Goal: Task Accomplishment & Management: Manage account settings

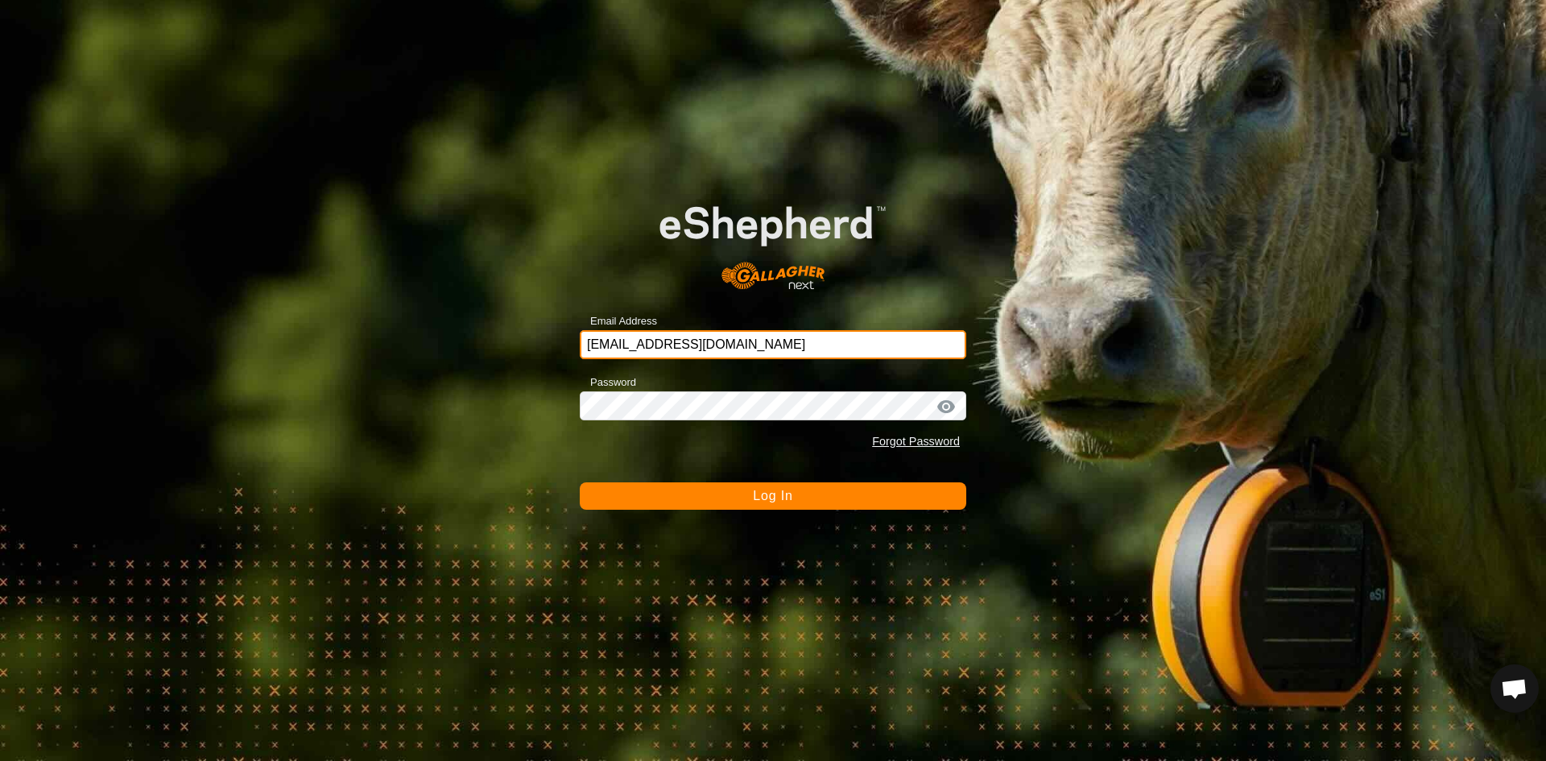
click at [759, 348] on input "[EMAIL_ADDRESS][DOMAIN_NAME]" at bounding box center [773, 344] width 387 height 29
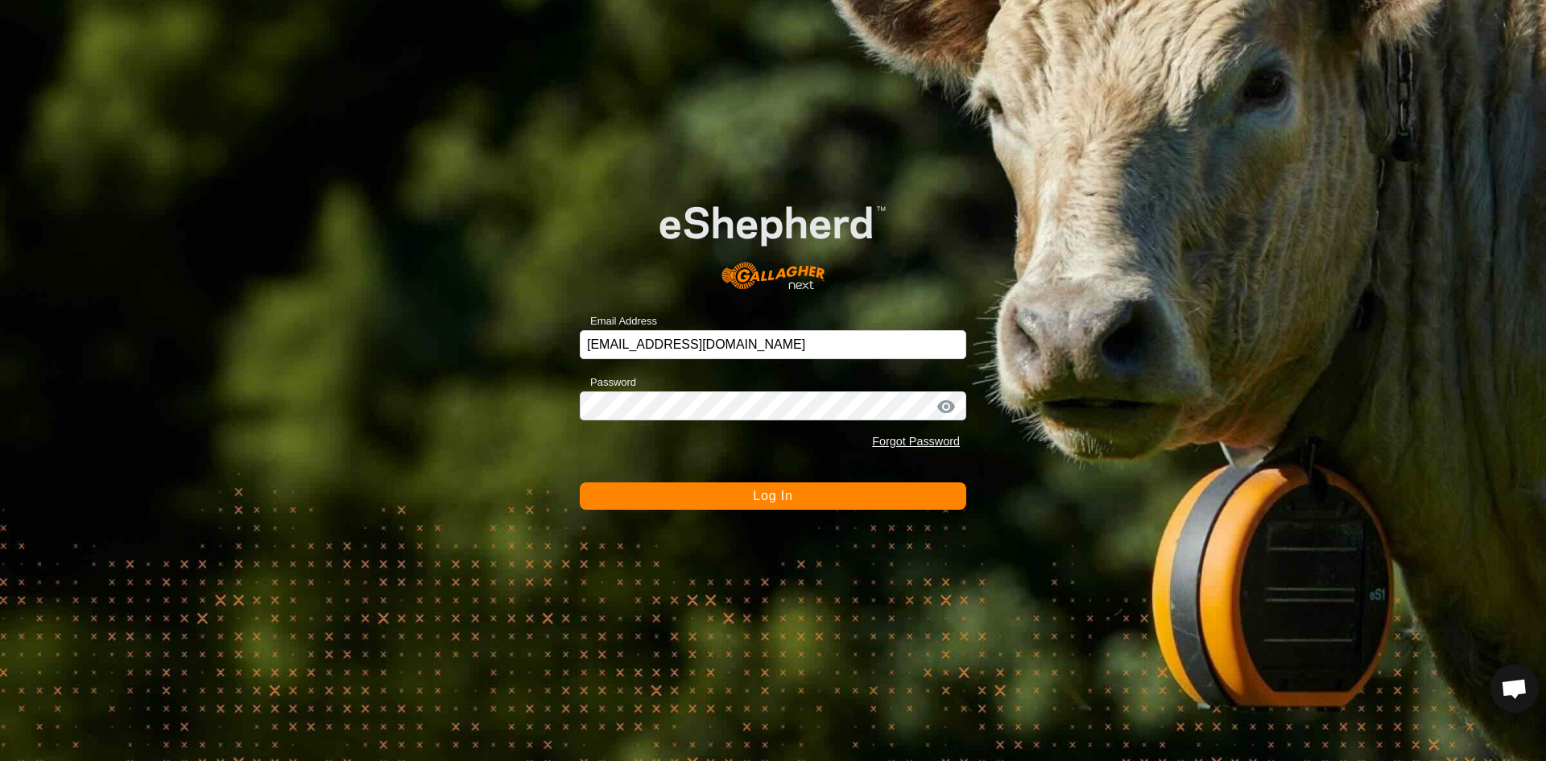
click at [781, 496] on span "Log In" at bounding box center [772, 496] width 39 height 14
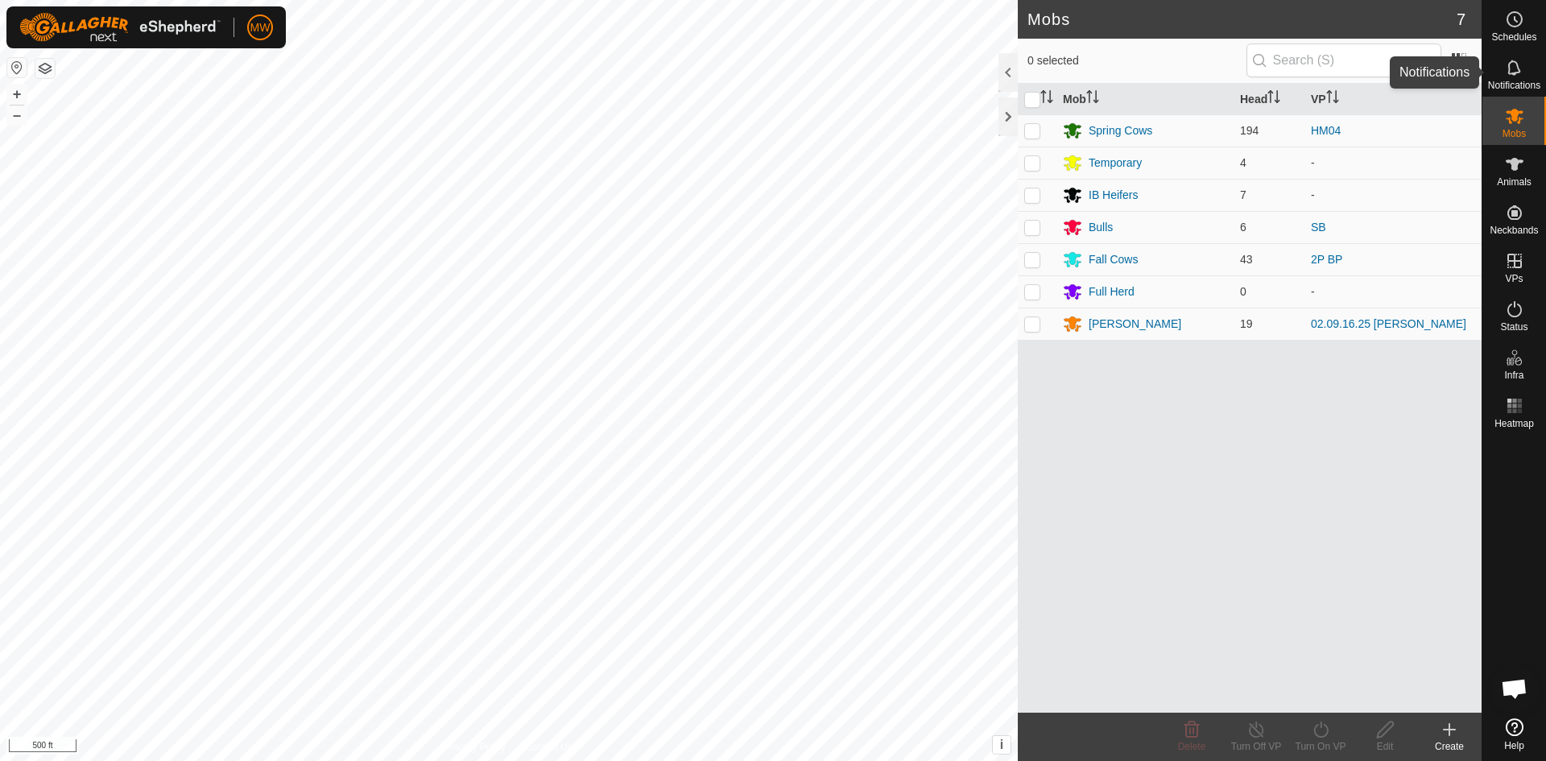
click at [1528, 69] on es-notification-svg-icon at bounding box center [1514, 68] width 29 height 26
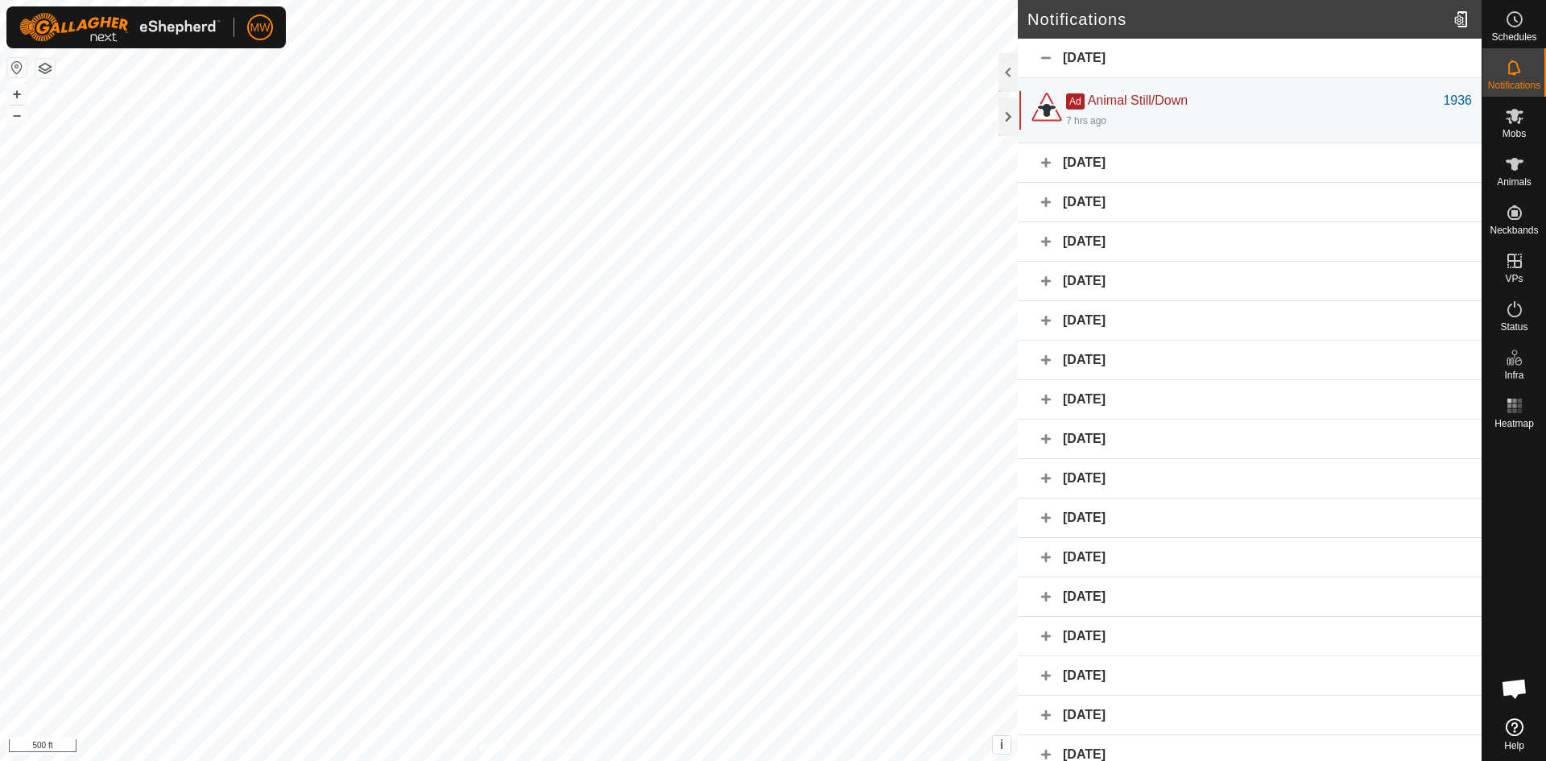
click at [1039, 168] on div "Yesterday" at bounding box center [1250, 162] width 464 height 39
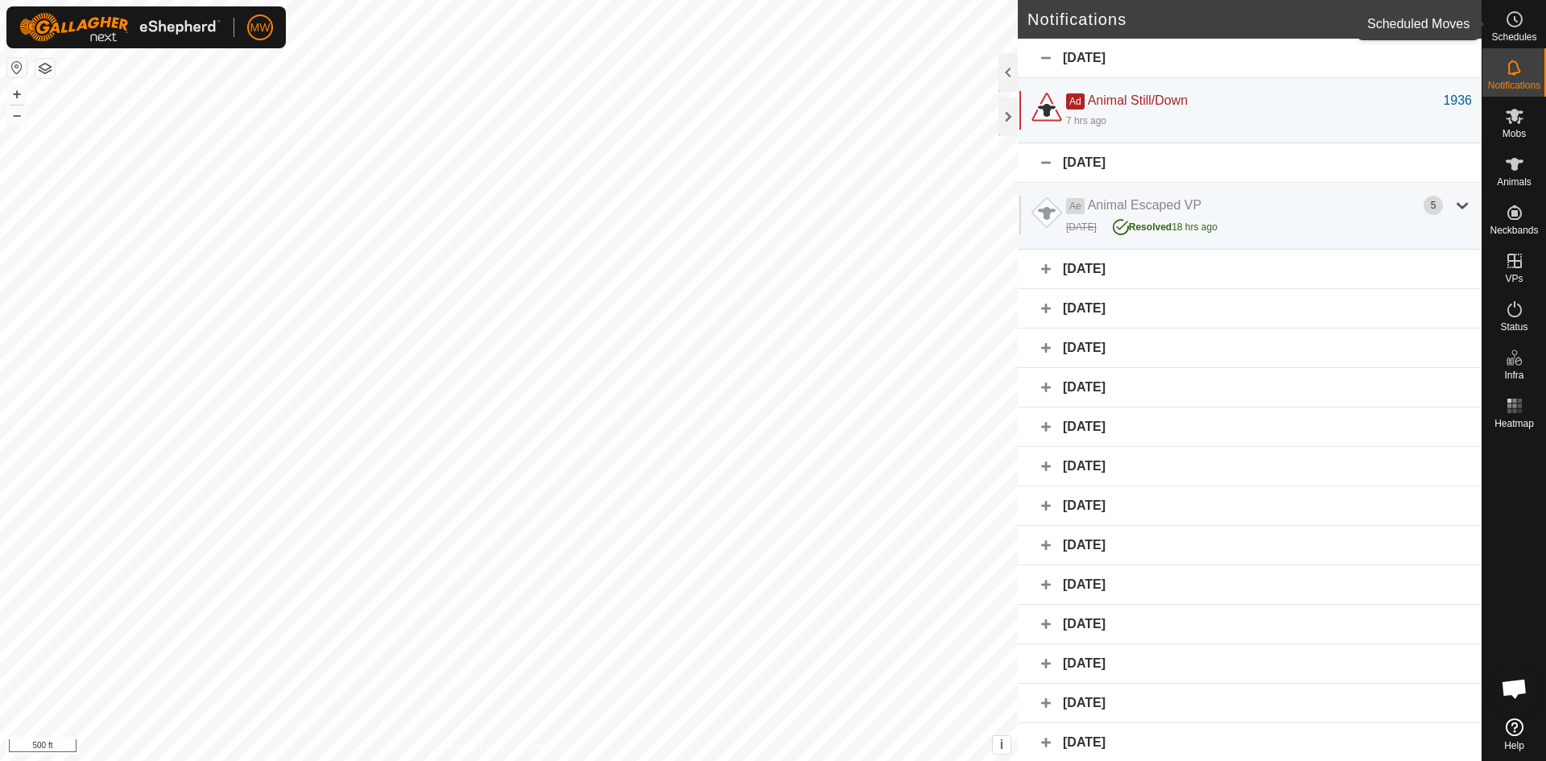
click at [1508, 23] on circle at bounding box center [1515, 19] width 14 height 14
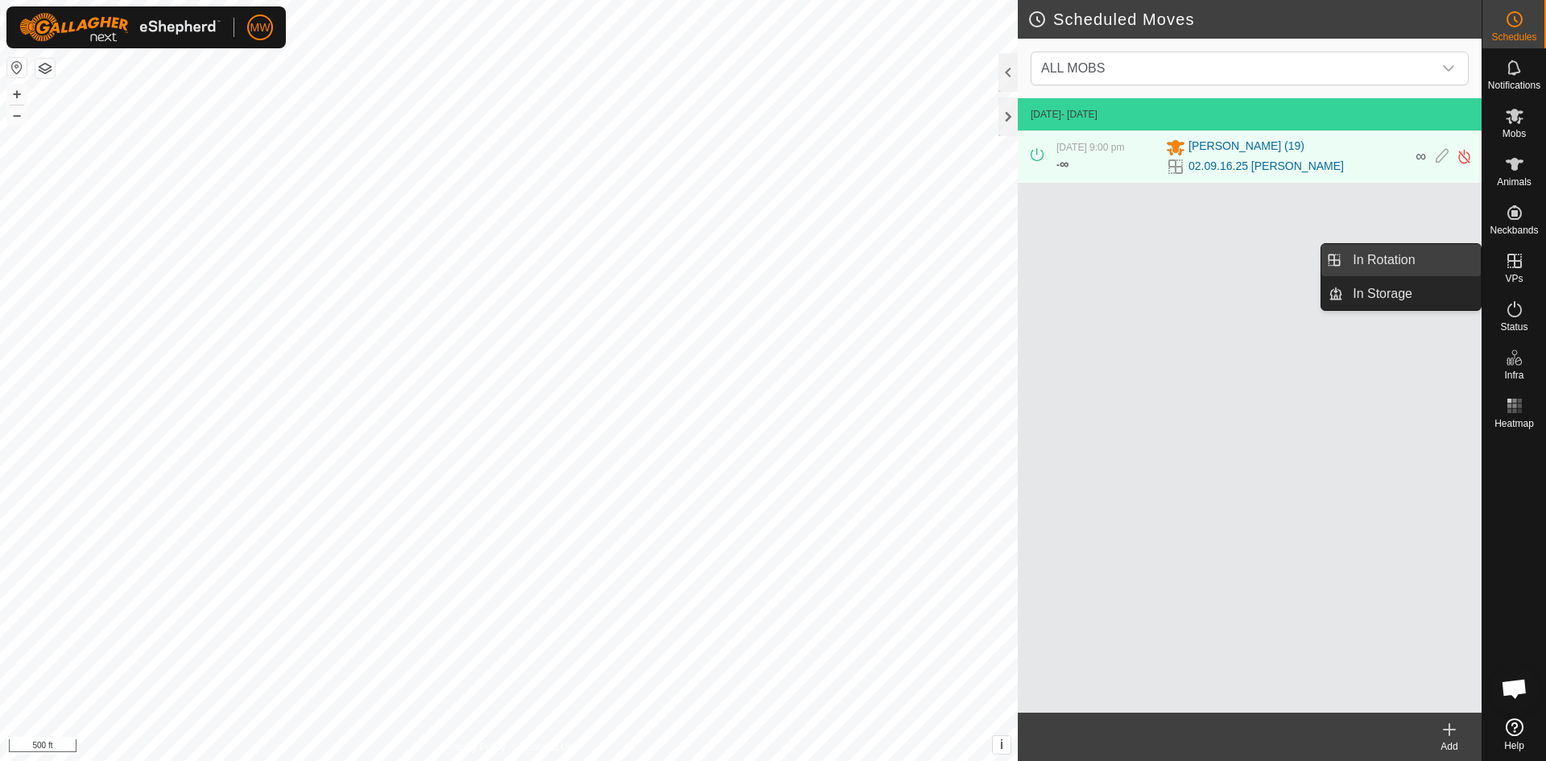
click at [1421, 262] on link "In Rotation" at bounding box center [1412, 260] width 138 height 32
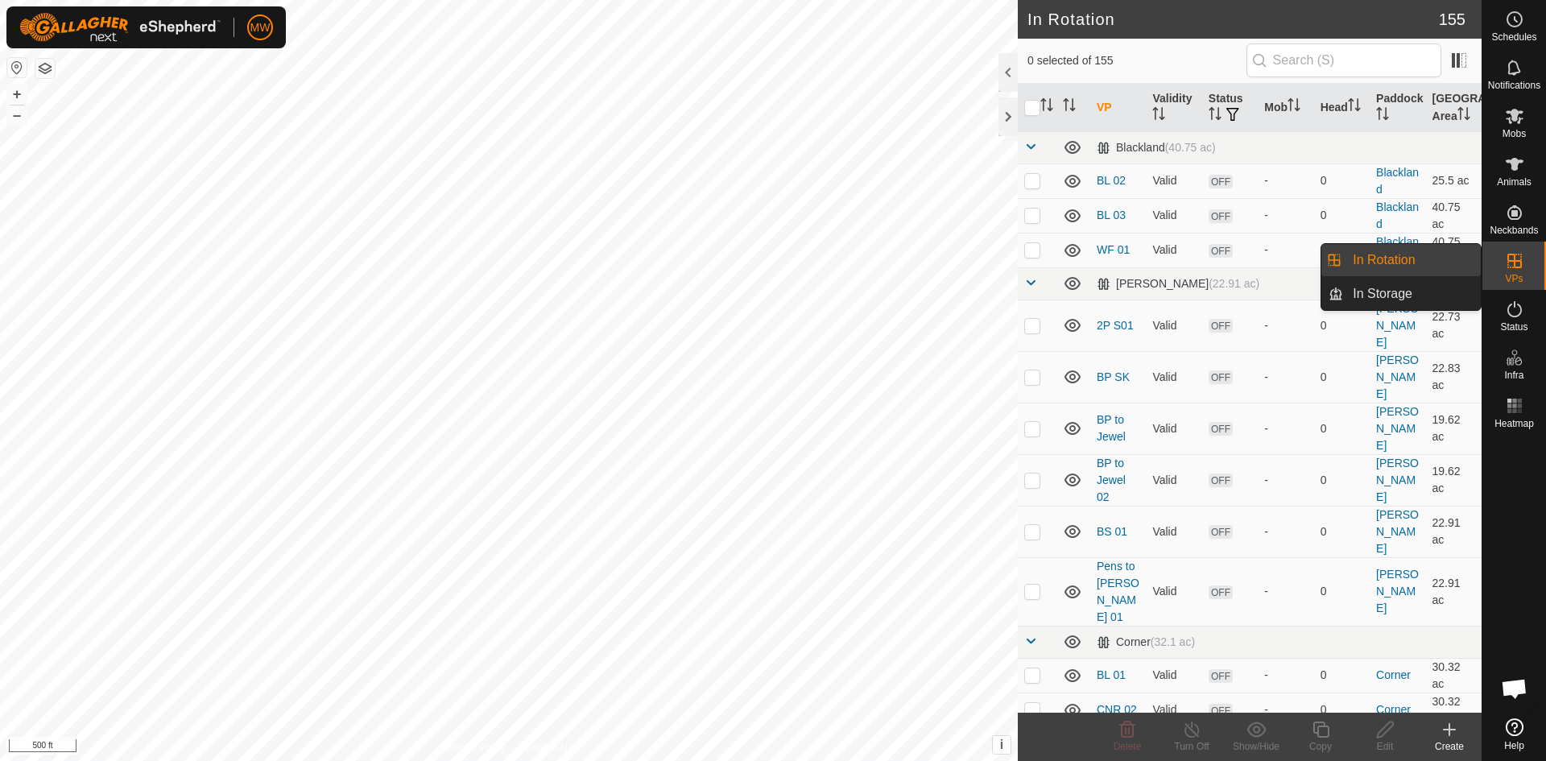
click at [1381, 261] on link "In Rotation" at bounding box center [1412, 260] width 138 height 32
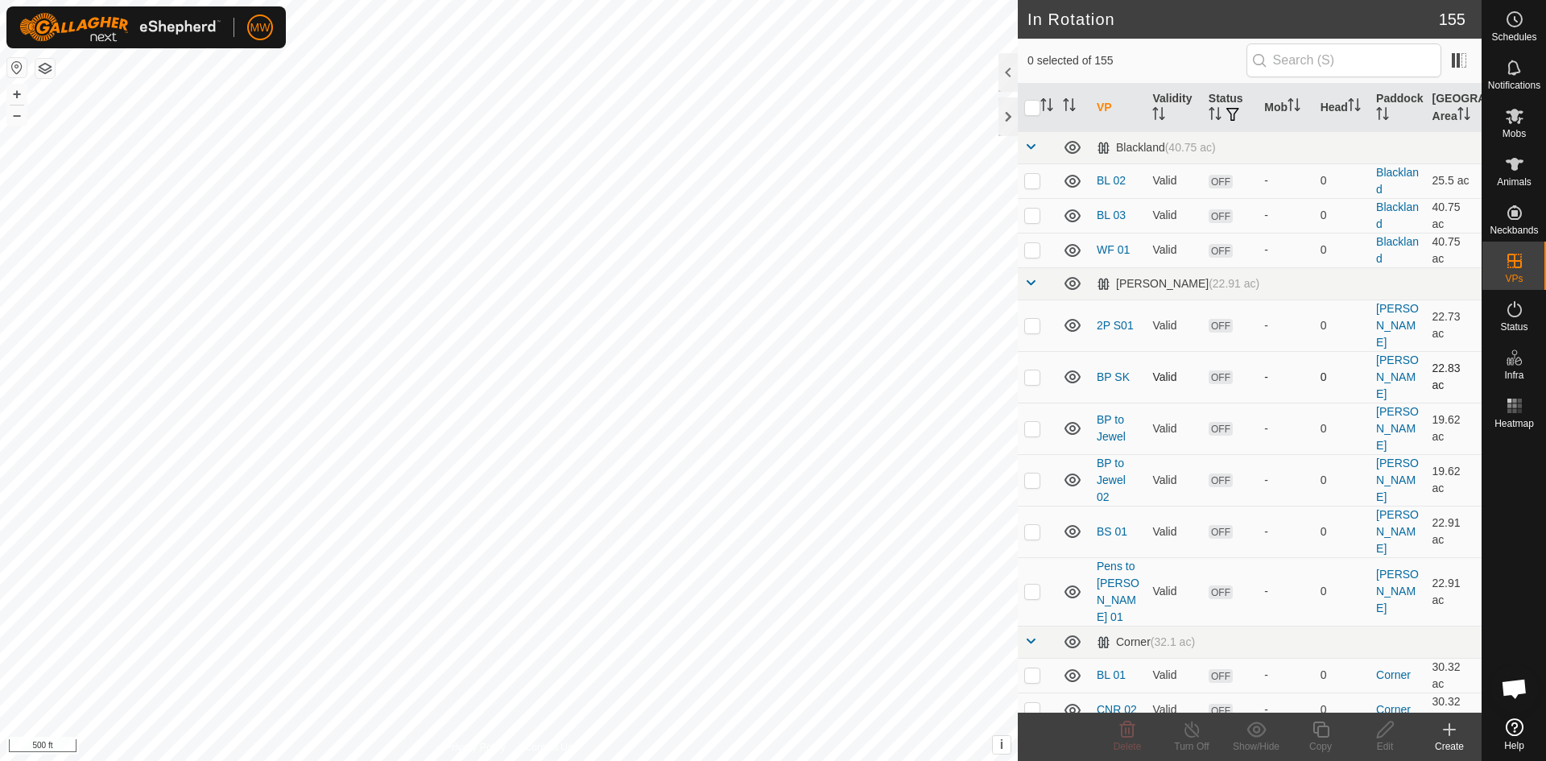
click at [1039, 351] on div "In Rotation 155 0 selected of 155 VP Validity Status Mob Head Paddock Grazing A…" at bounding box center [741, 380] width 1482 height 761
checkbox input "true"
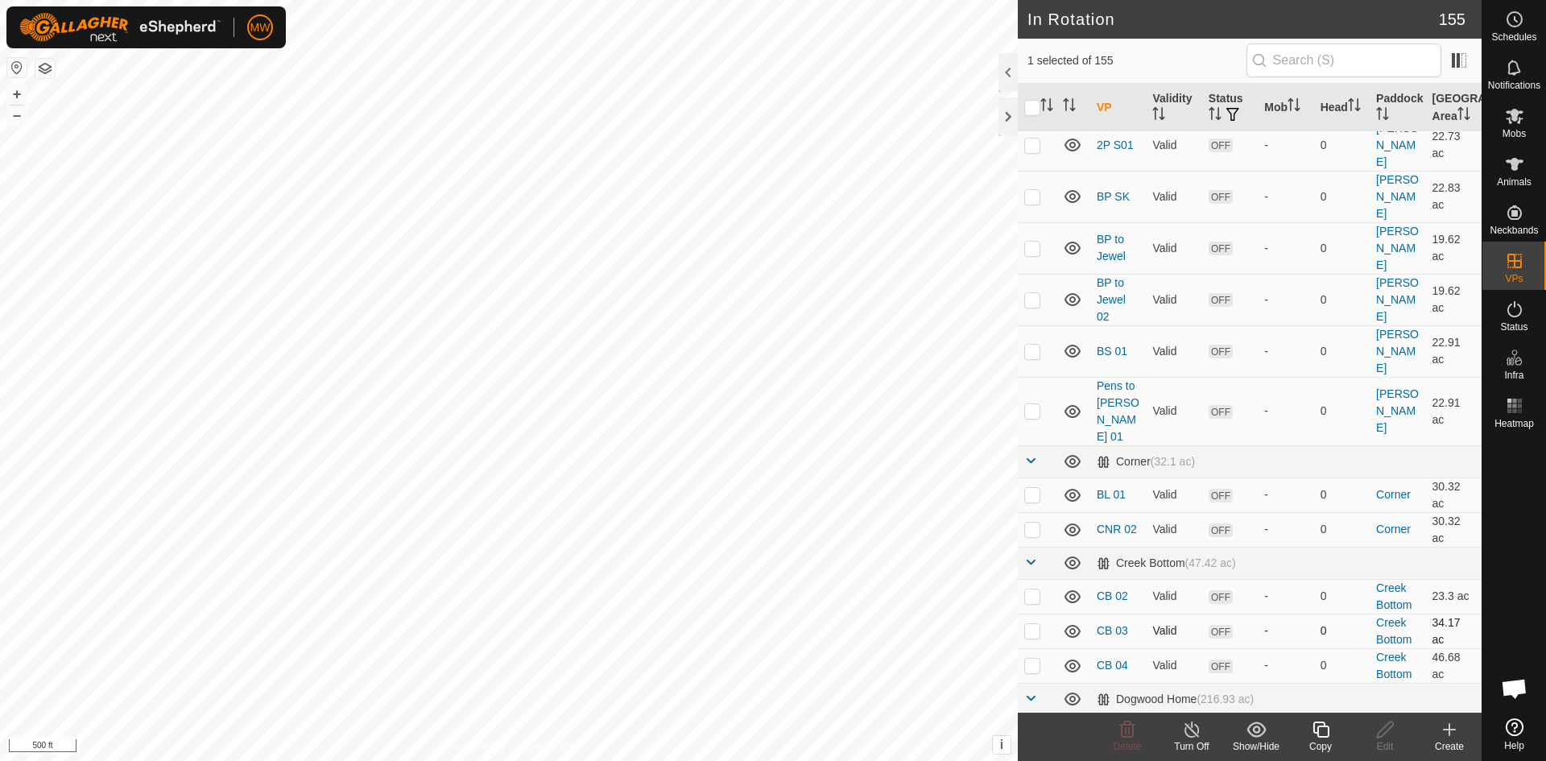
scroll to position [564, 0]
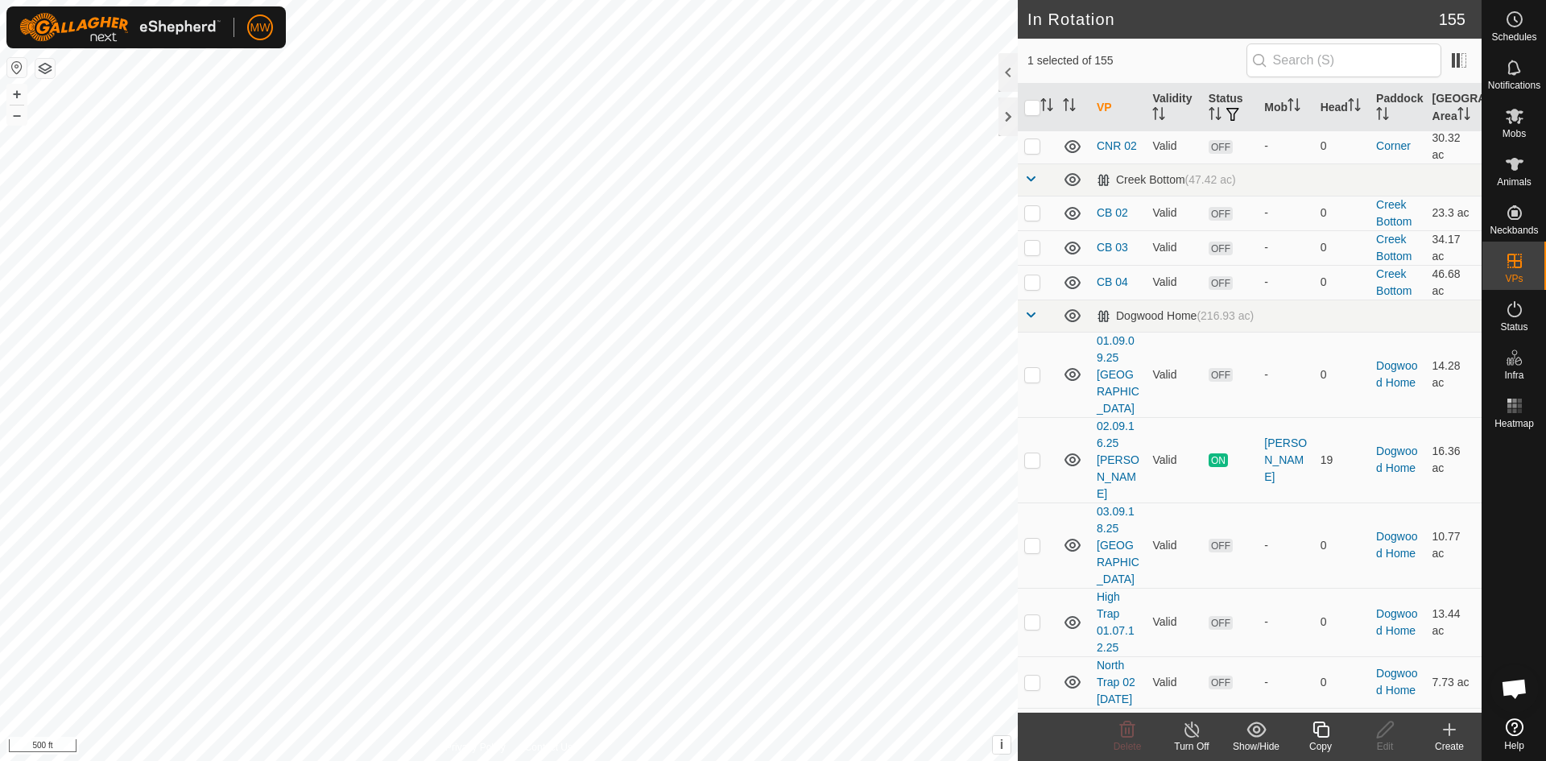
click at [1317, 736] on icon at bounding box center [1321, 729] width 20 height 19
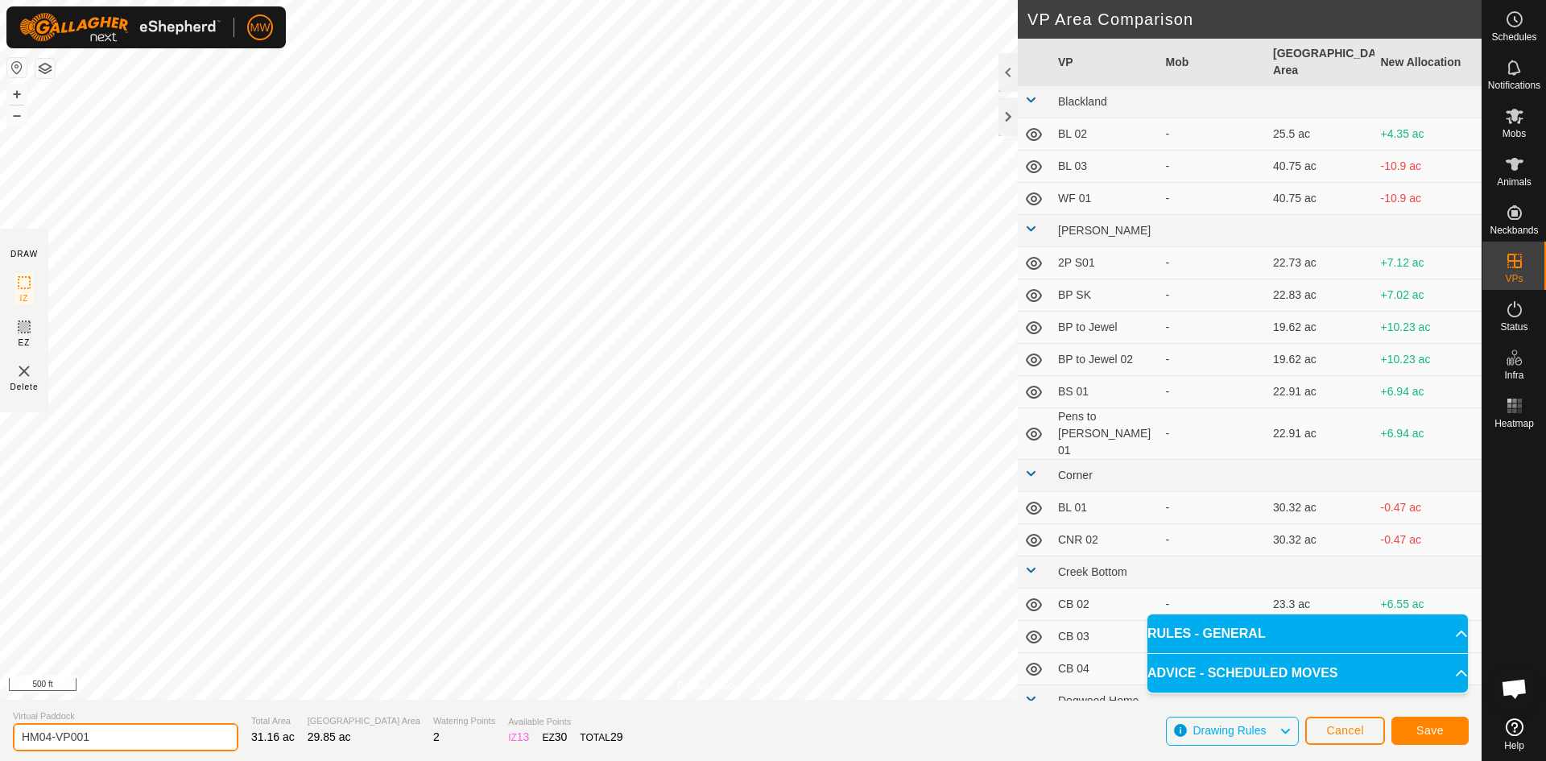
drag, startPoint x: 115, startPoint y: 747, endPoint x: 48, endPoint y: 751, distance: 67.8
click at [48, 751] on input "HM04-VP001" at bounding box center [126, 737] width 226 height 28
type input "HM05"
click at [1416, 722] on button "Save" at bounding box center [1430, 731] width 77 height 28
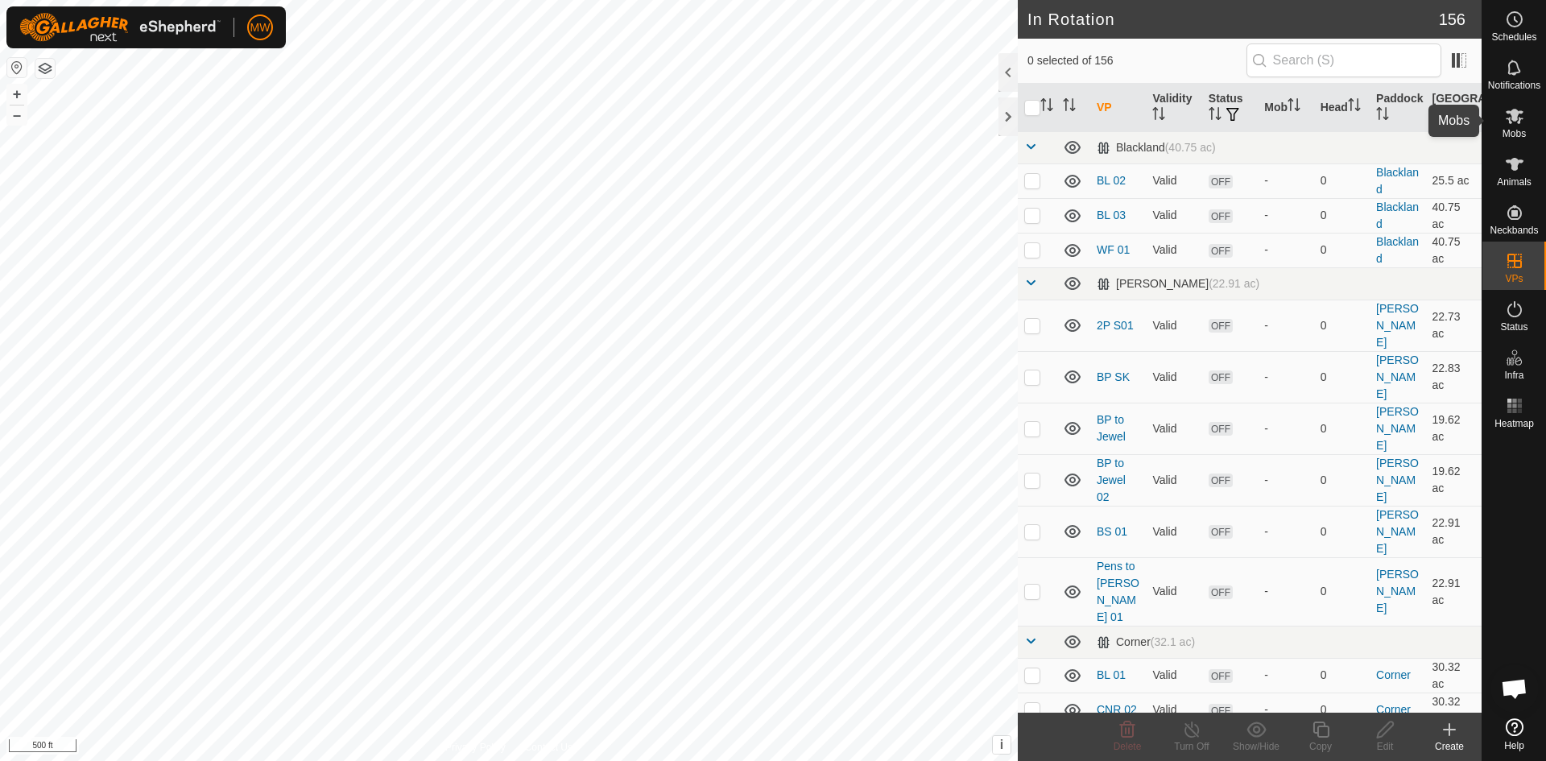
click at [1517, 127] on es-mob-svg-icon at bounding box center [1514, 116] width 29 height 26
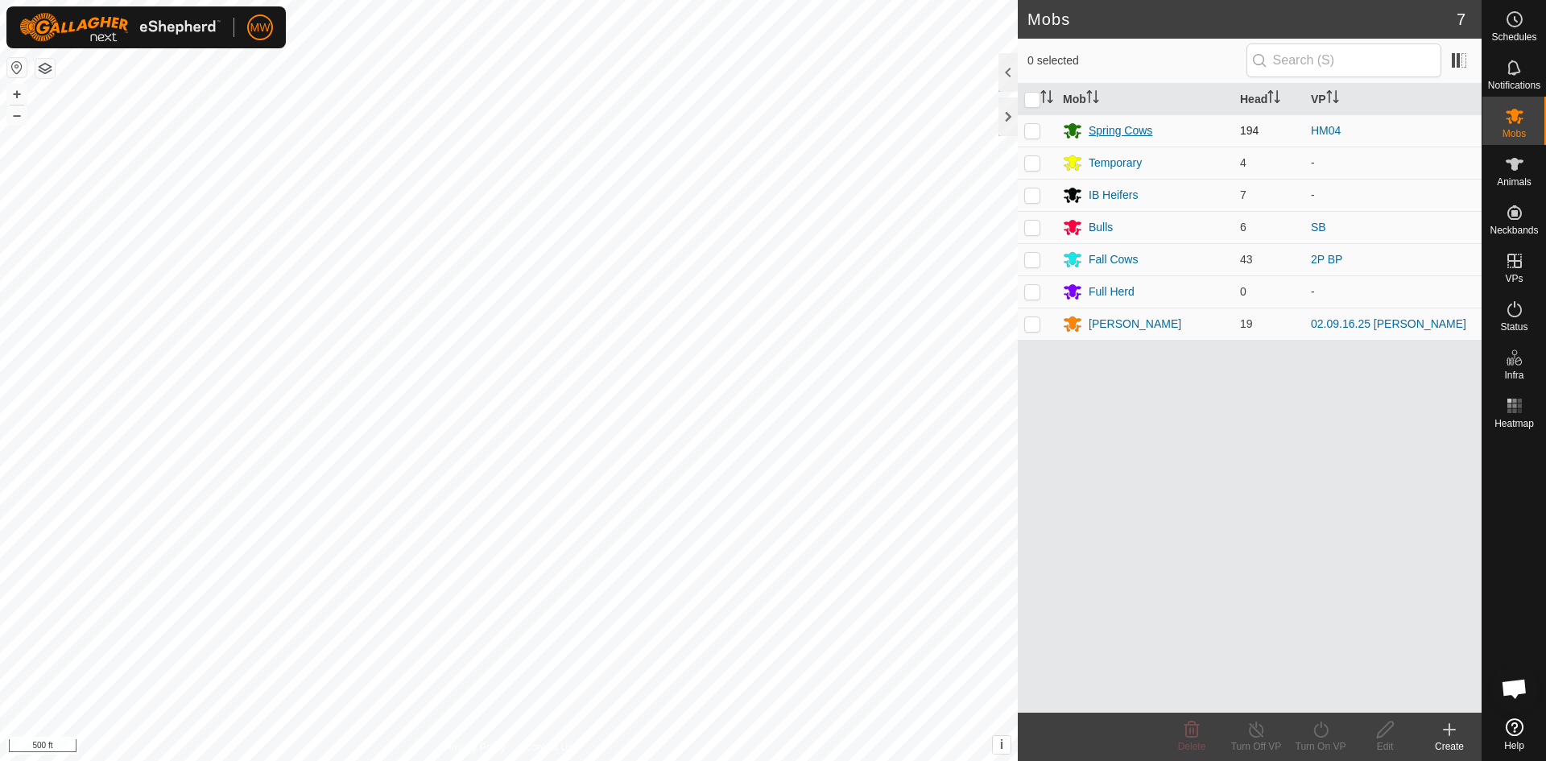
click at [1146, 126] on div "Spring Cows" at bounding box center [1121, 130] width 64 height 17
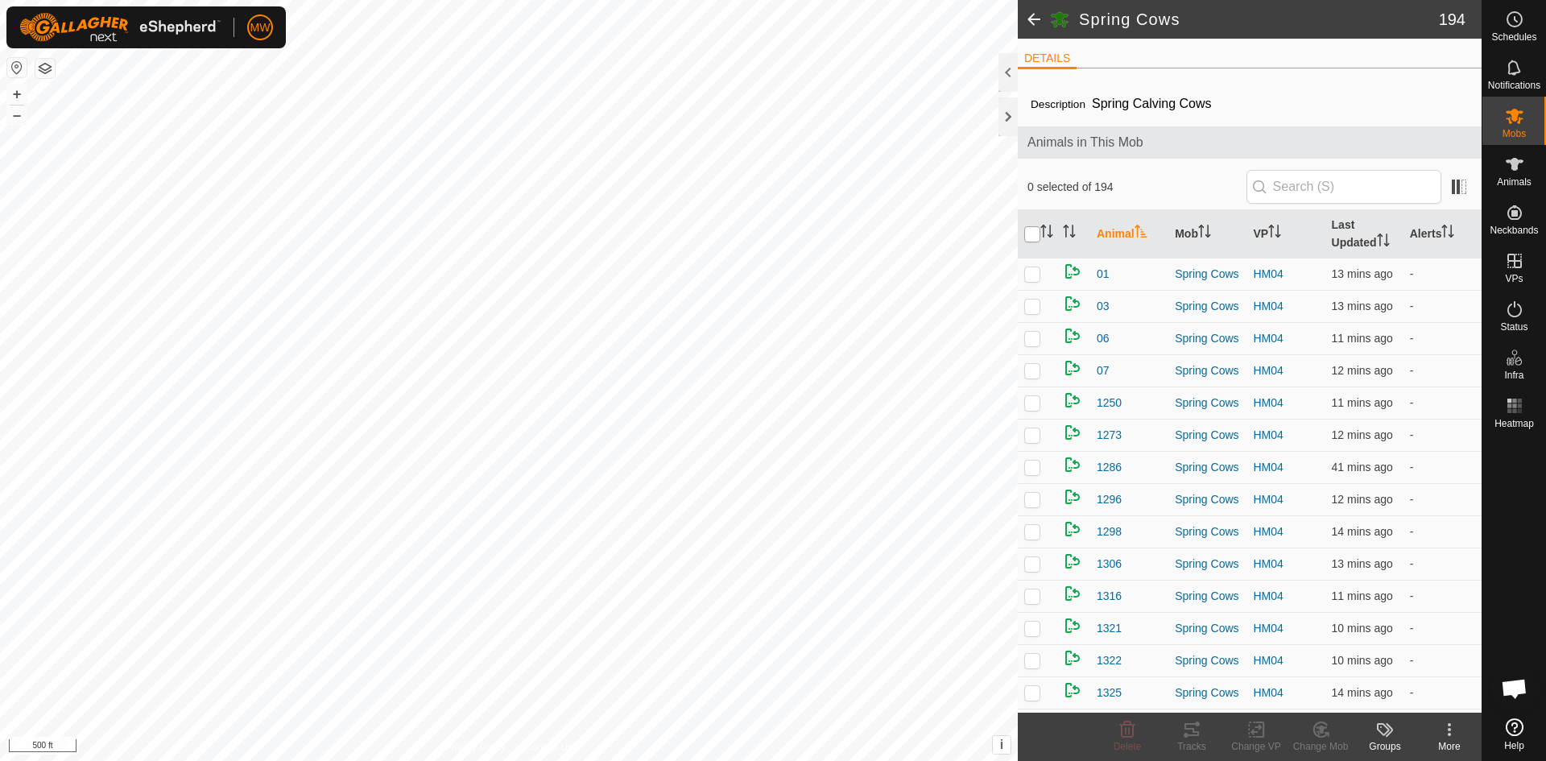
click at [1034, 233] on input "checkbox" at bounding box center [1032, 234] width 16 height 16
checkbox input "true"
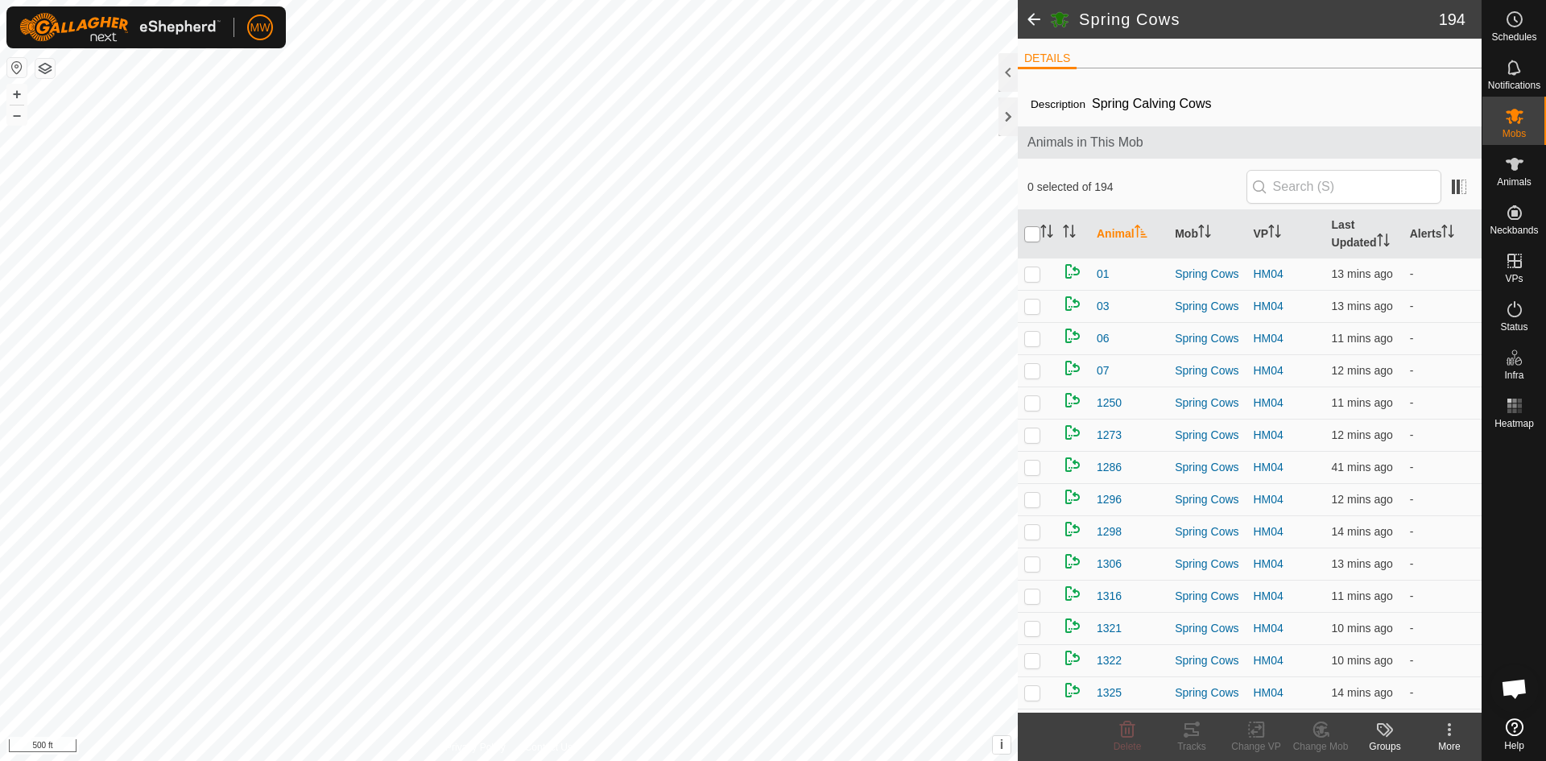
checkbox input "true"
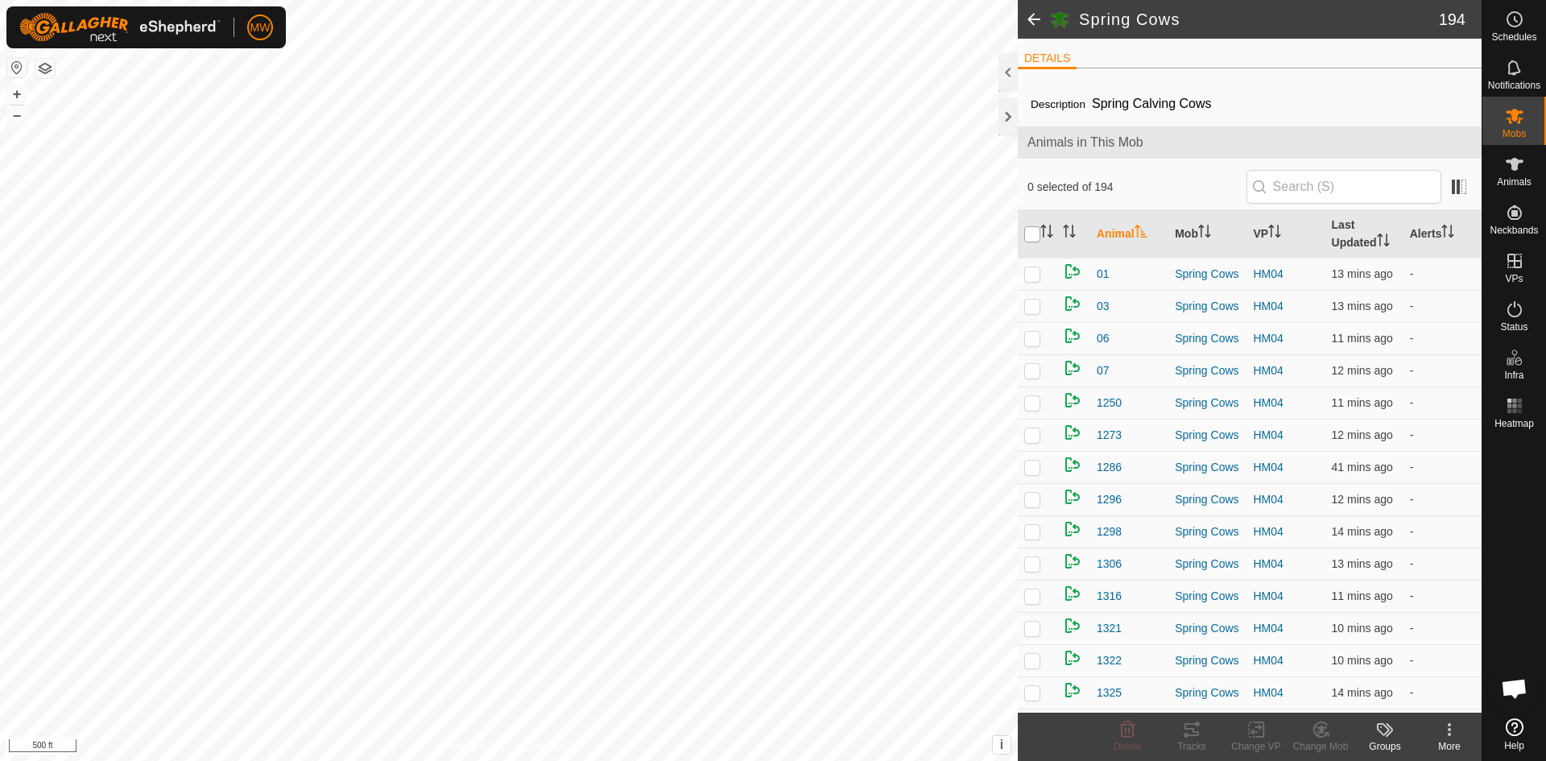
checkbox input "true"
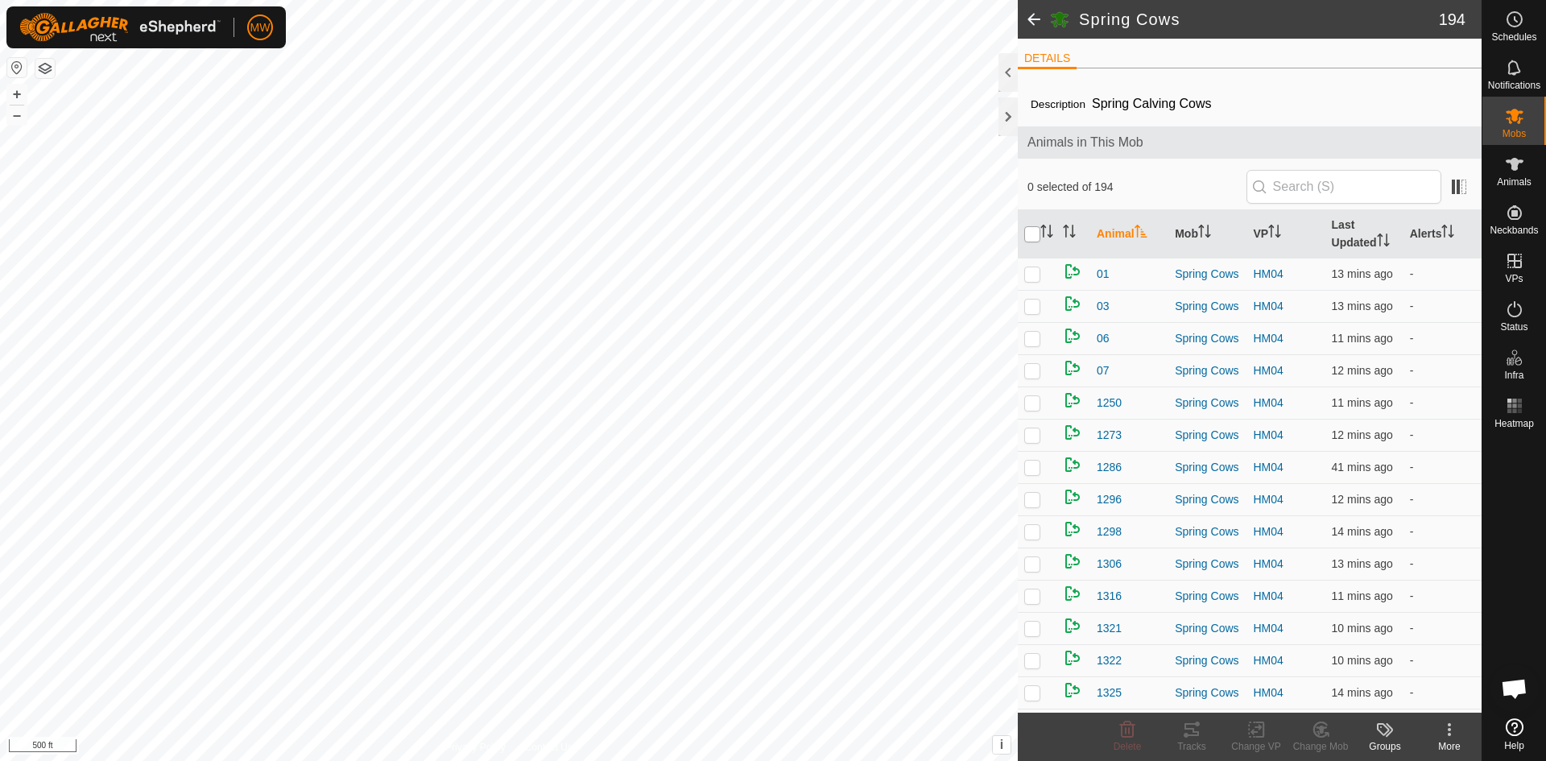
checkbox input "true"
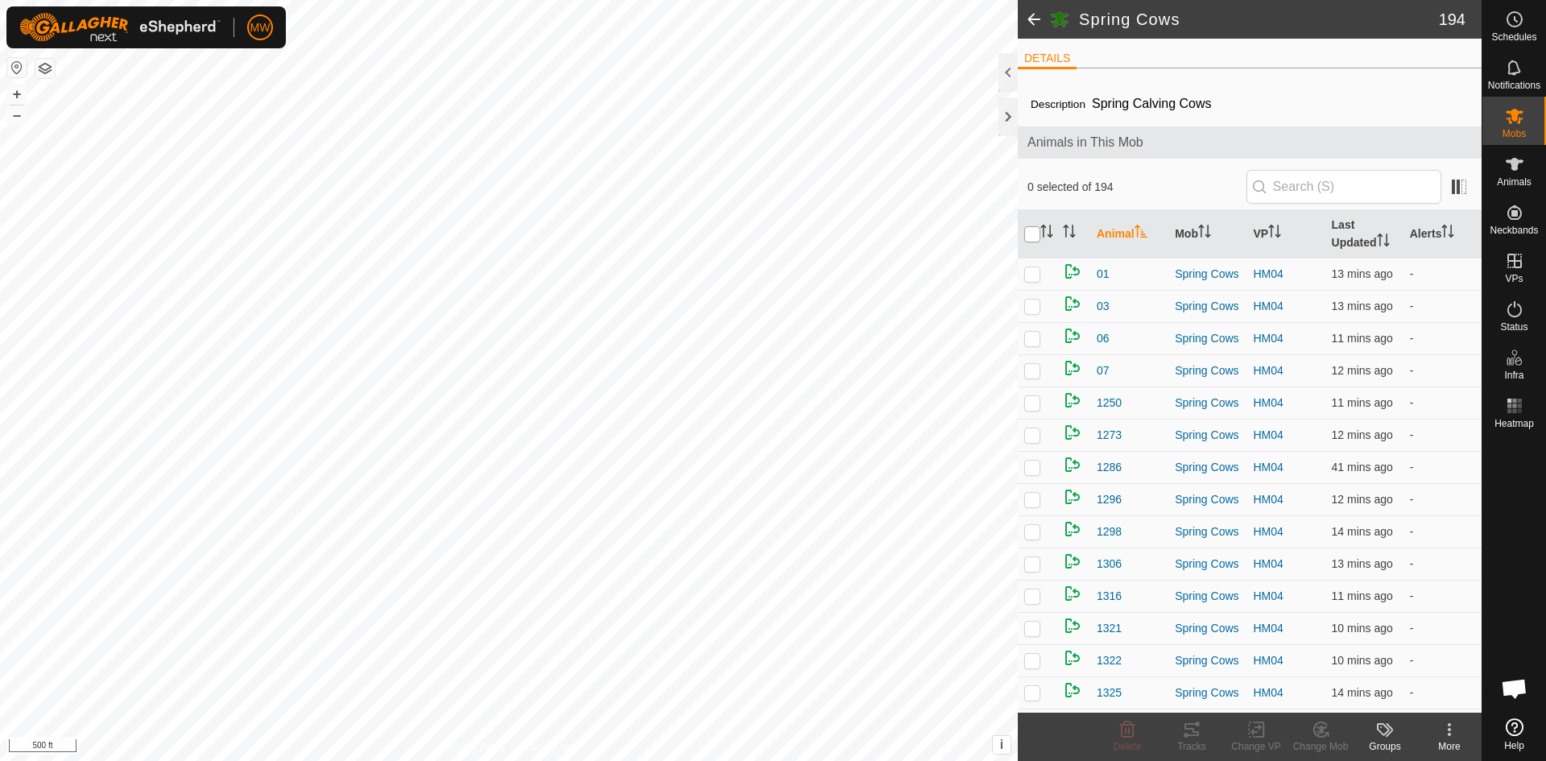
checkbox input "true"
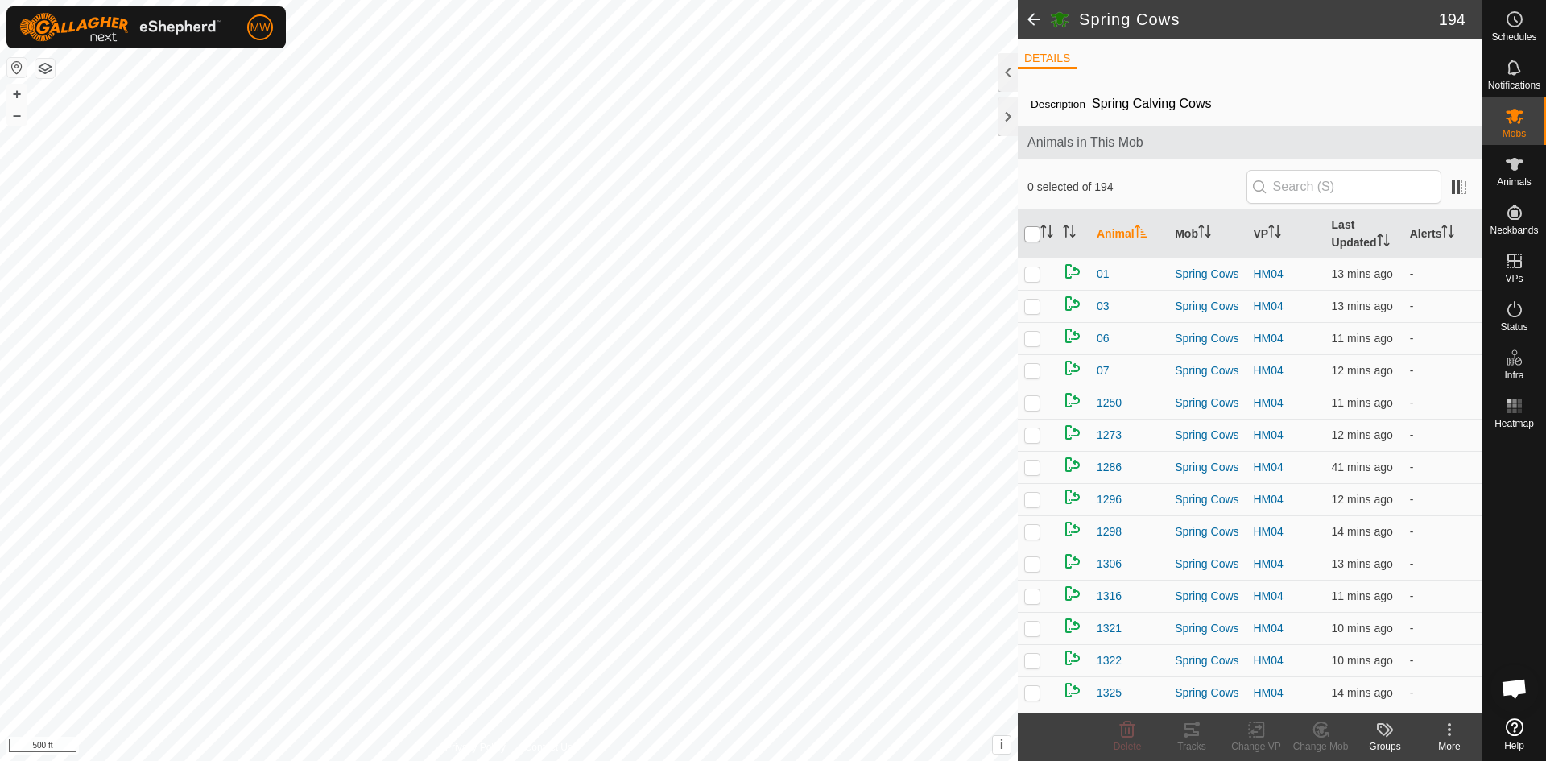
checkbox input "true"
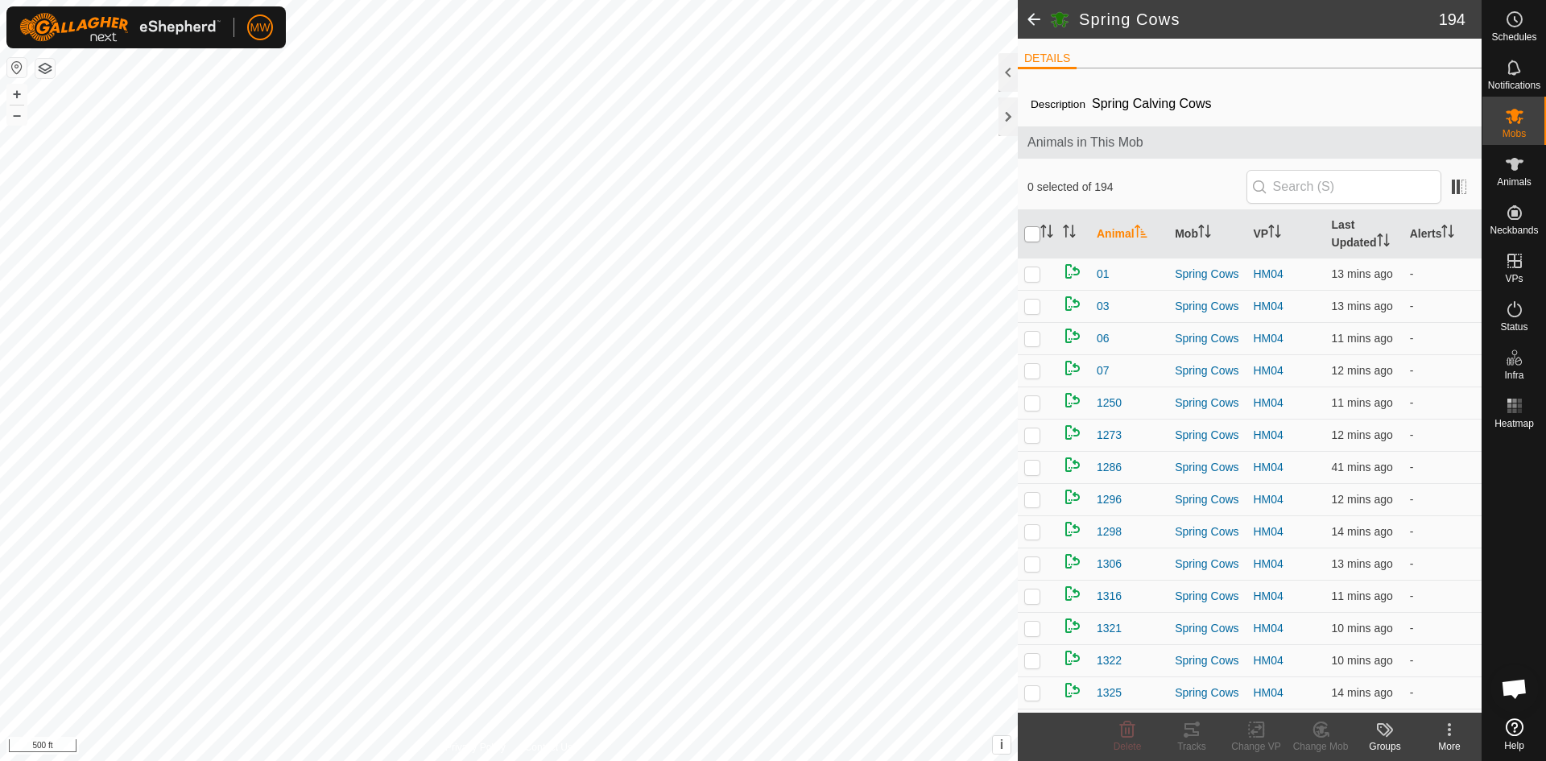
checkbox input "true"
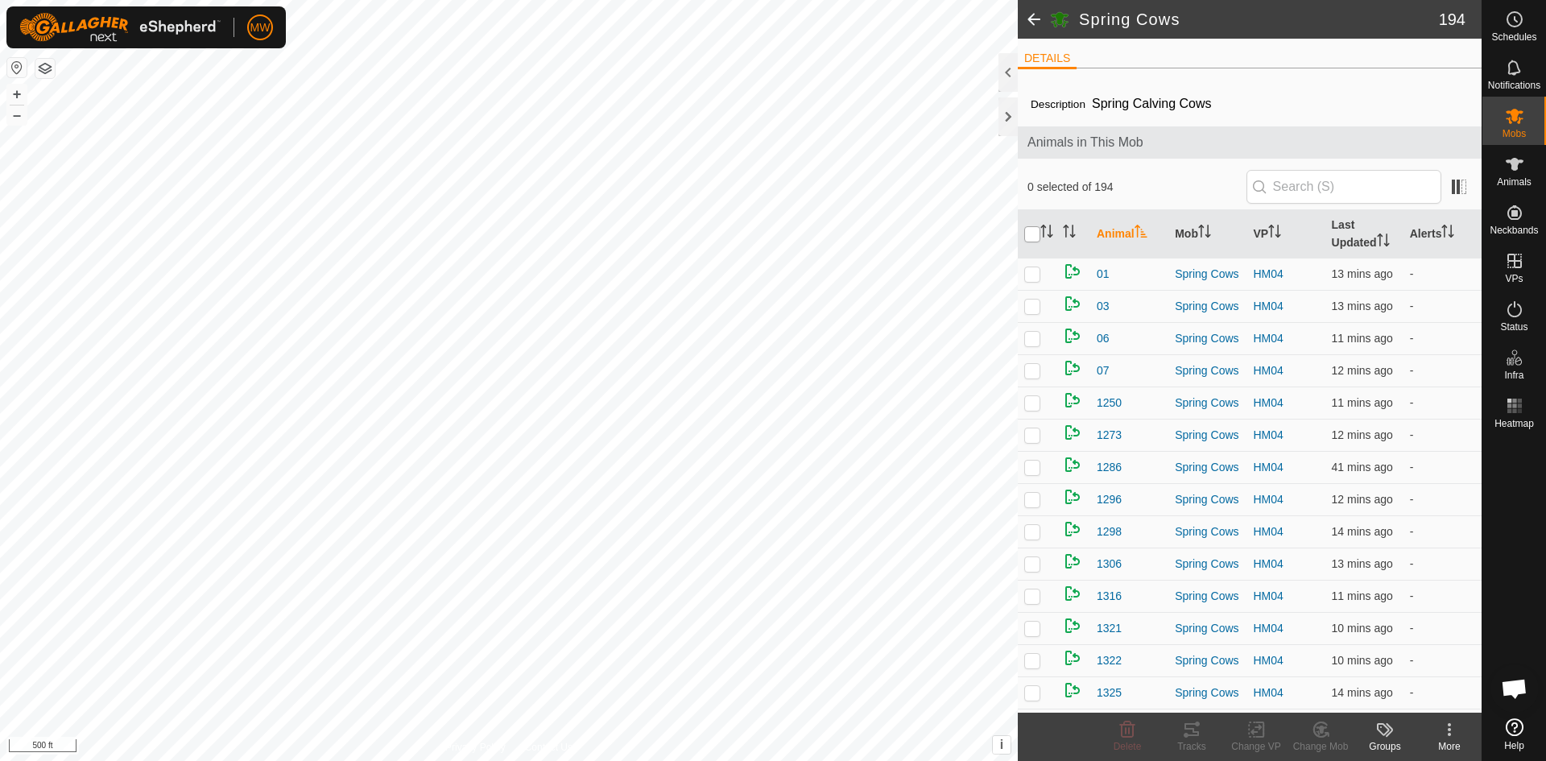
checkbox input "true"
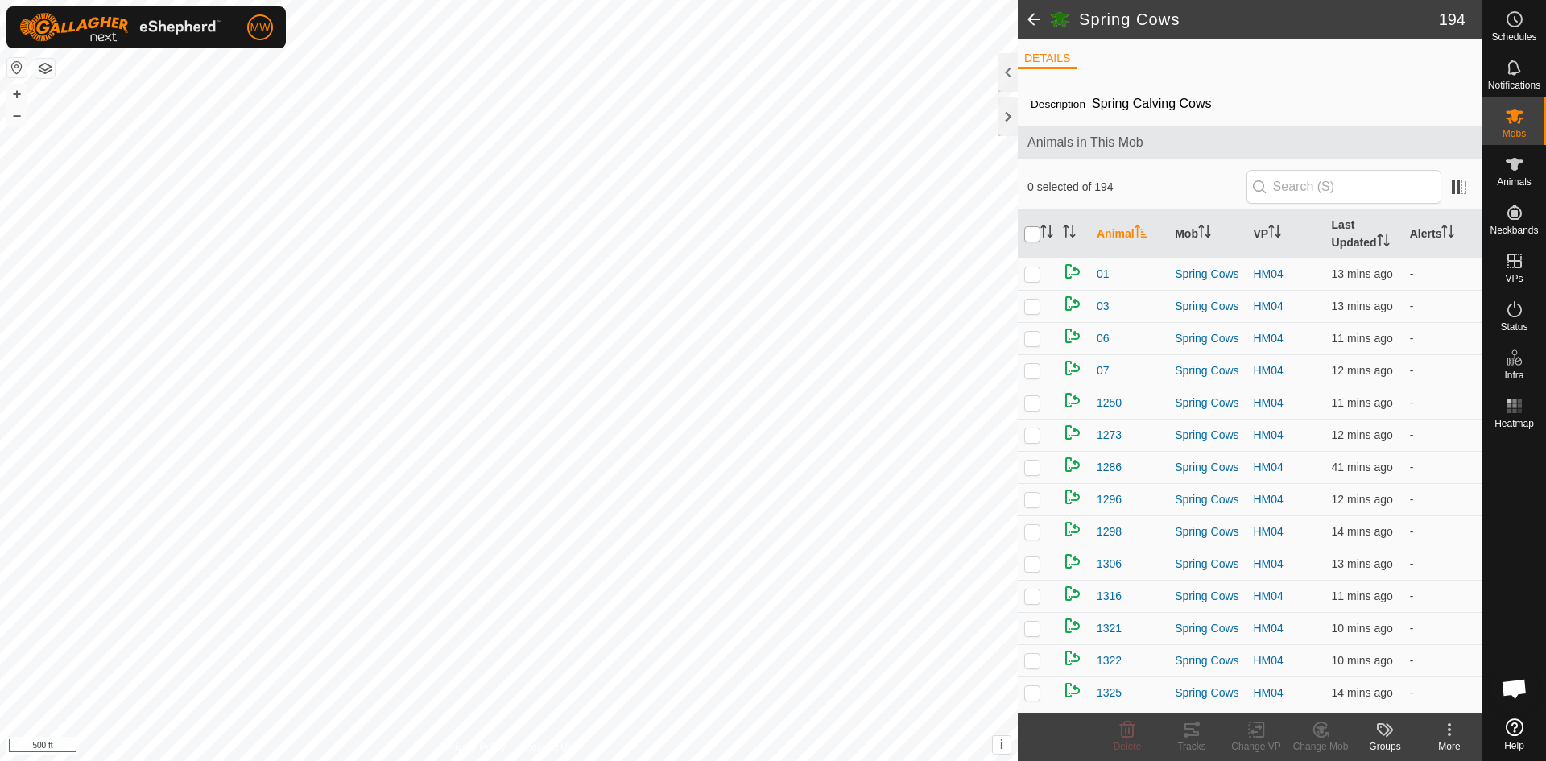
checkbox input "true"
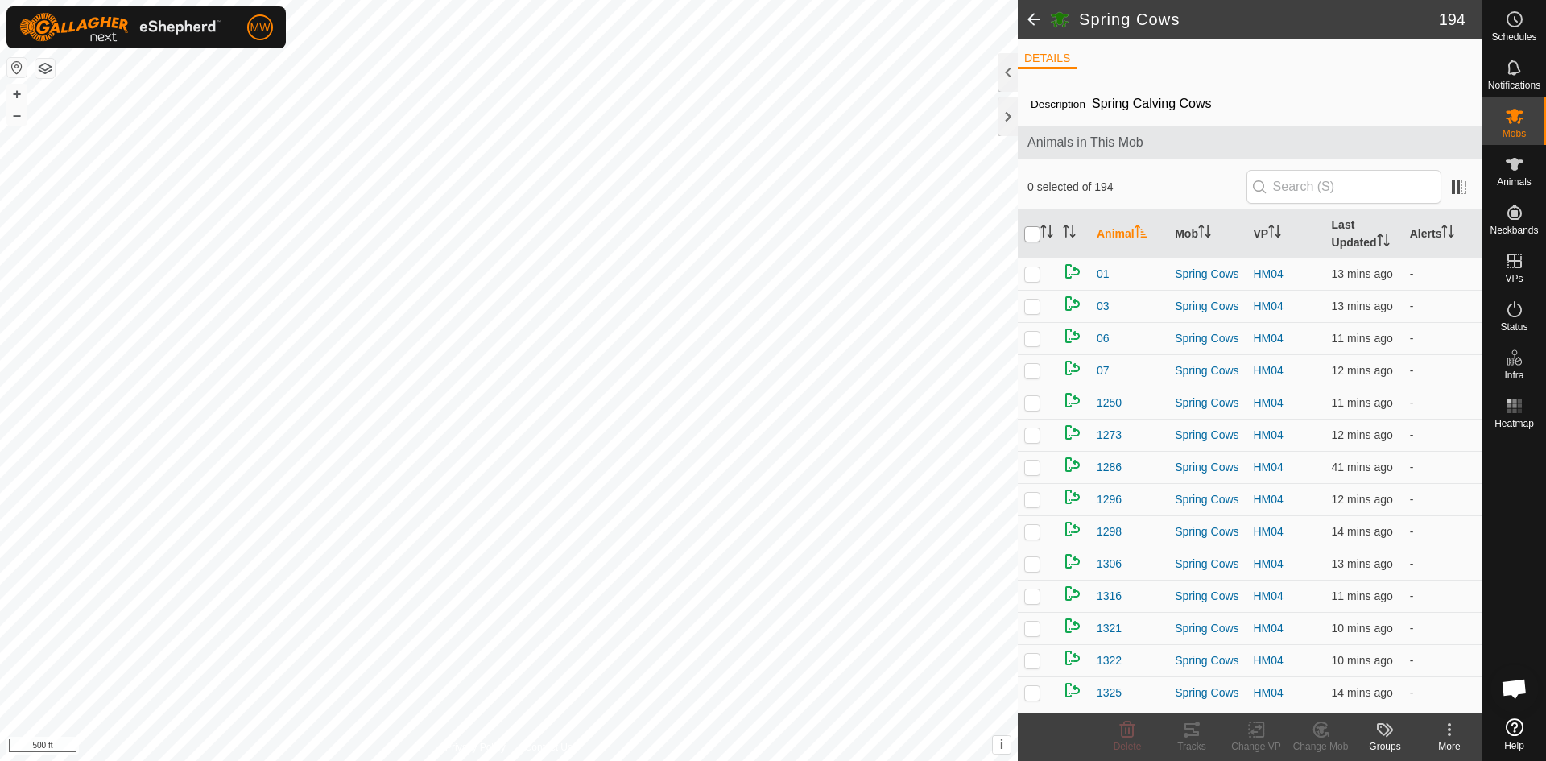
checkbox input "true"
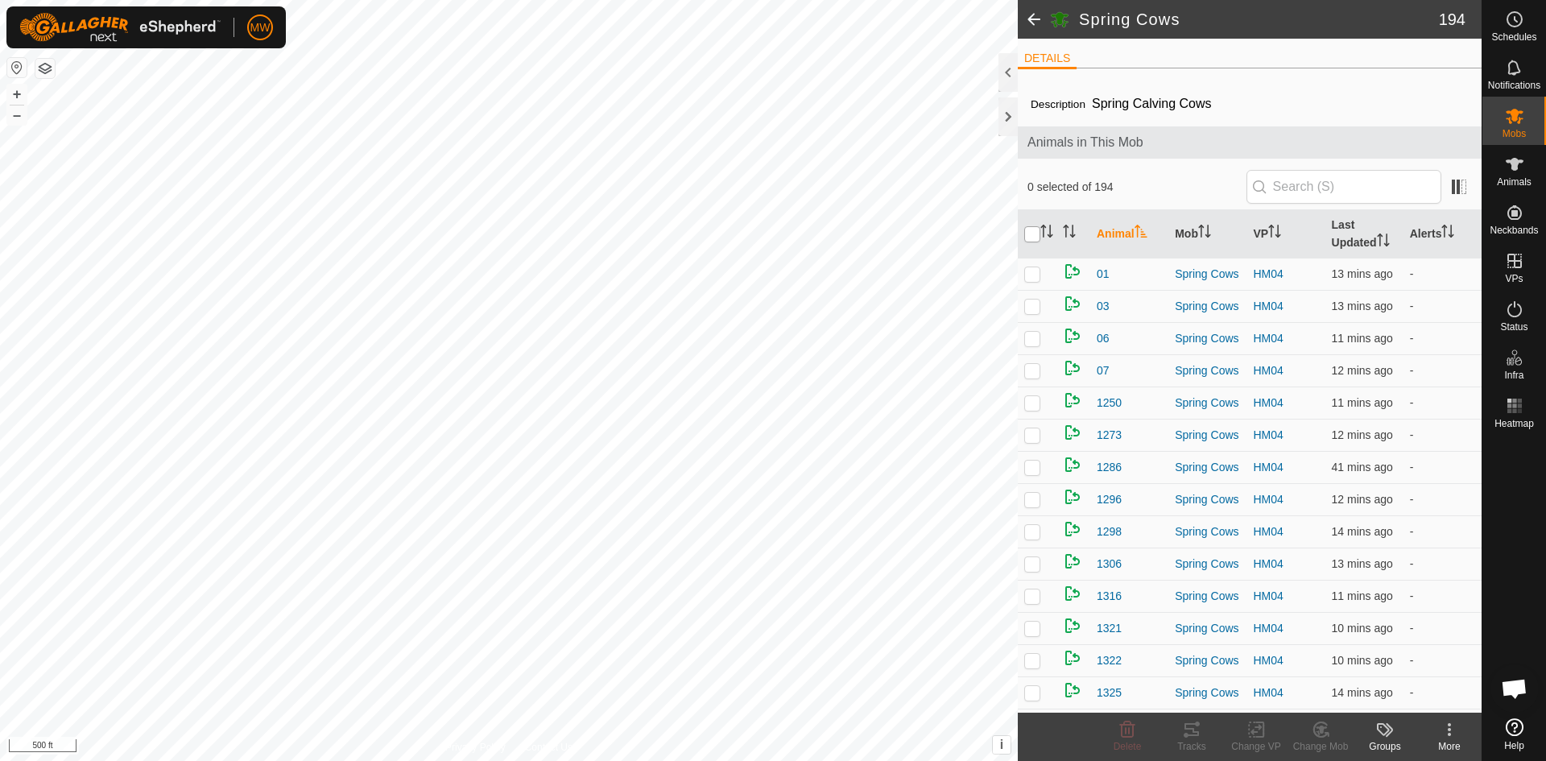
checkbox input "true"
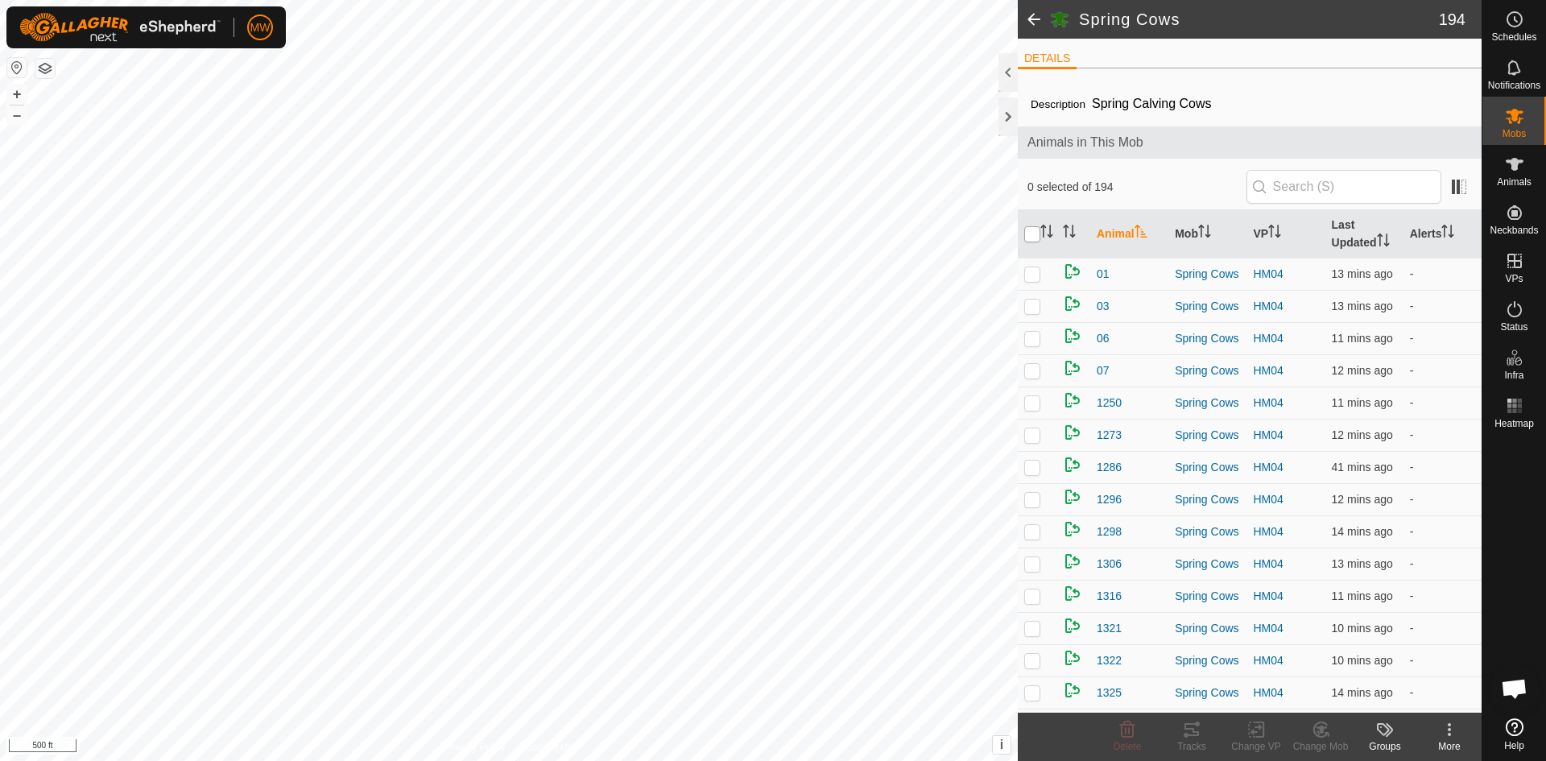
checkbox input "true"
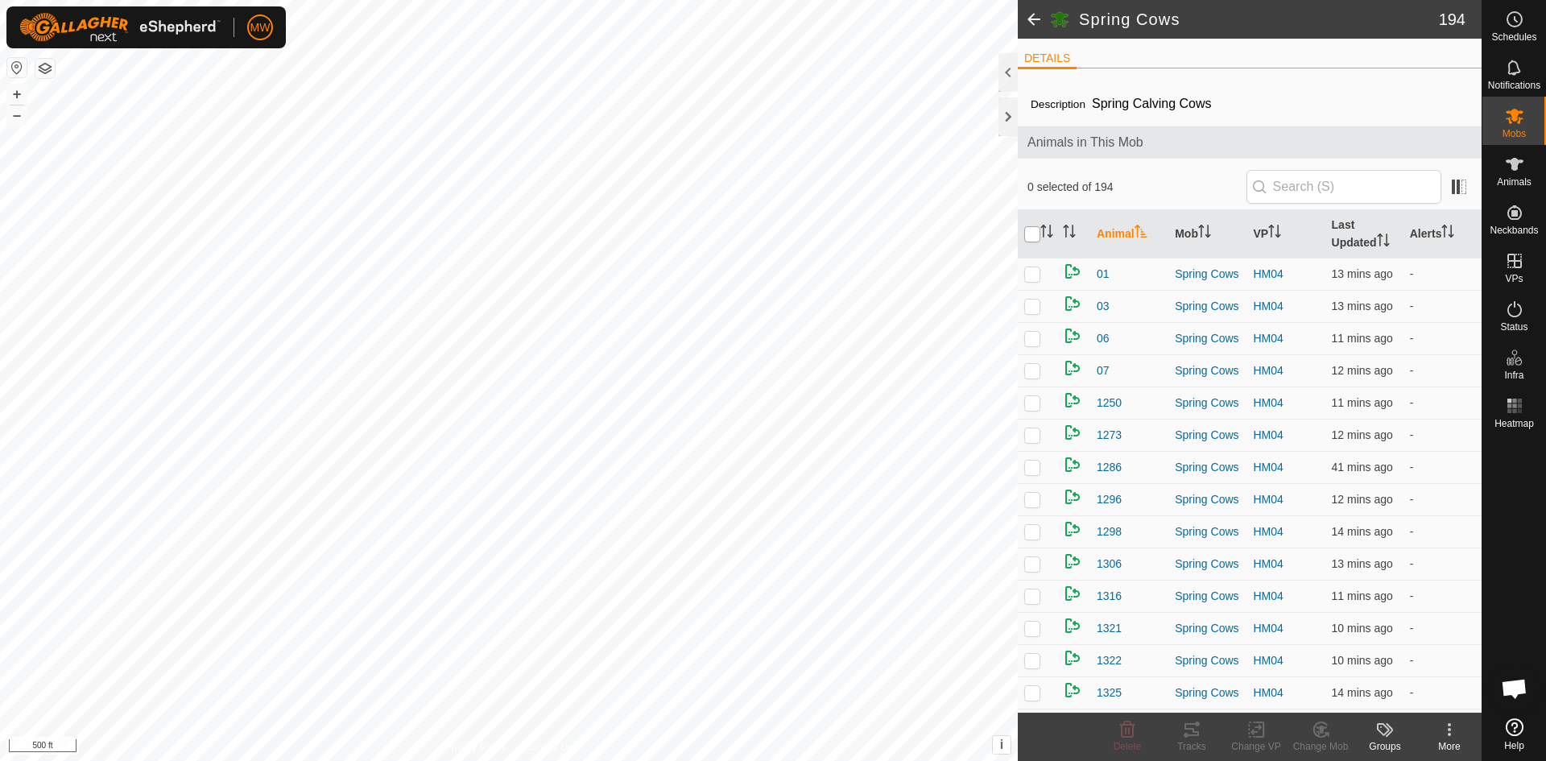
checkbox input "true"
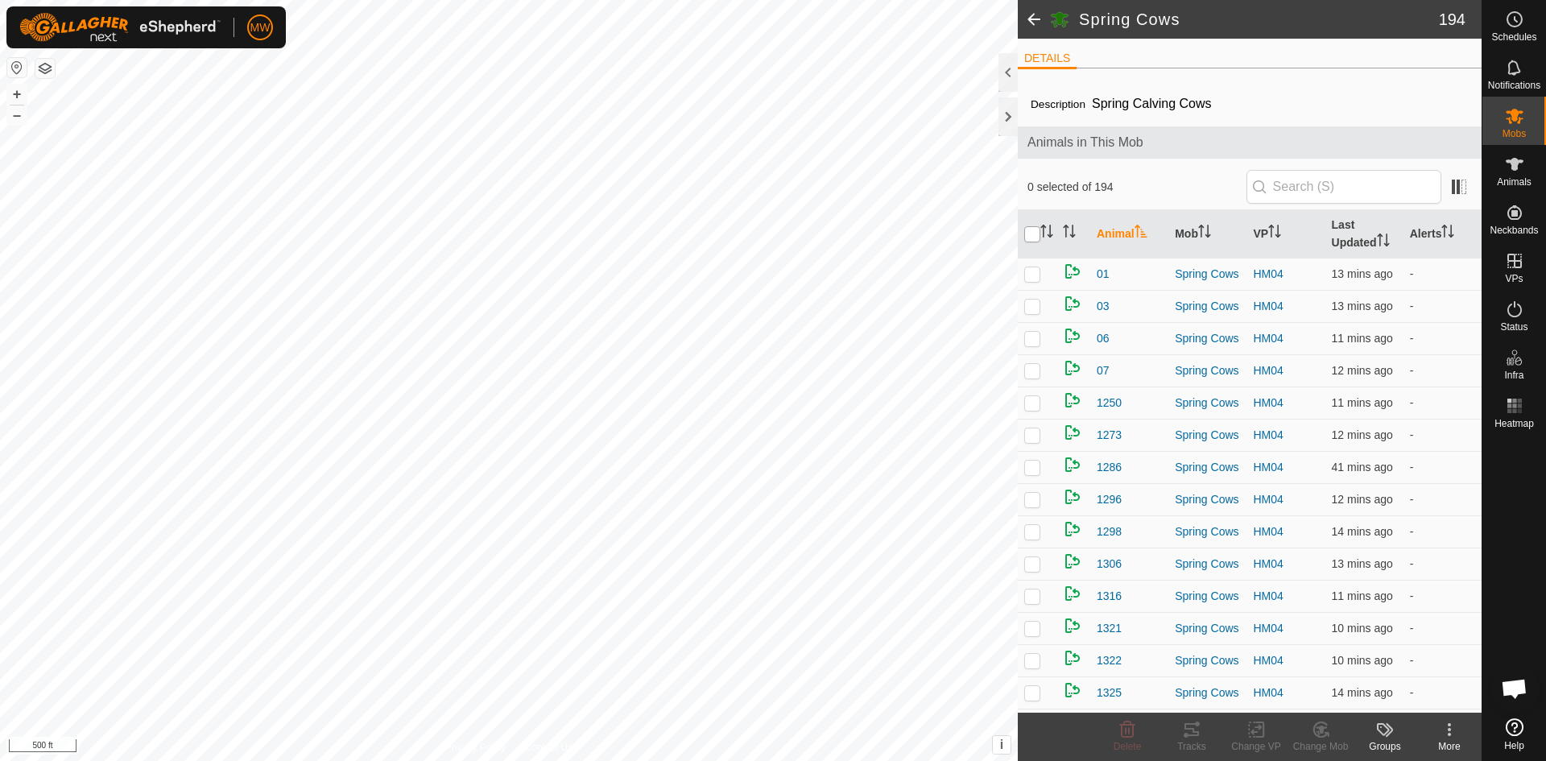
checkbox input "true"
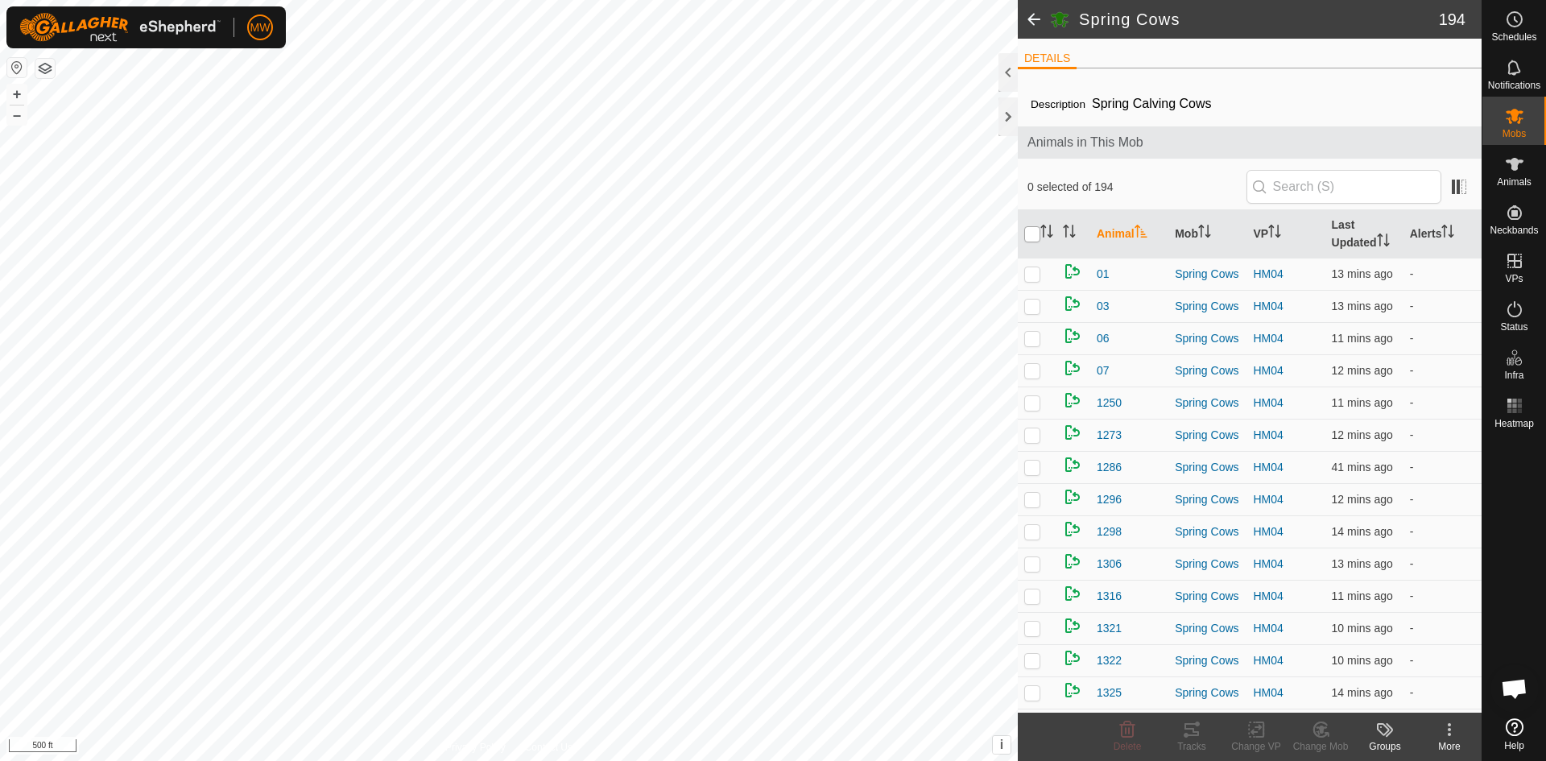
checkbox input "true"
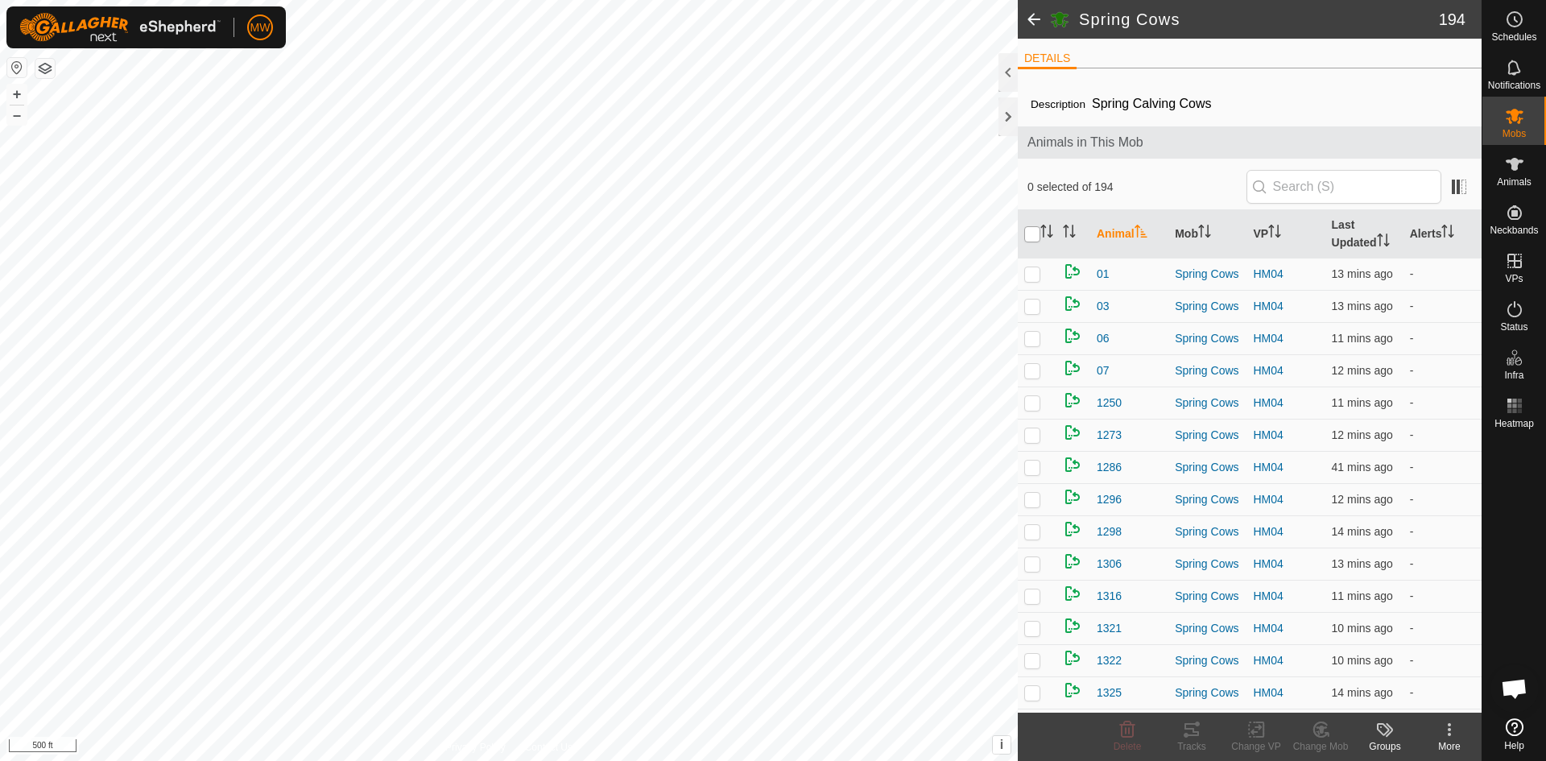
checkbox input "true"
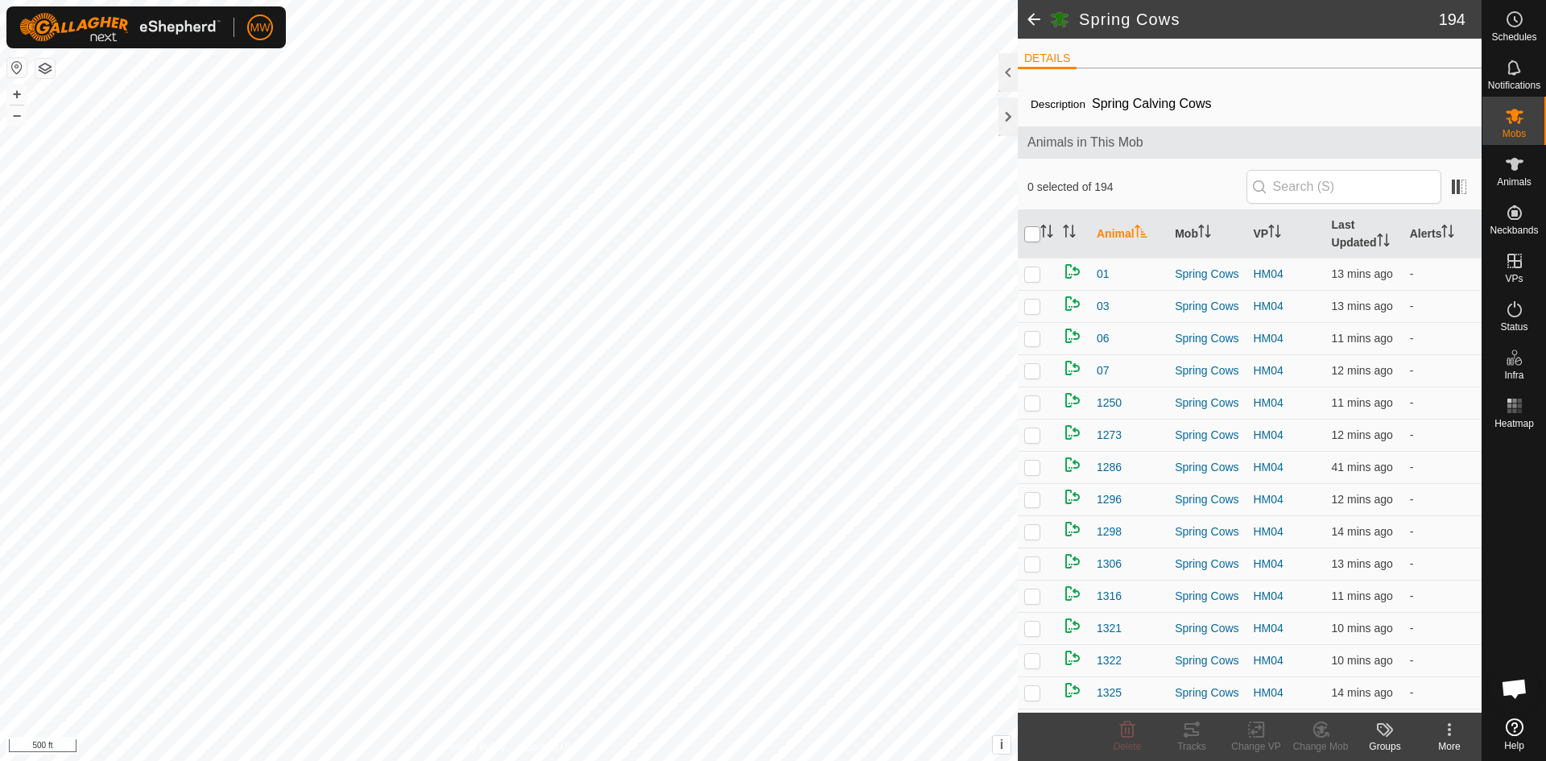
checkbox input "true"
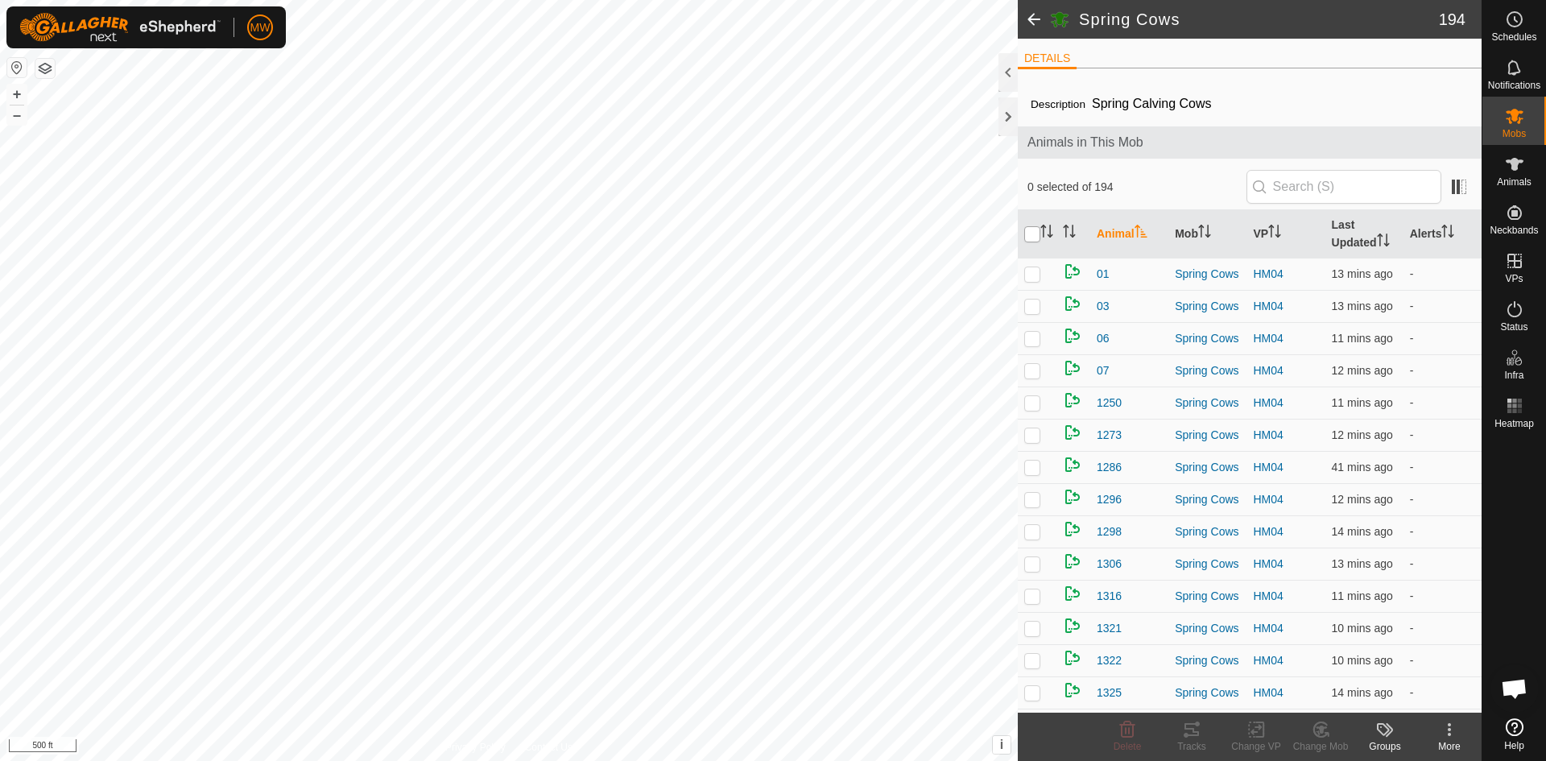
checkbox input "true"
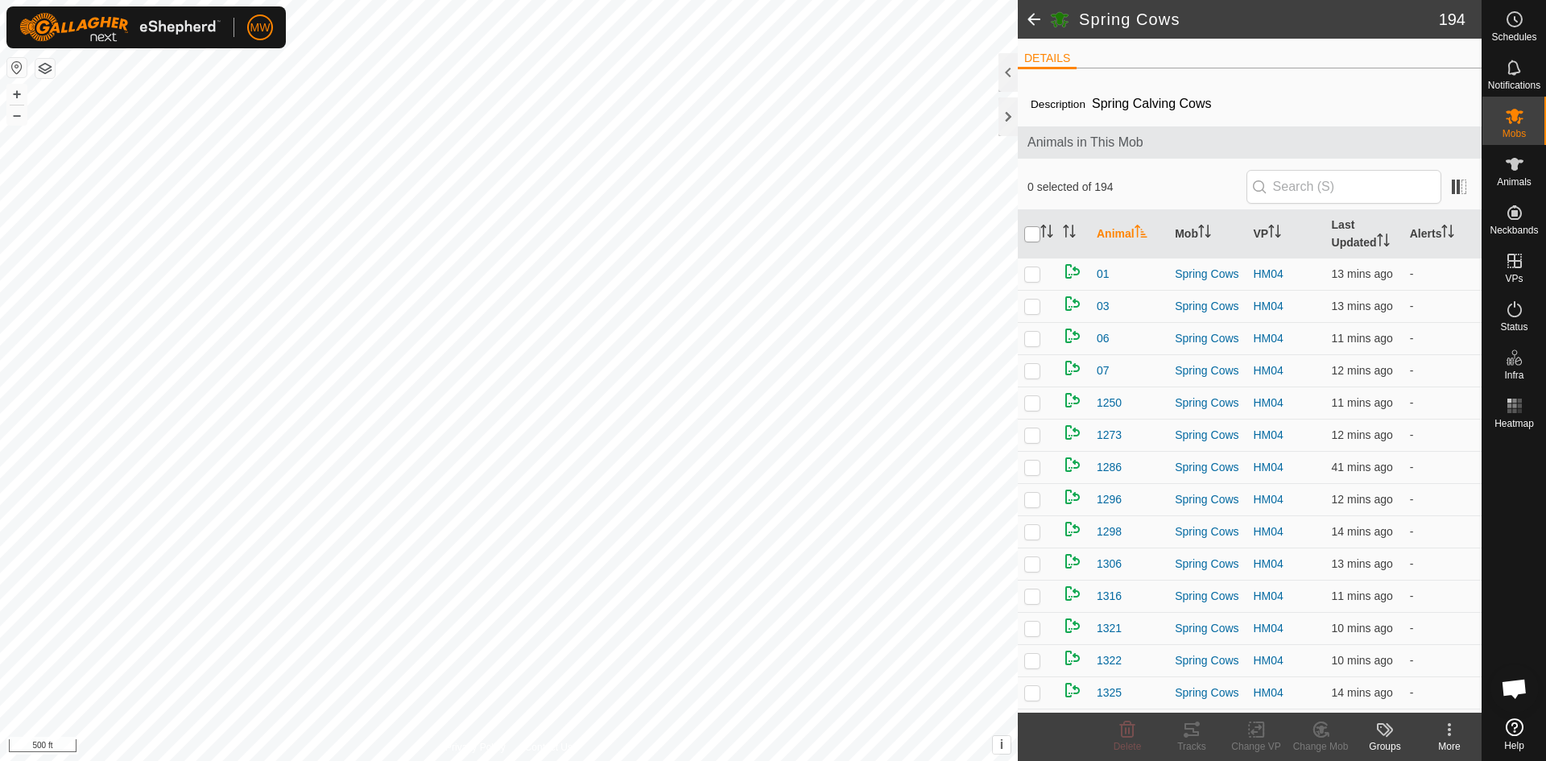
checkbox input "true"
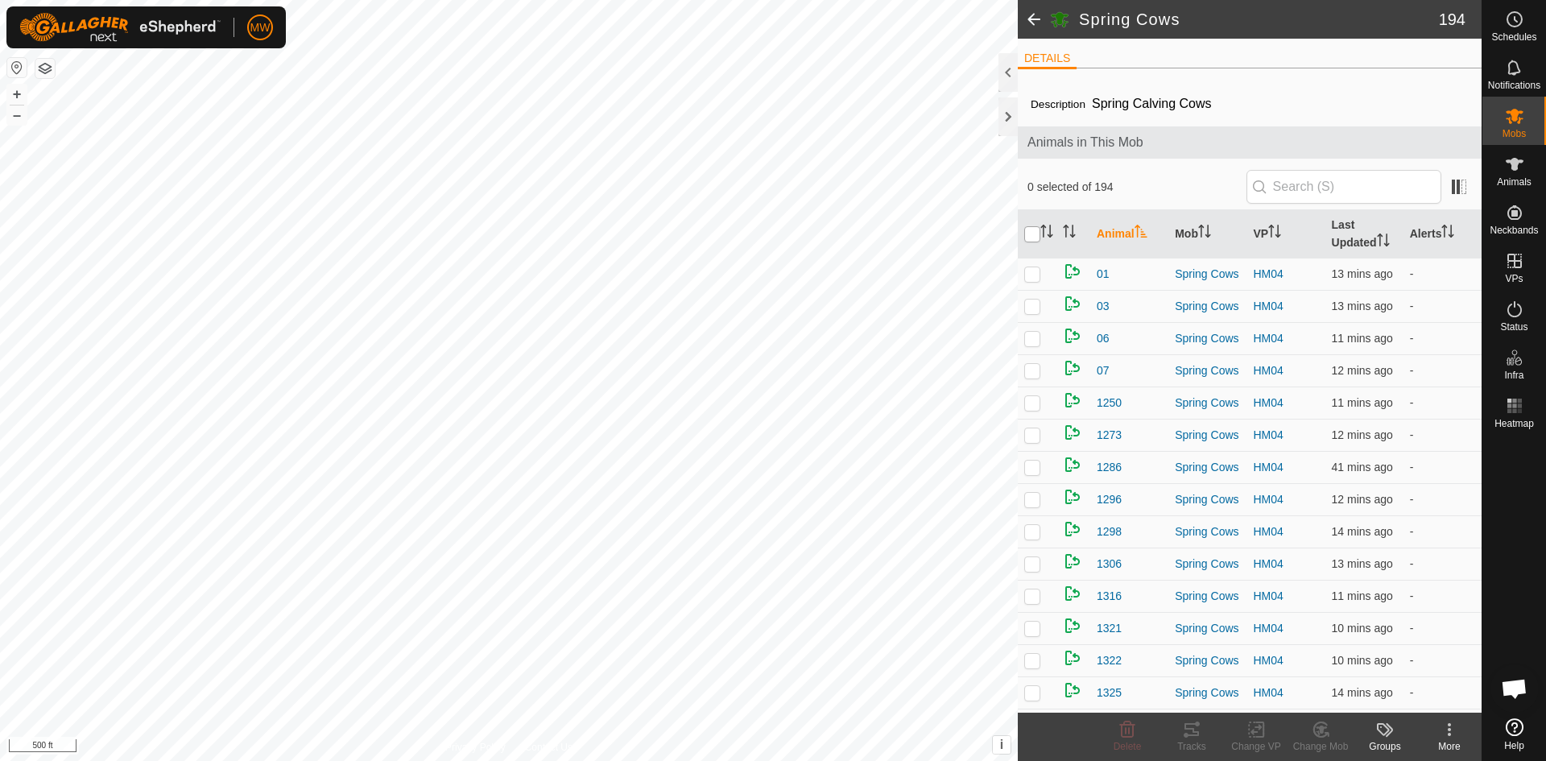
checkbox input "true"
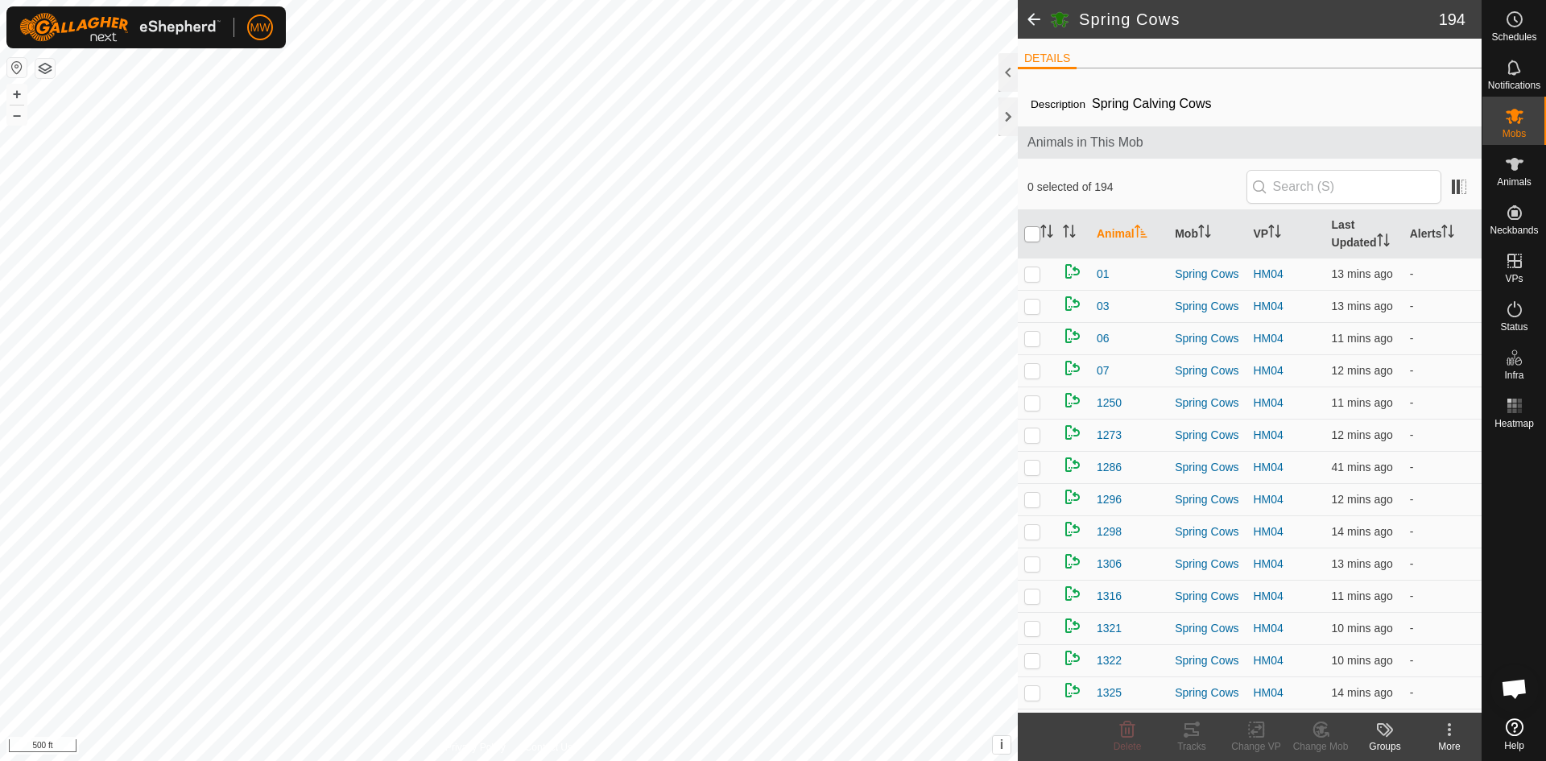
checkbox input "true"
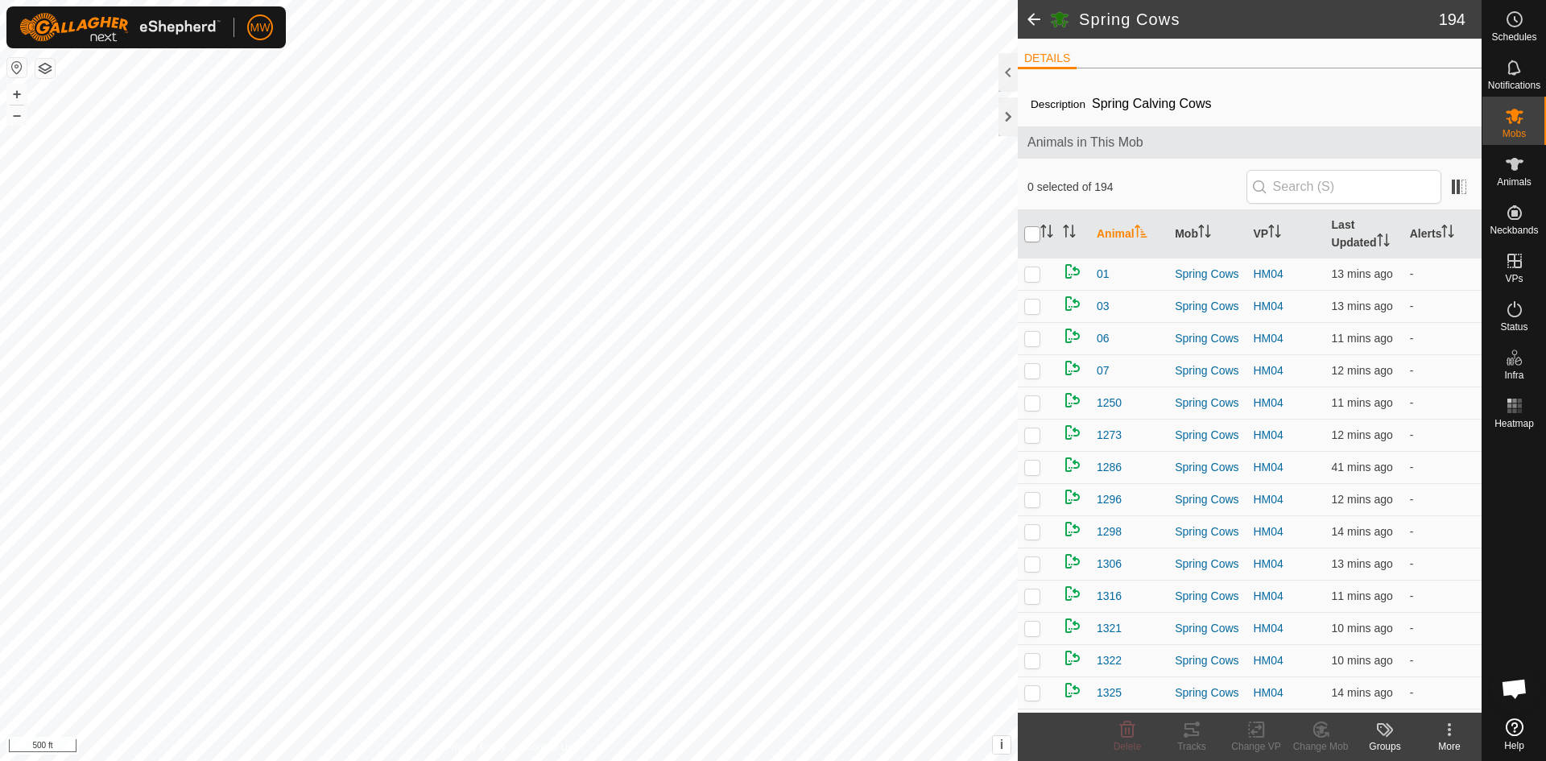
checkbox input "true"
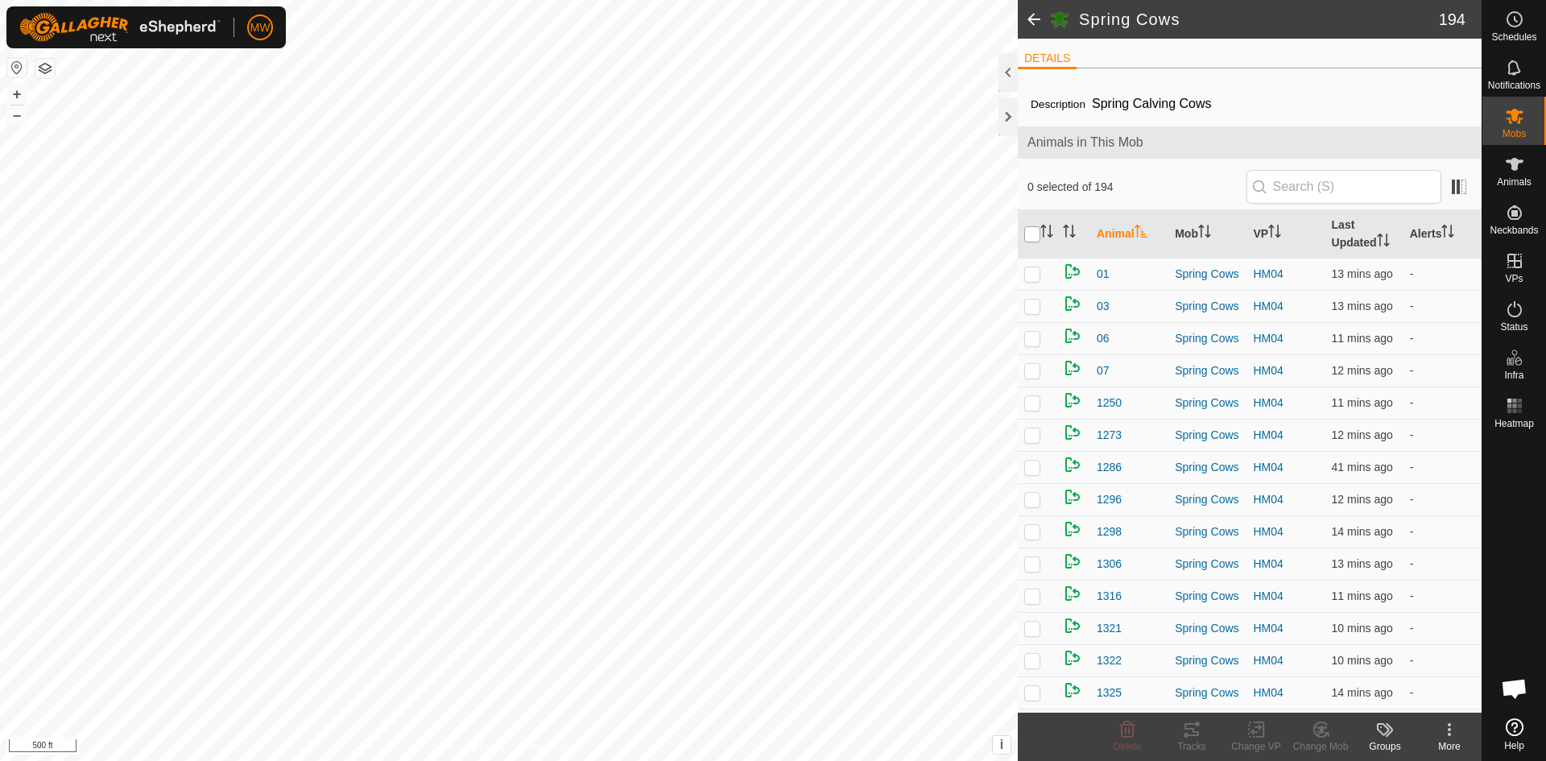
checkbox input "true"
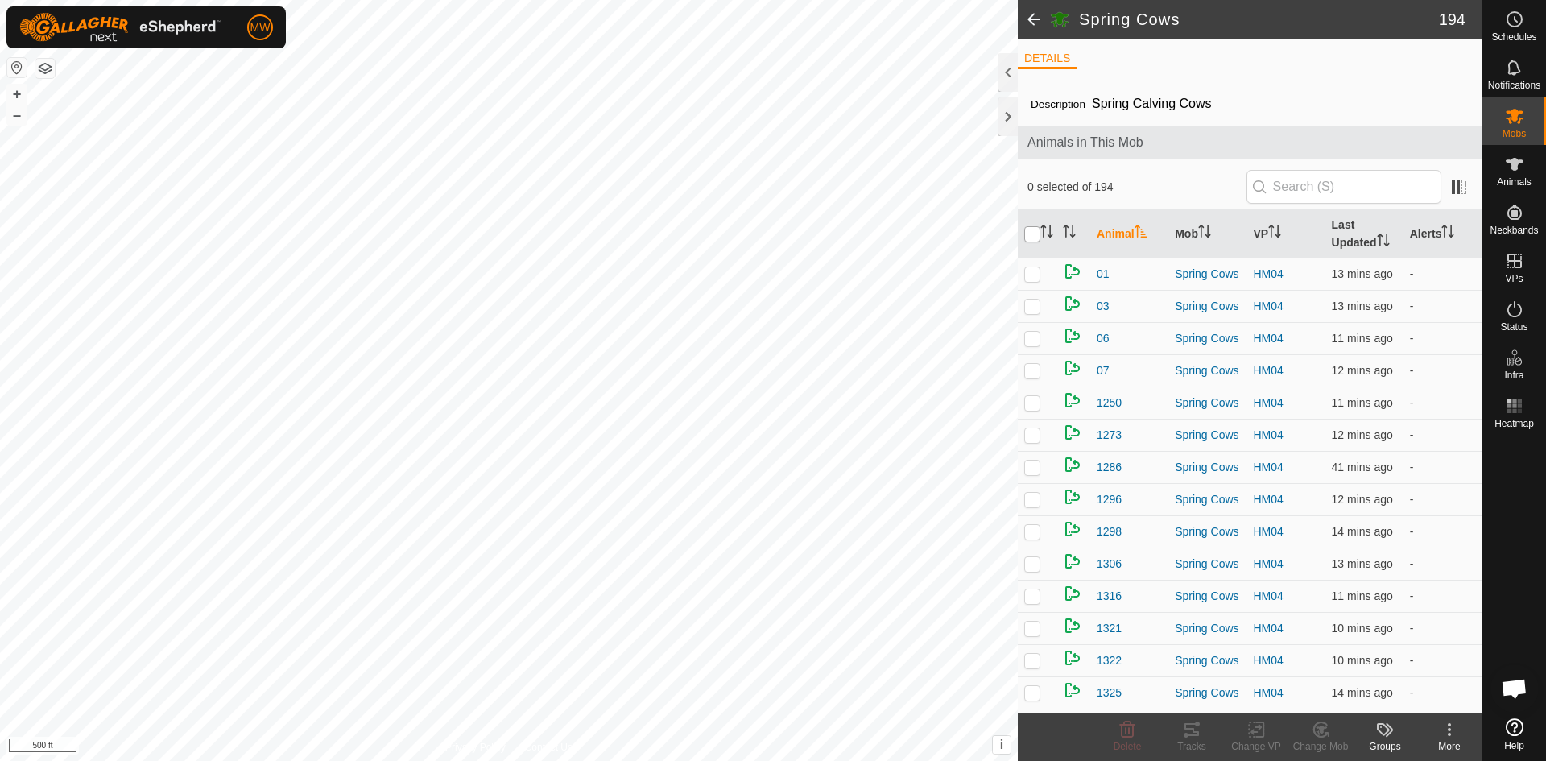
checkbox input "true"
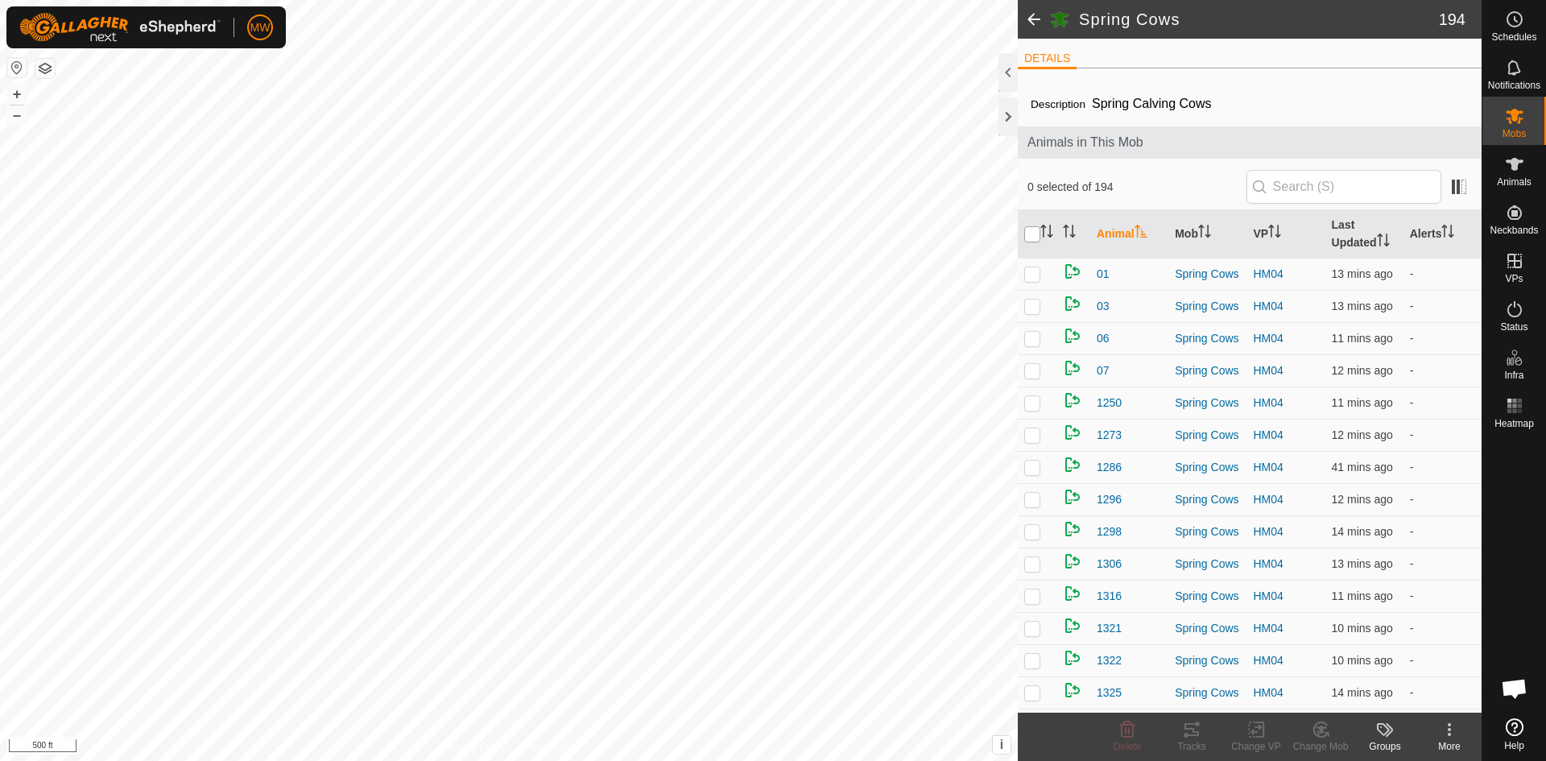
checkbox input "true"
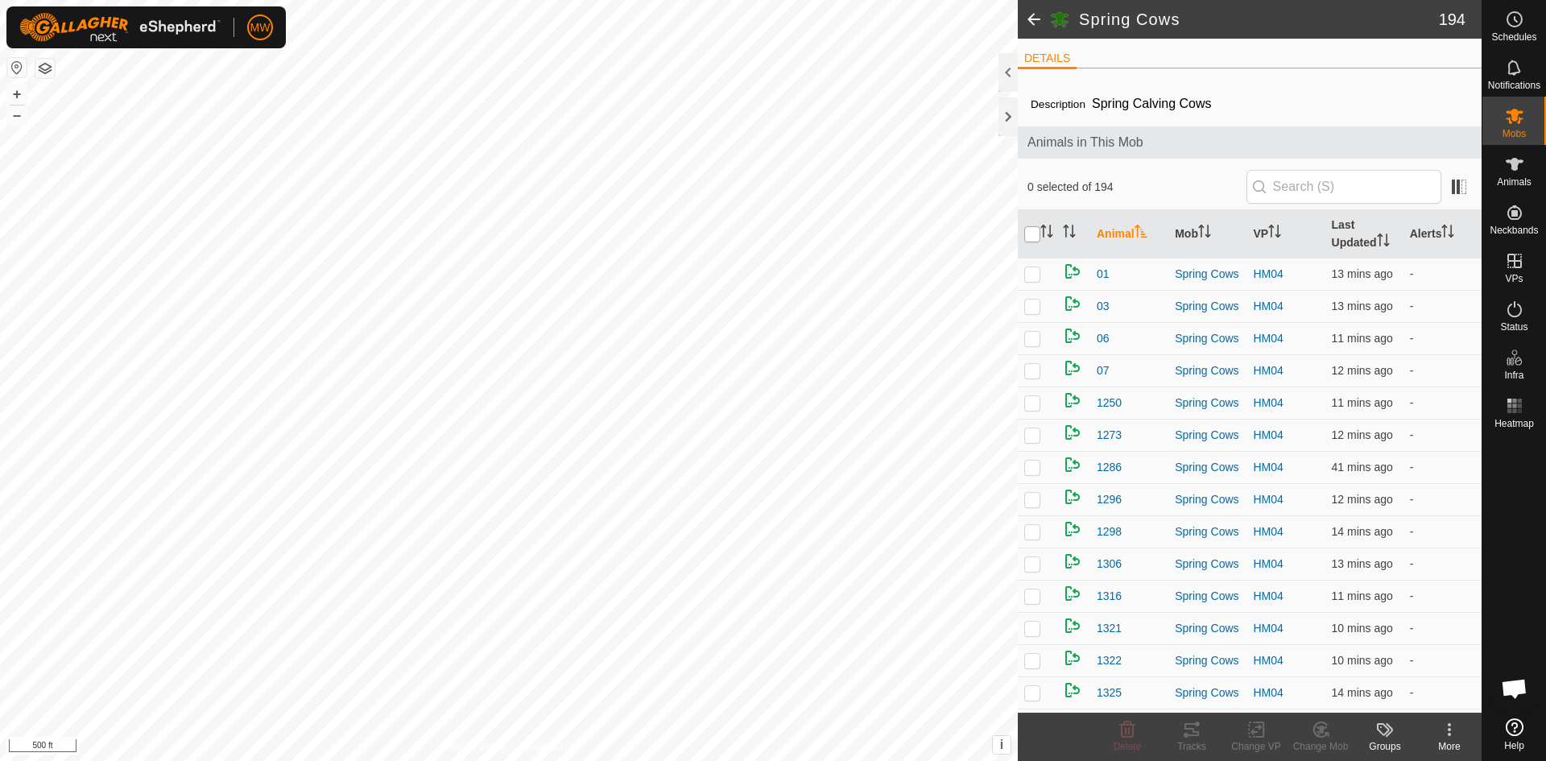
checkbox input "true"
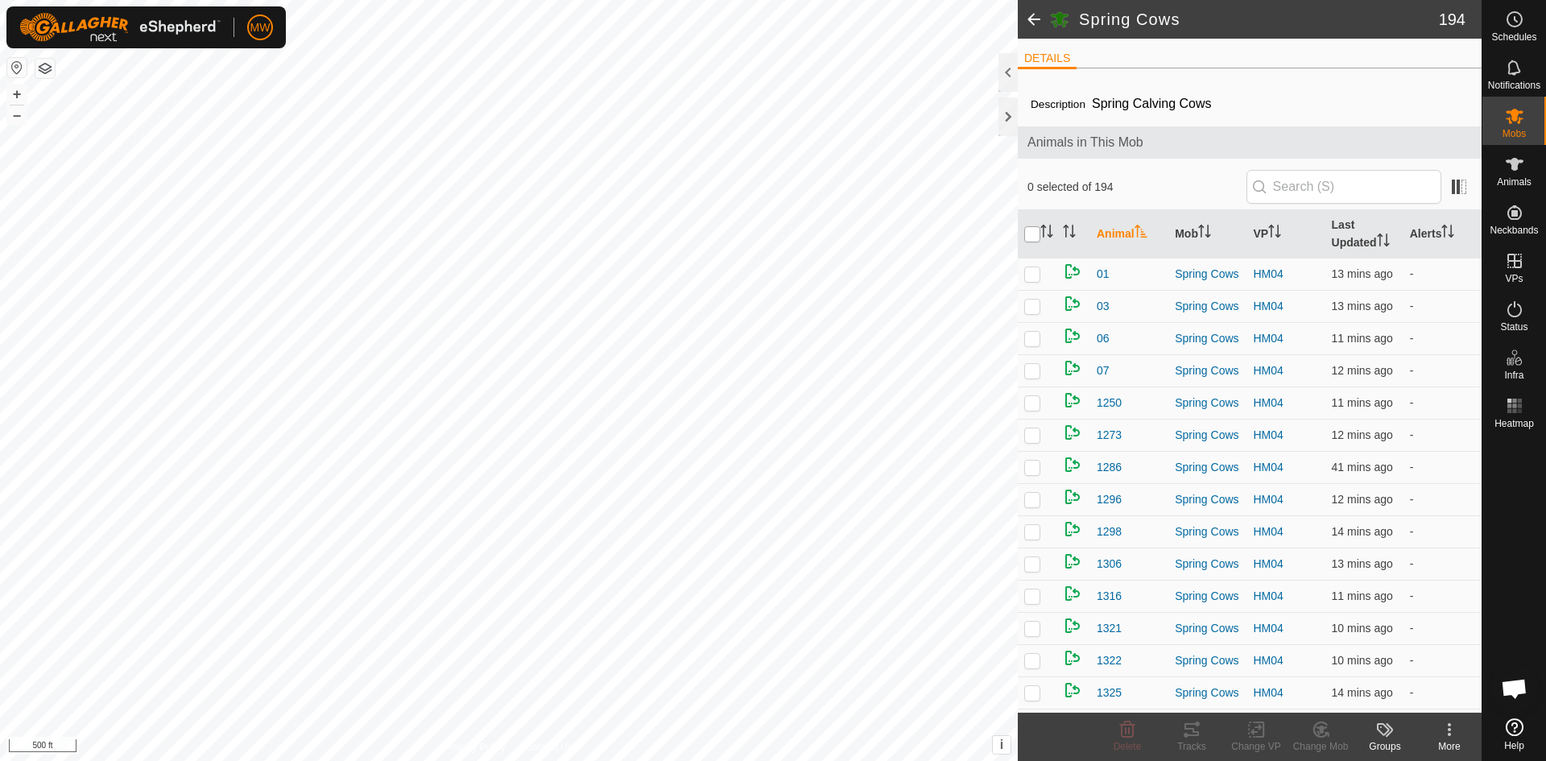
checkbox input "true"
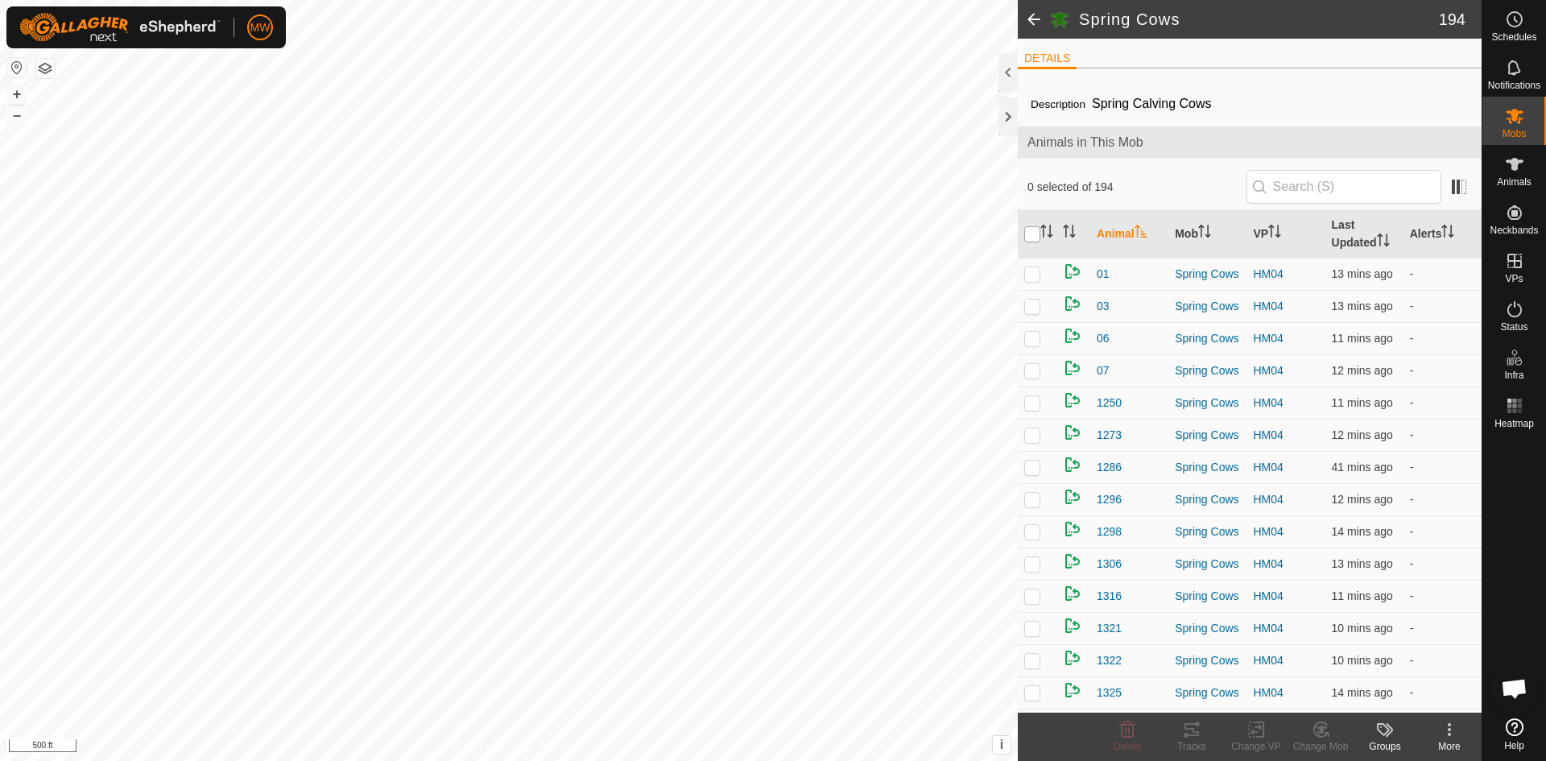
checkbox input "true"
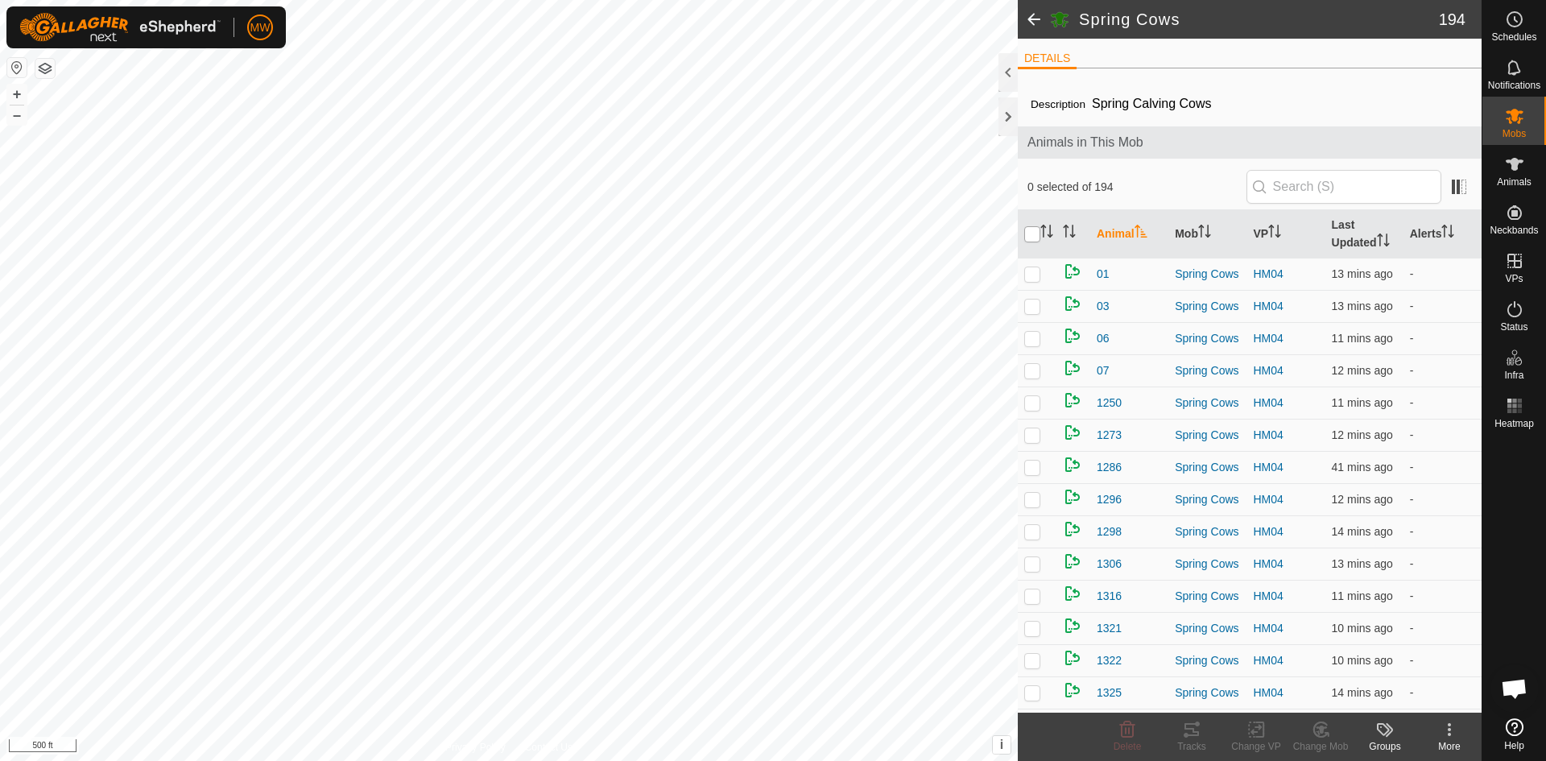
checkbox input "true"
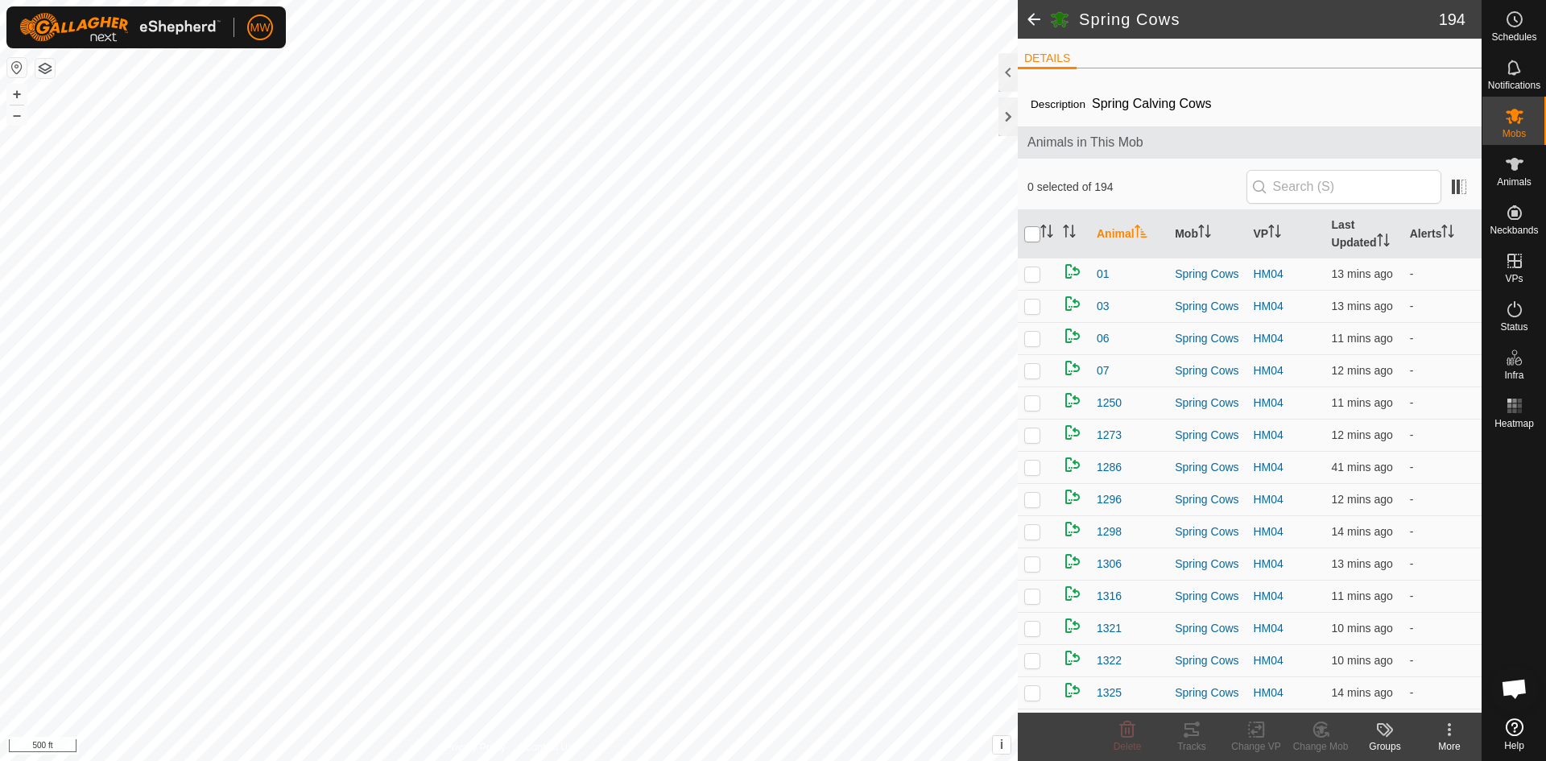
checkbox input "true"
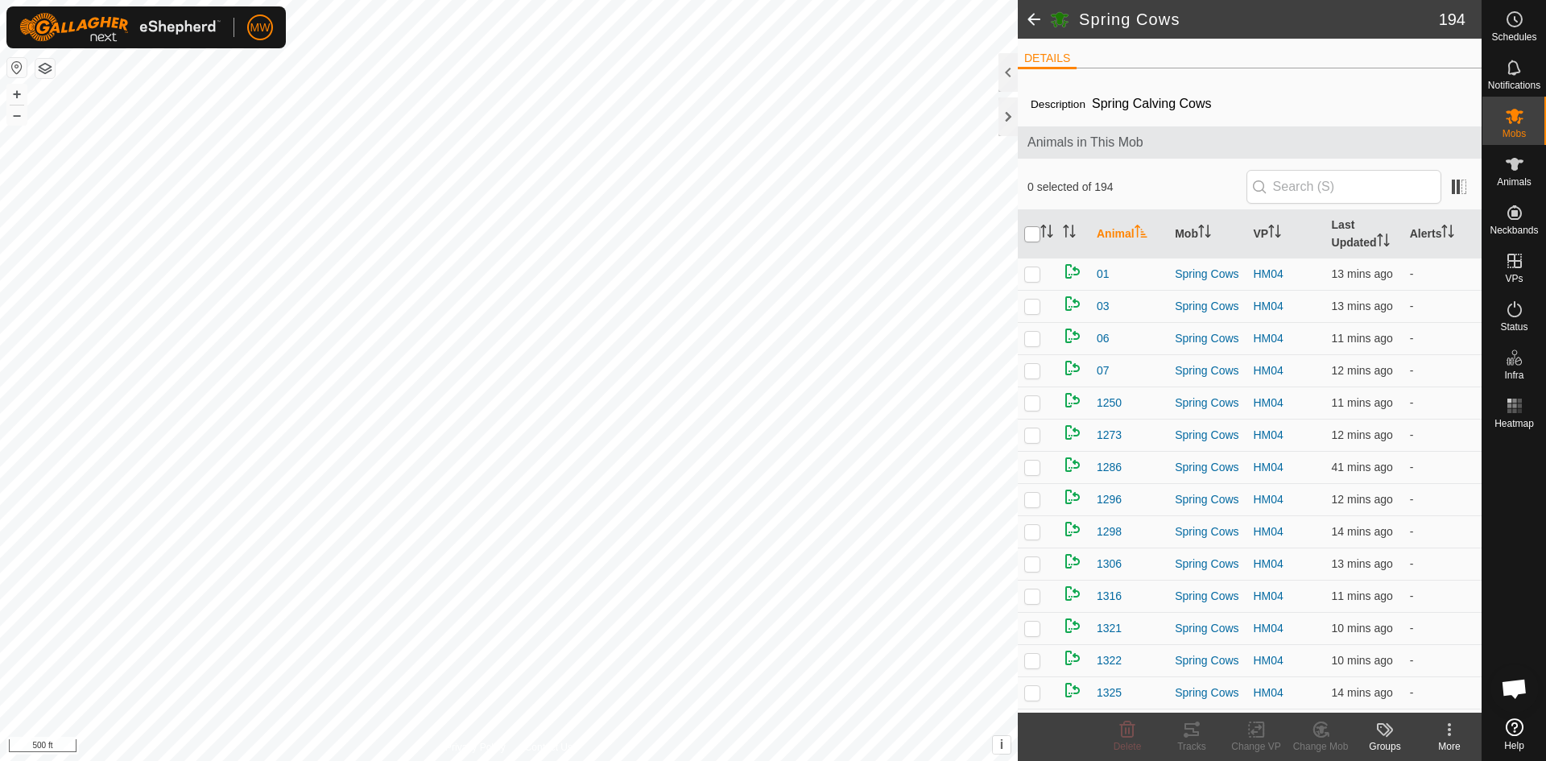
checkbox input "true"
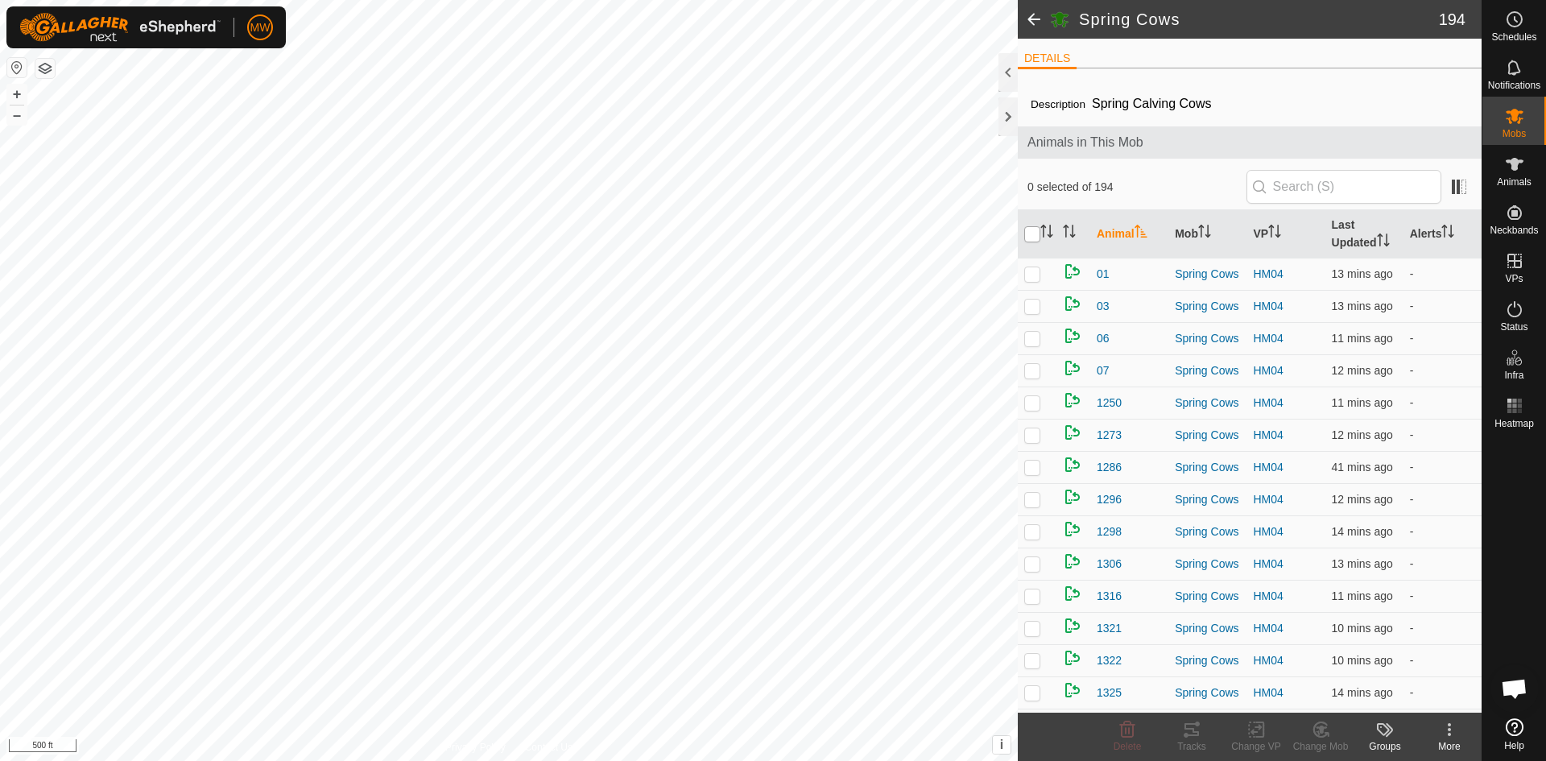
checkbox input "true"
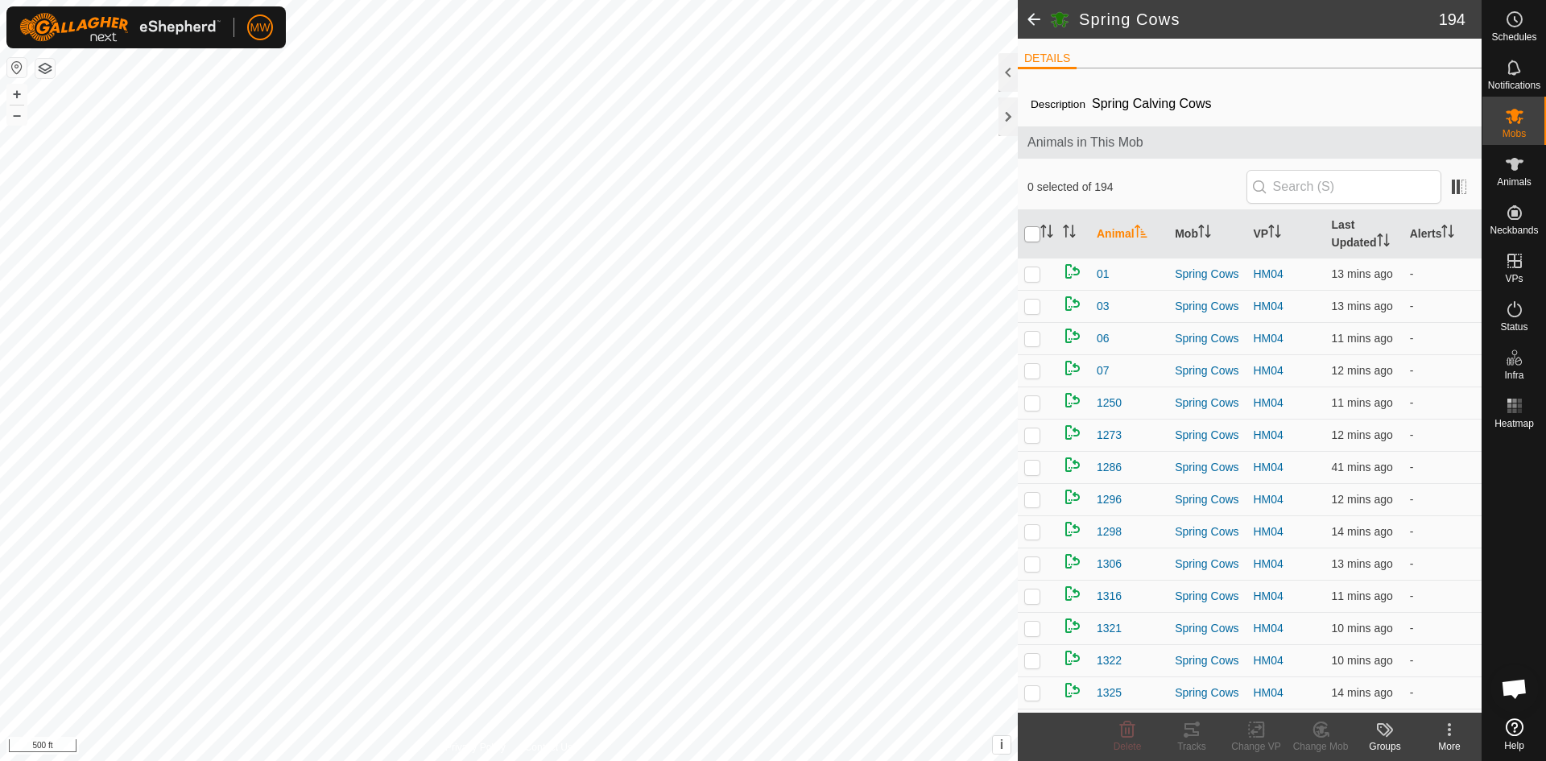
checkbox input "true"
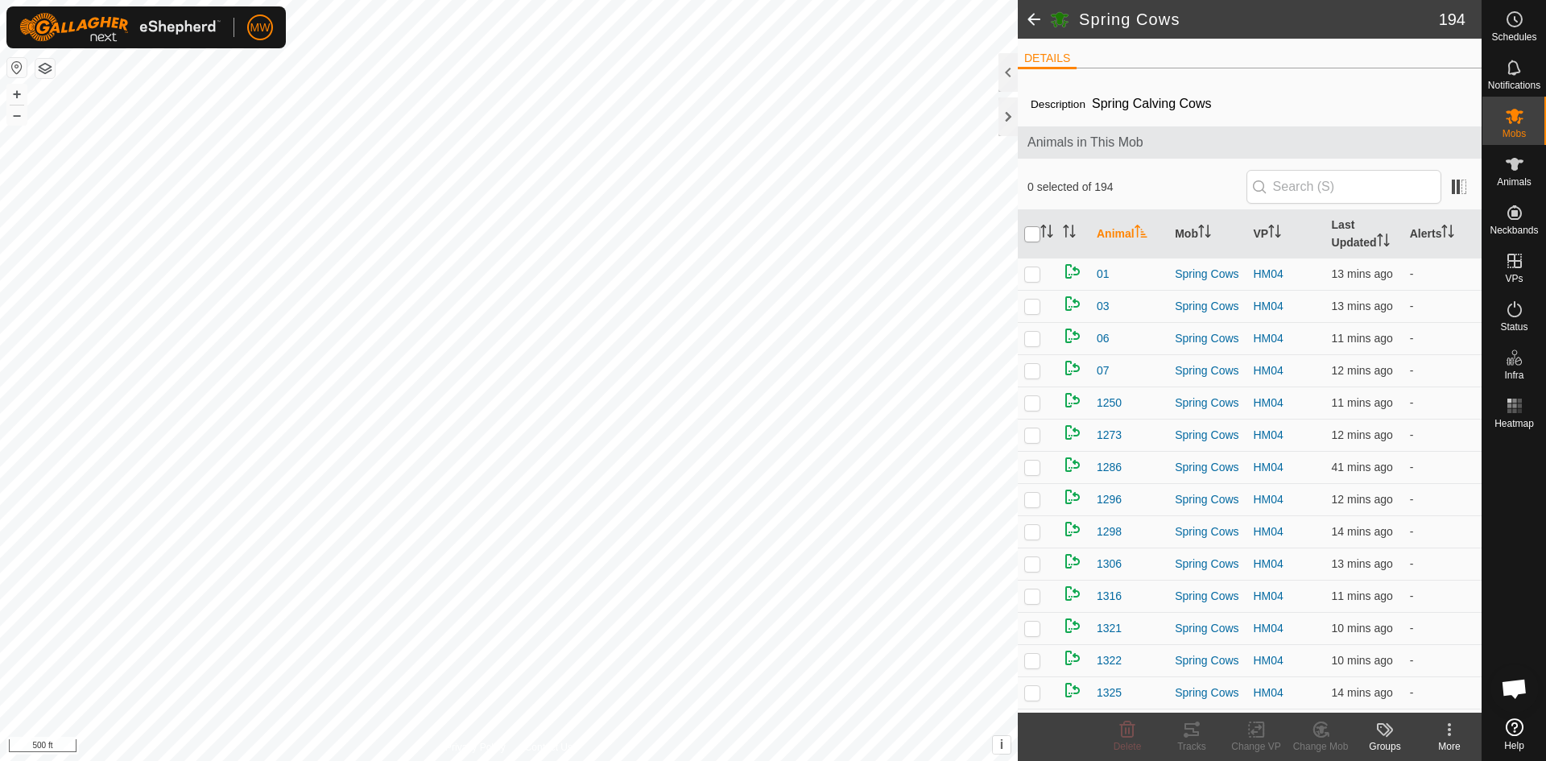
checkbox input "true"
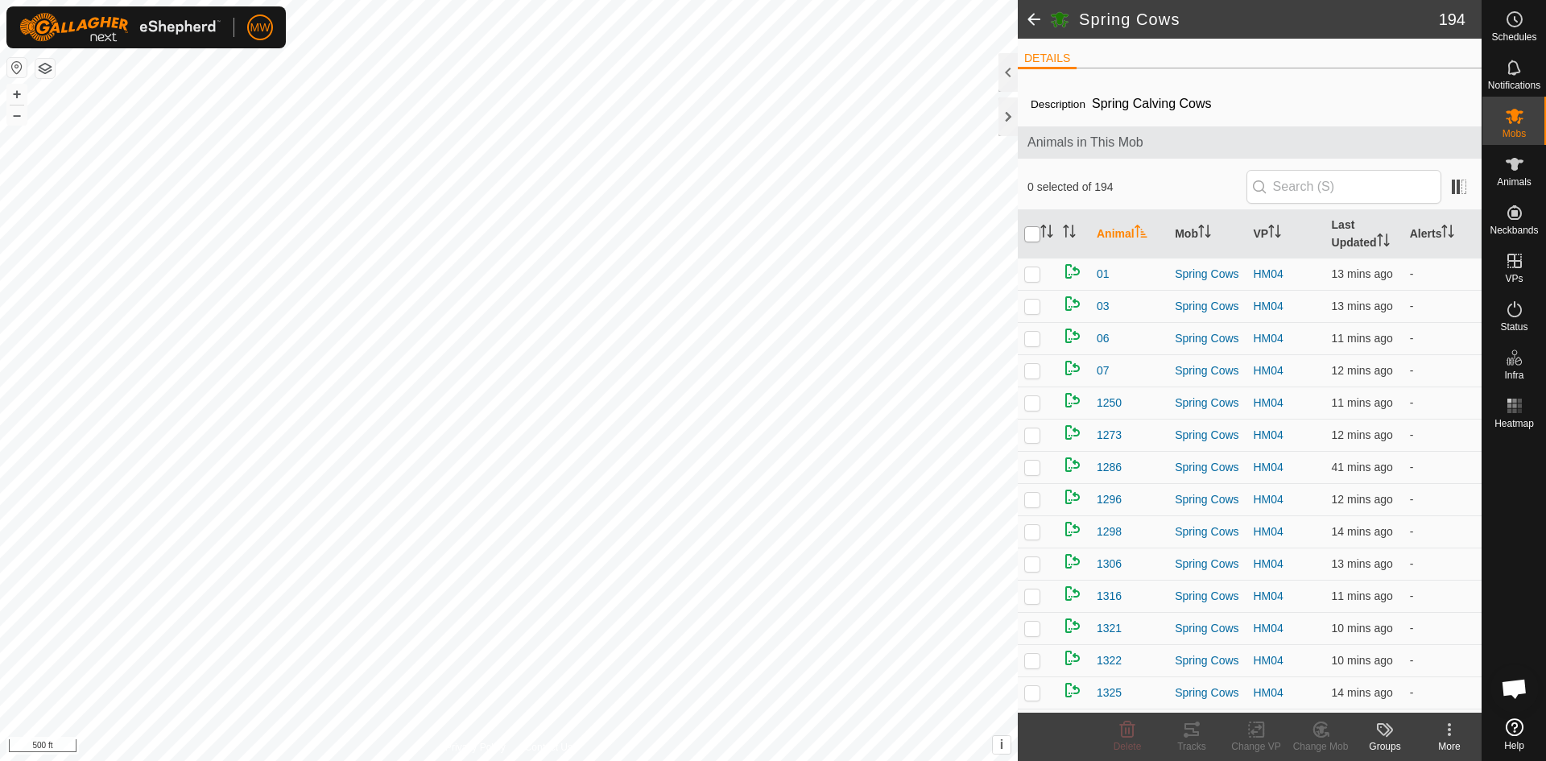
checkbox input "true"
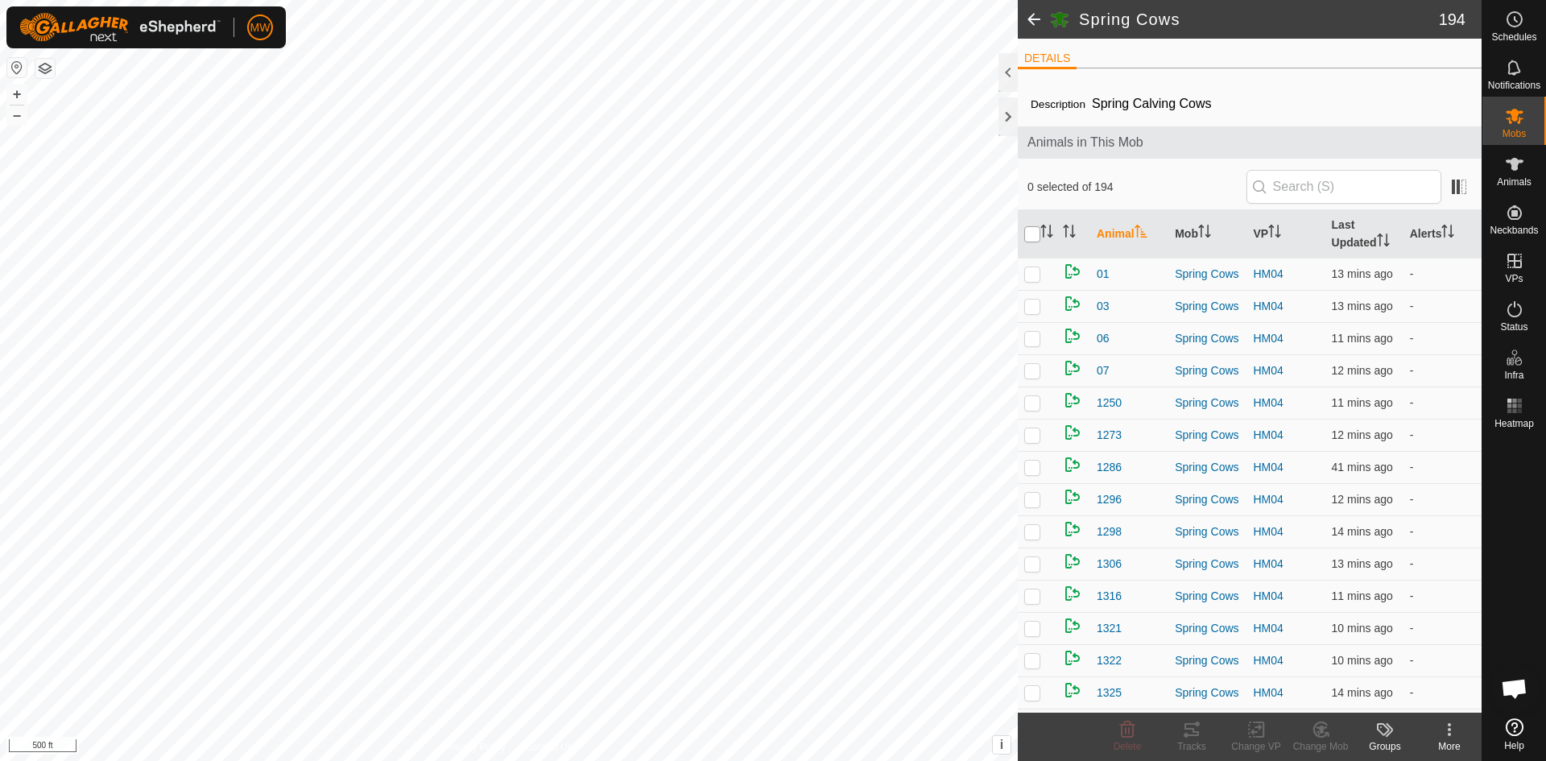
checkbox input "true"
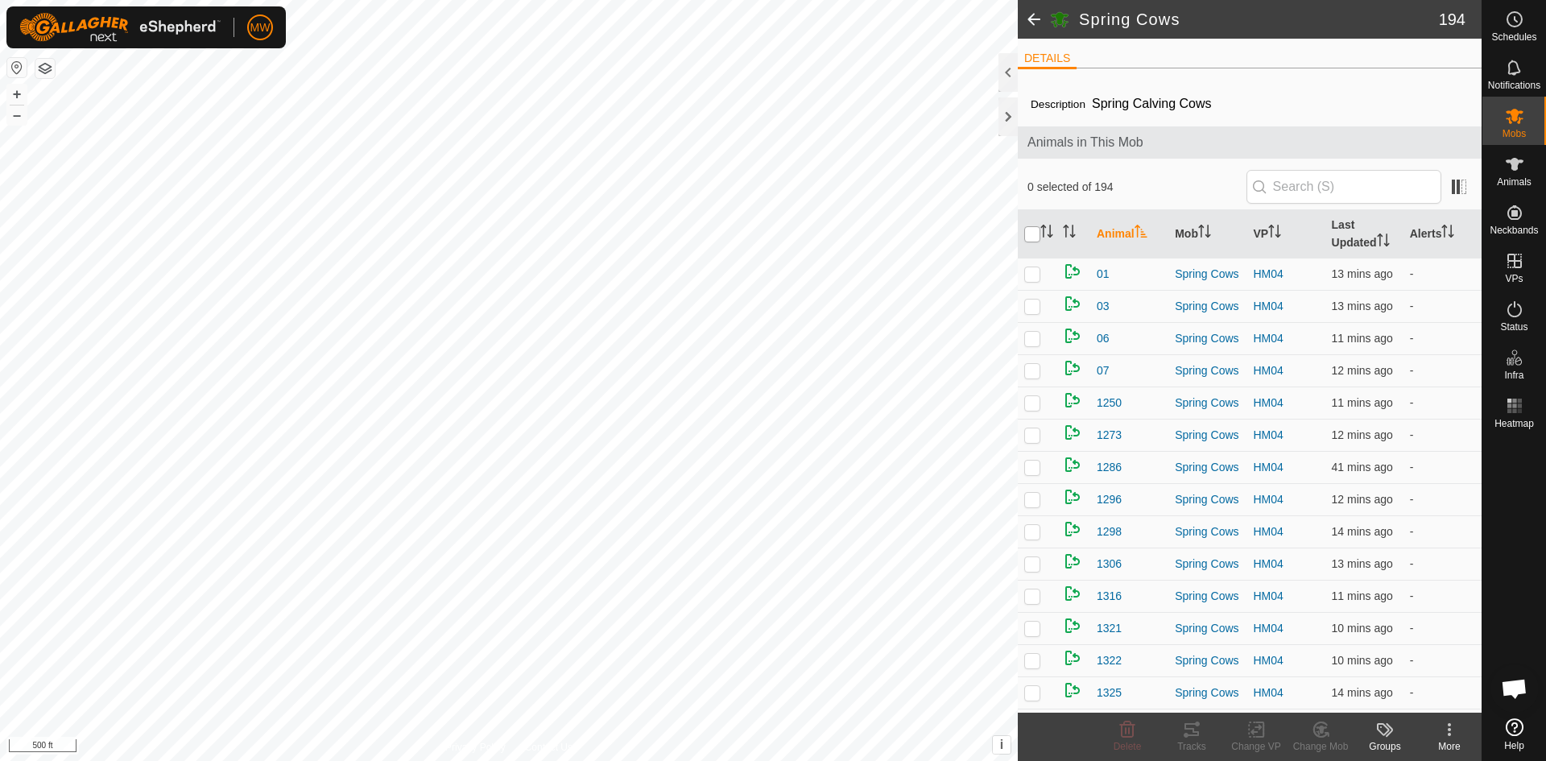
checkbox input "true"
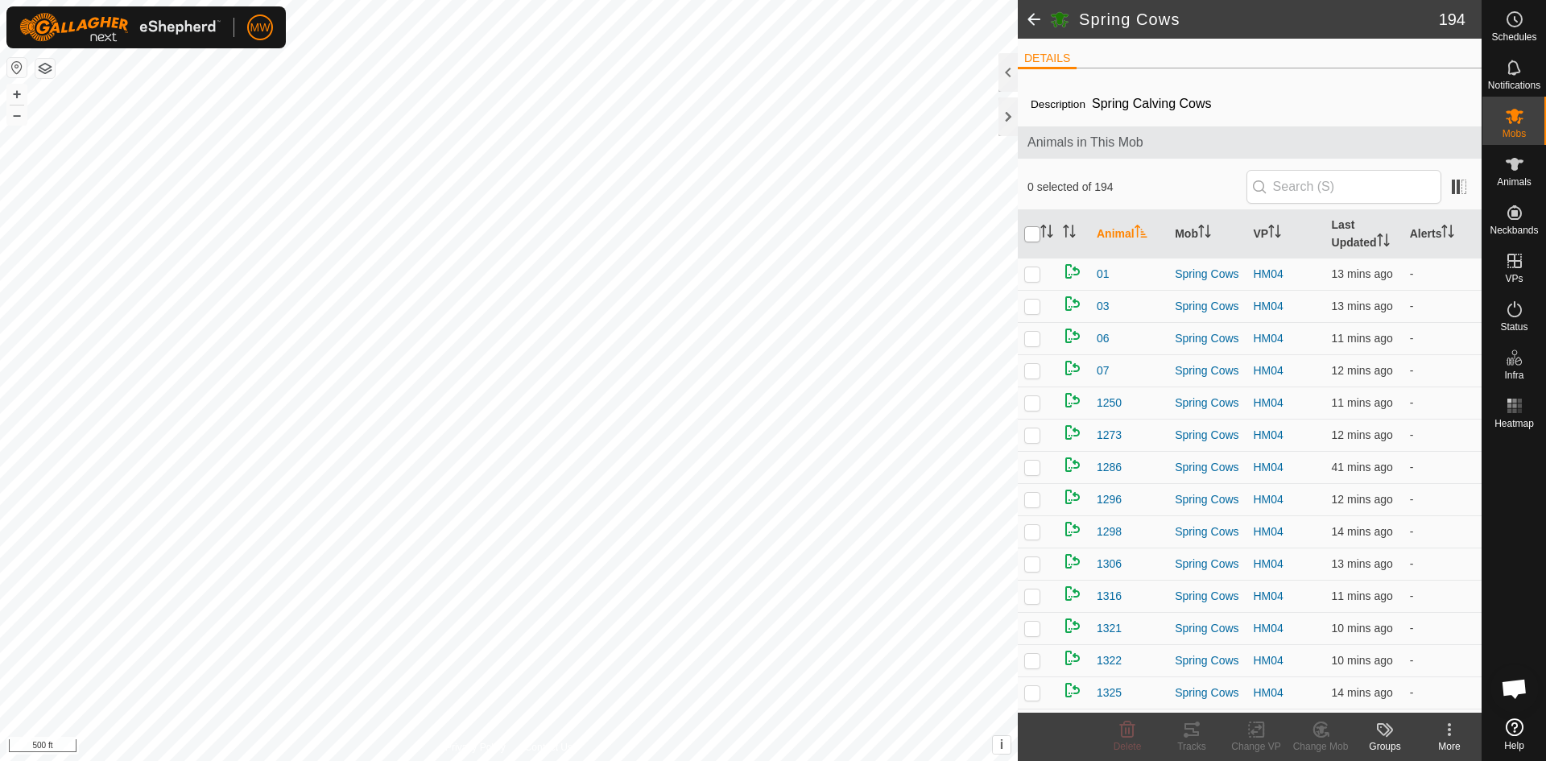
checkbox input "true"
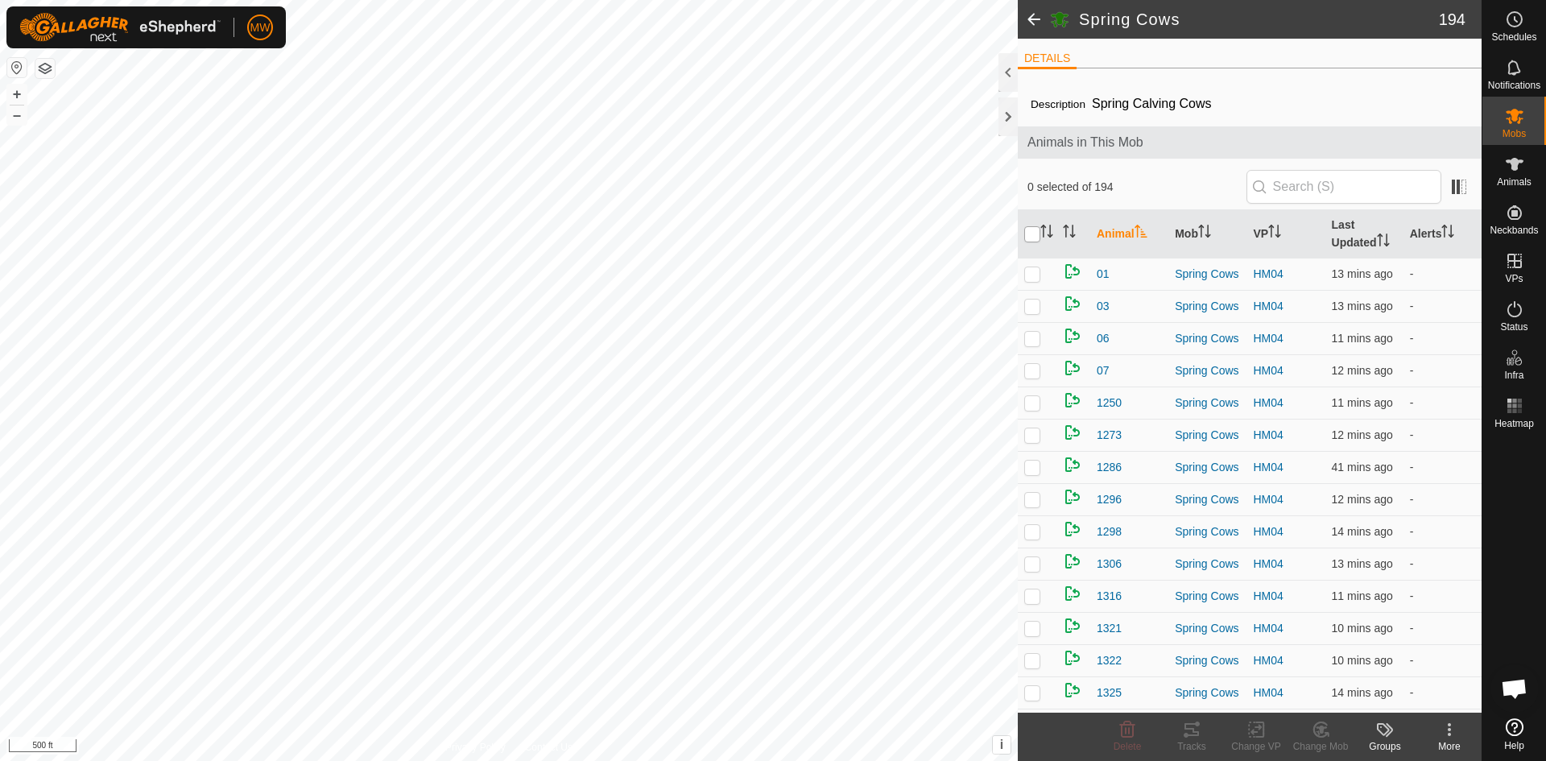
checkbox input "true"
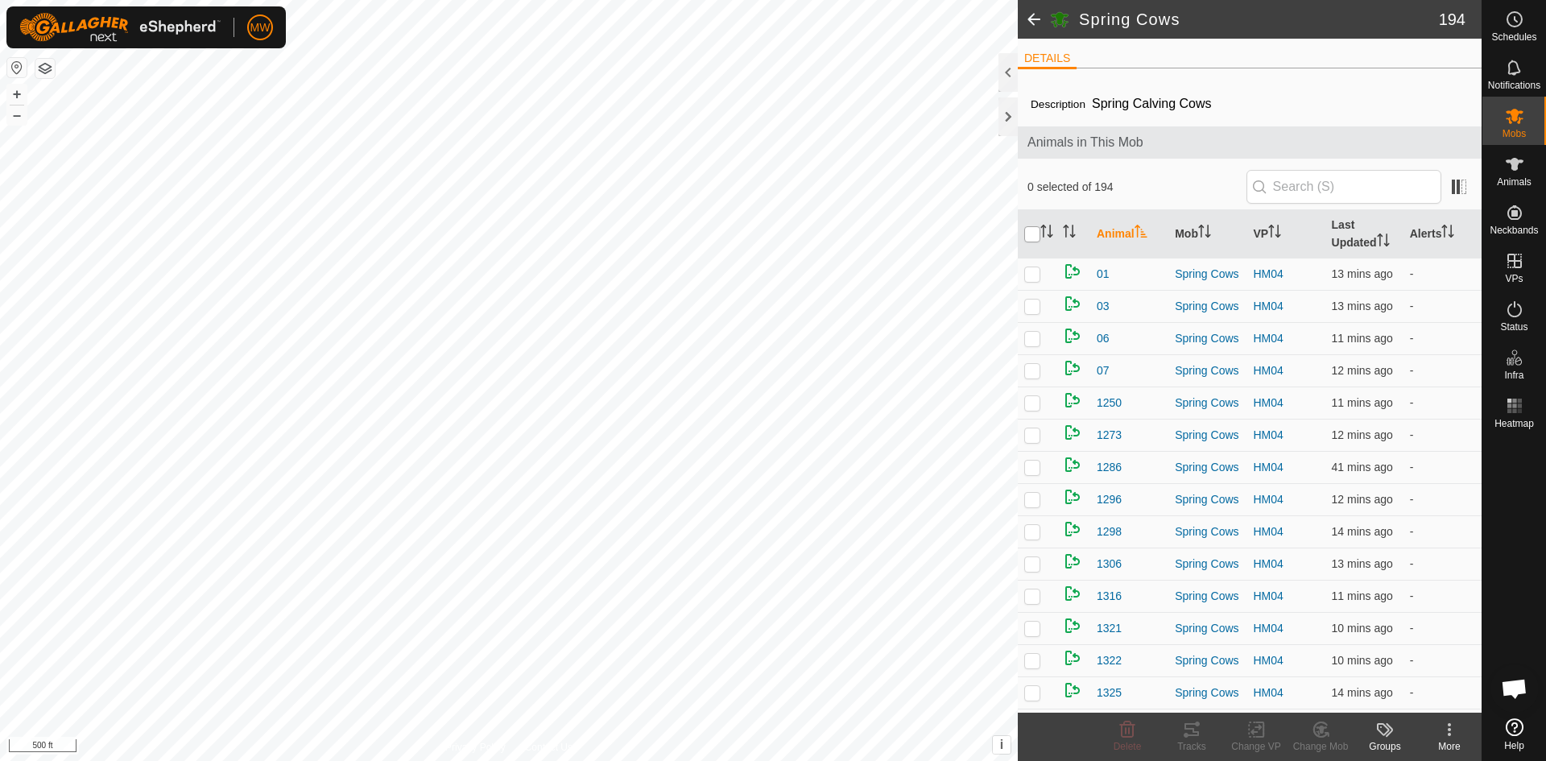
checkbox input "true"
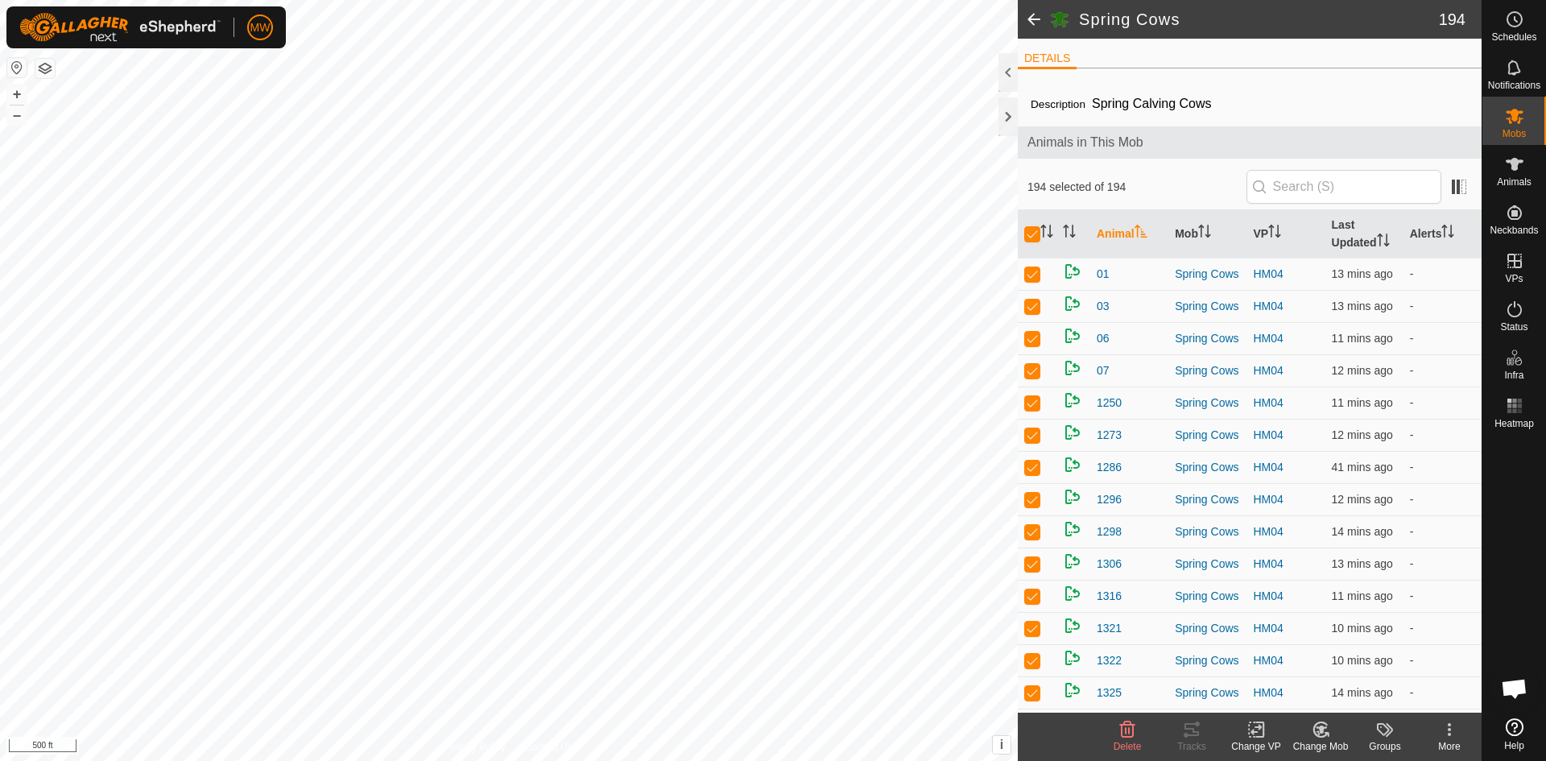
click at [1257, 731] on icon at bounding box center [1257, 729] width 20 height 19
click at [1286, 660] on link "Choose VP..." at bounding box center [1304, 660] width 159 height 32
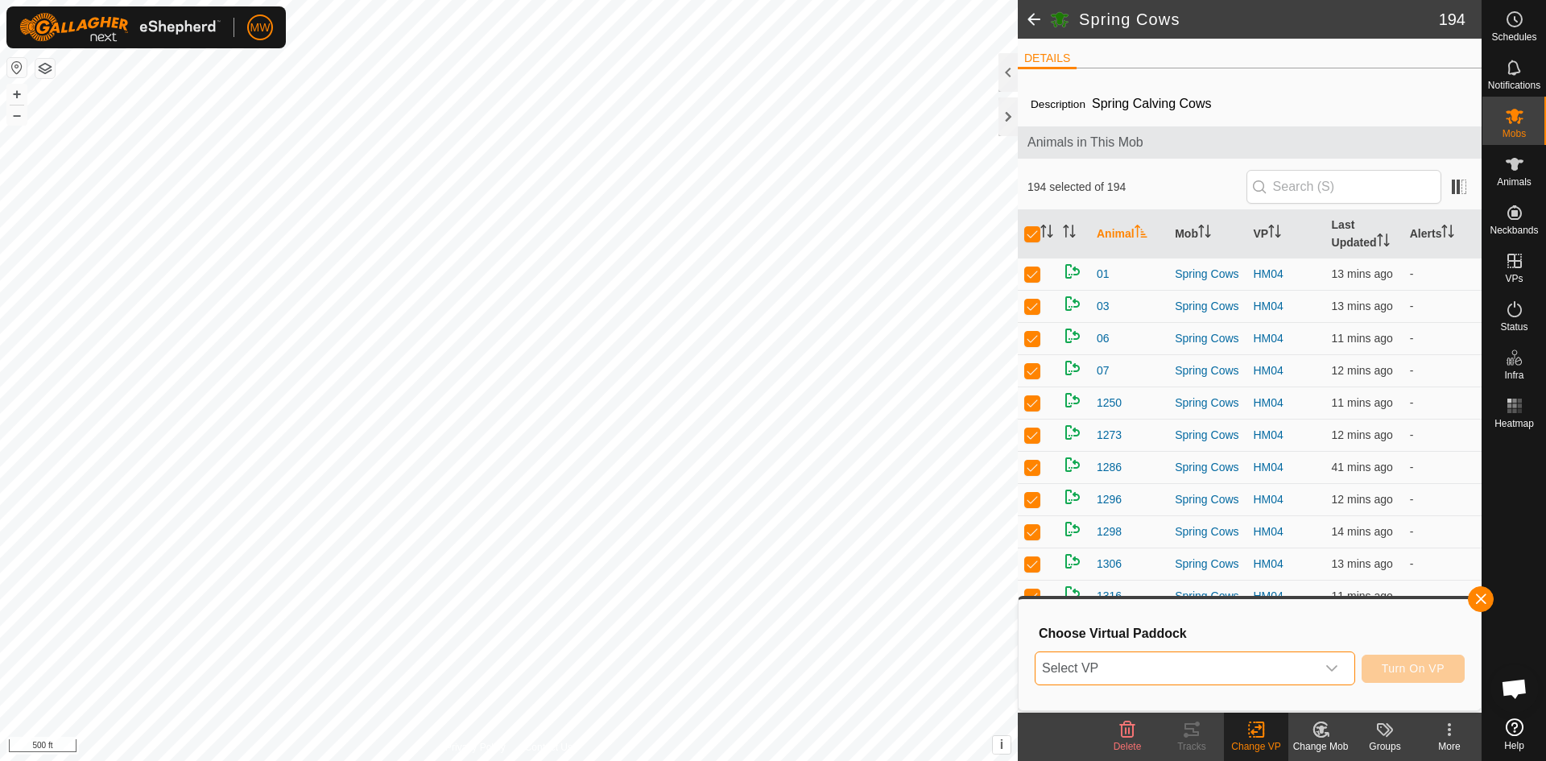
click at [1139, 661] on span "Select VP" at bounding box center [1176, 668] width 280 height 32
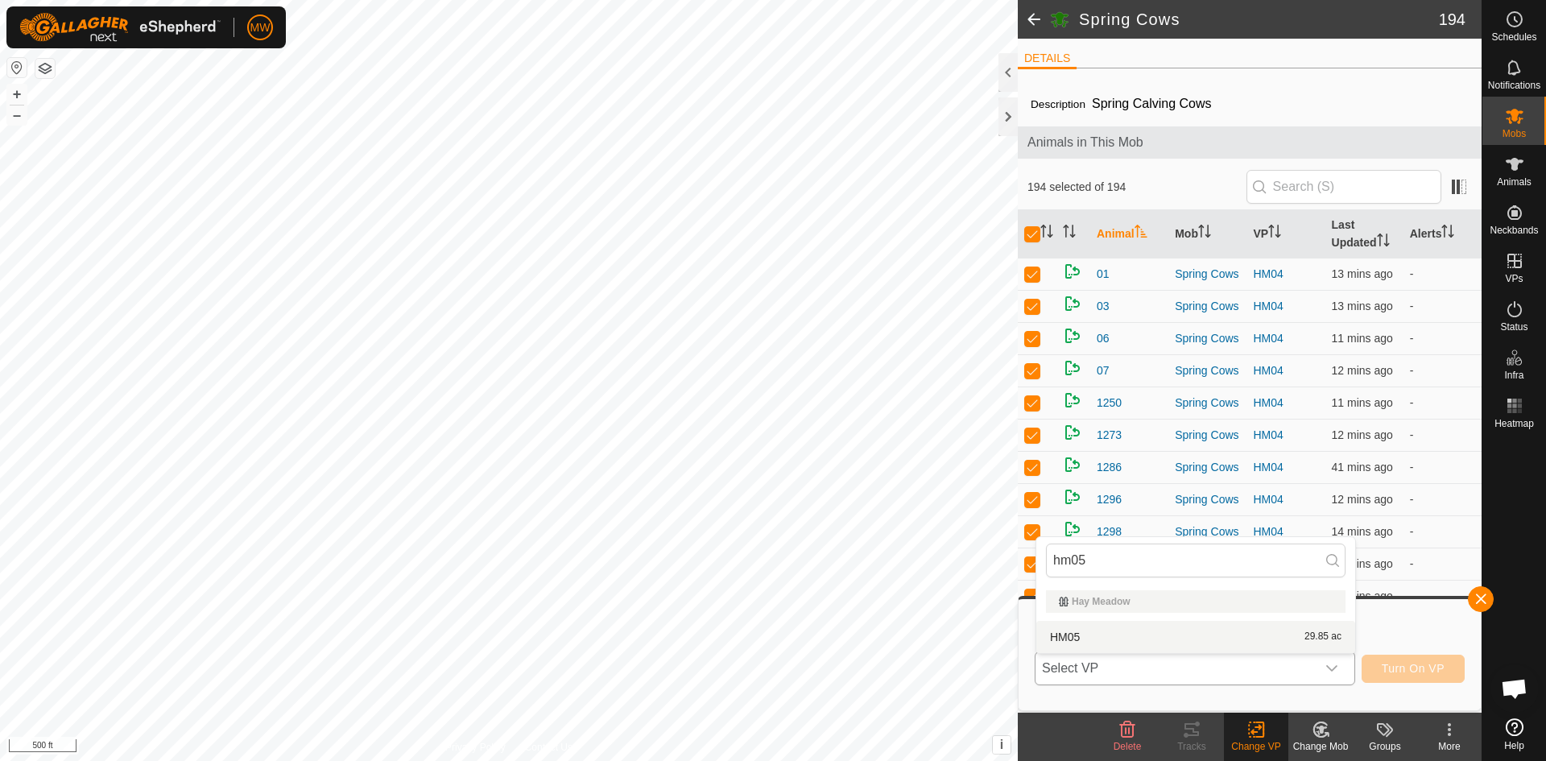
type input "hm05"
click at [1080, 632] on li "HM05 29.85 ac" at bounding box center [1196, 637] width 319 height 32
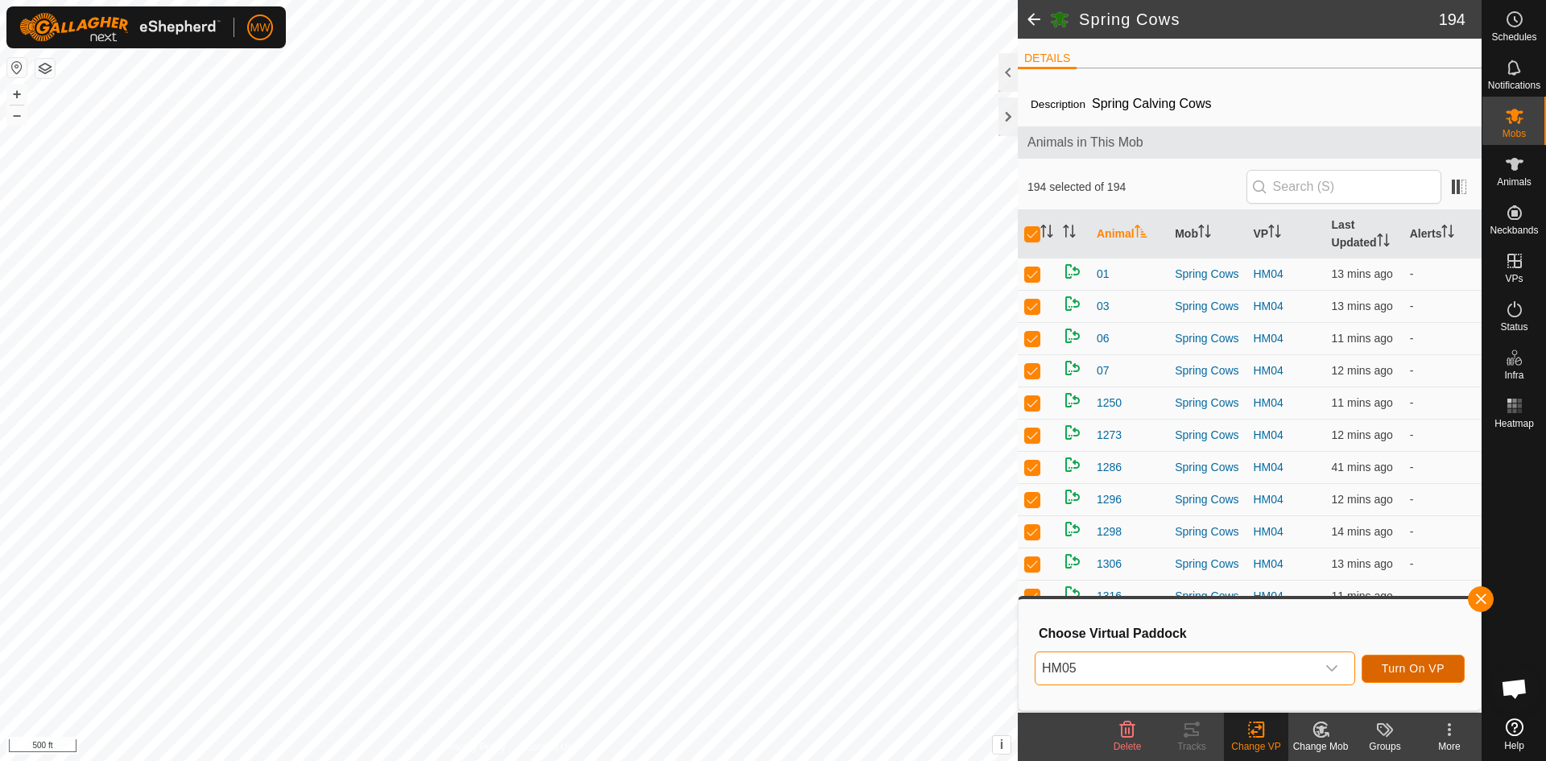
click at [1434, 677] on button "Turn On VP" at bounding box center [1413, 669] width 103 height 28
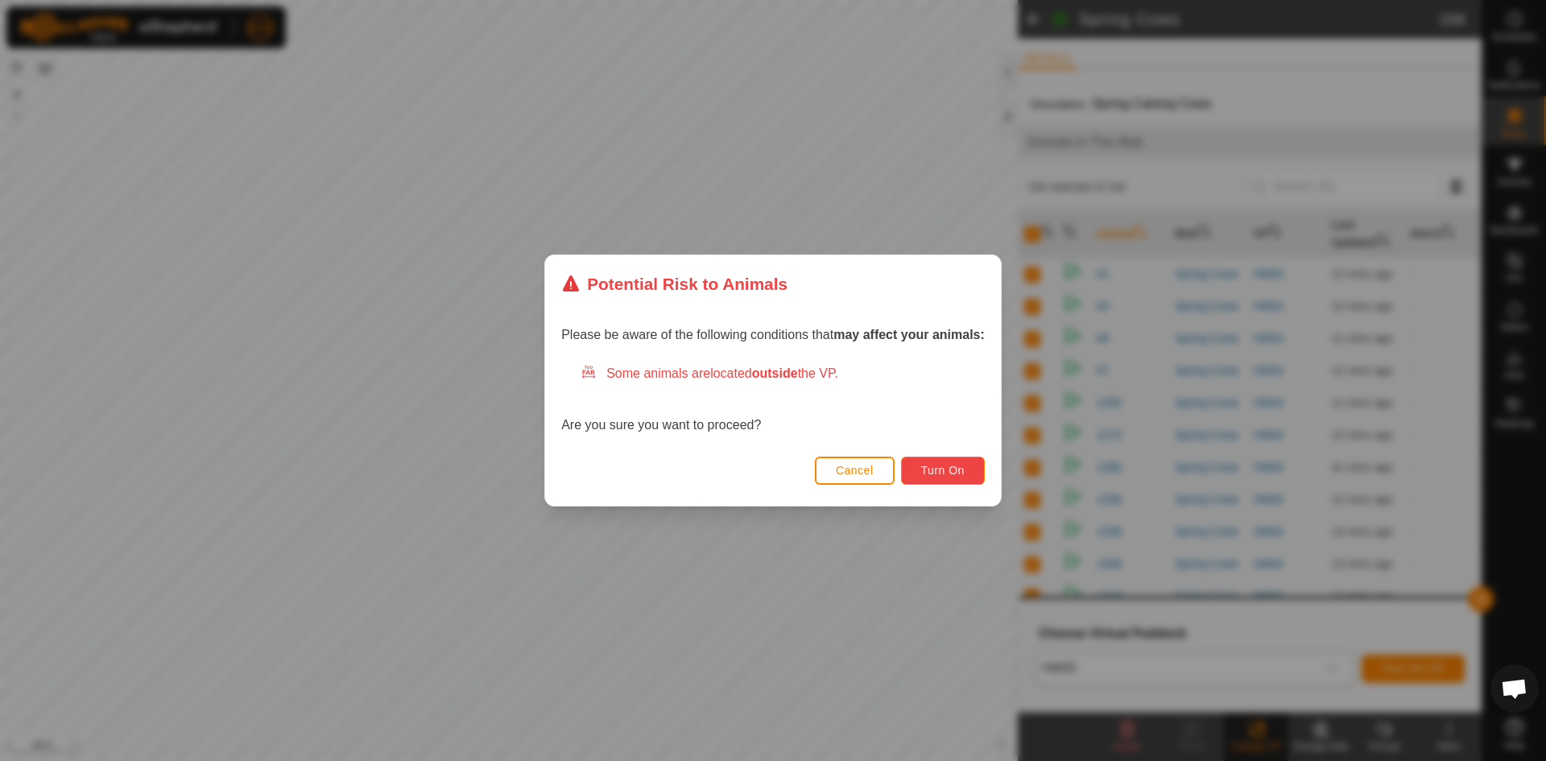
click at [963, 475] on span "Turn On" at bounding box center [942, 470] width 43 height 13
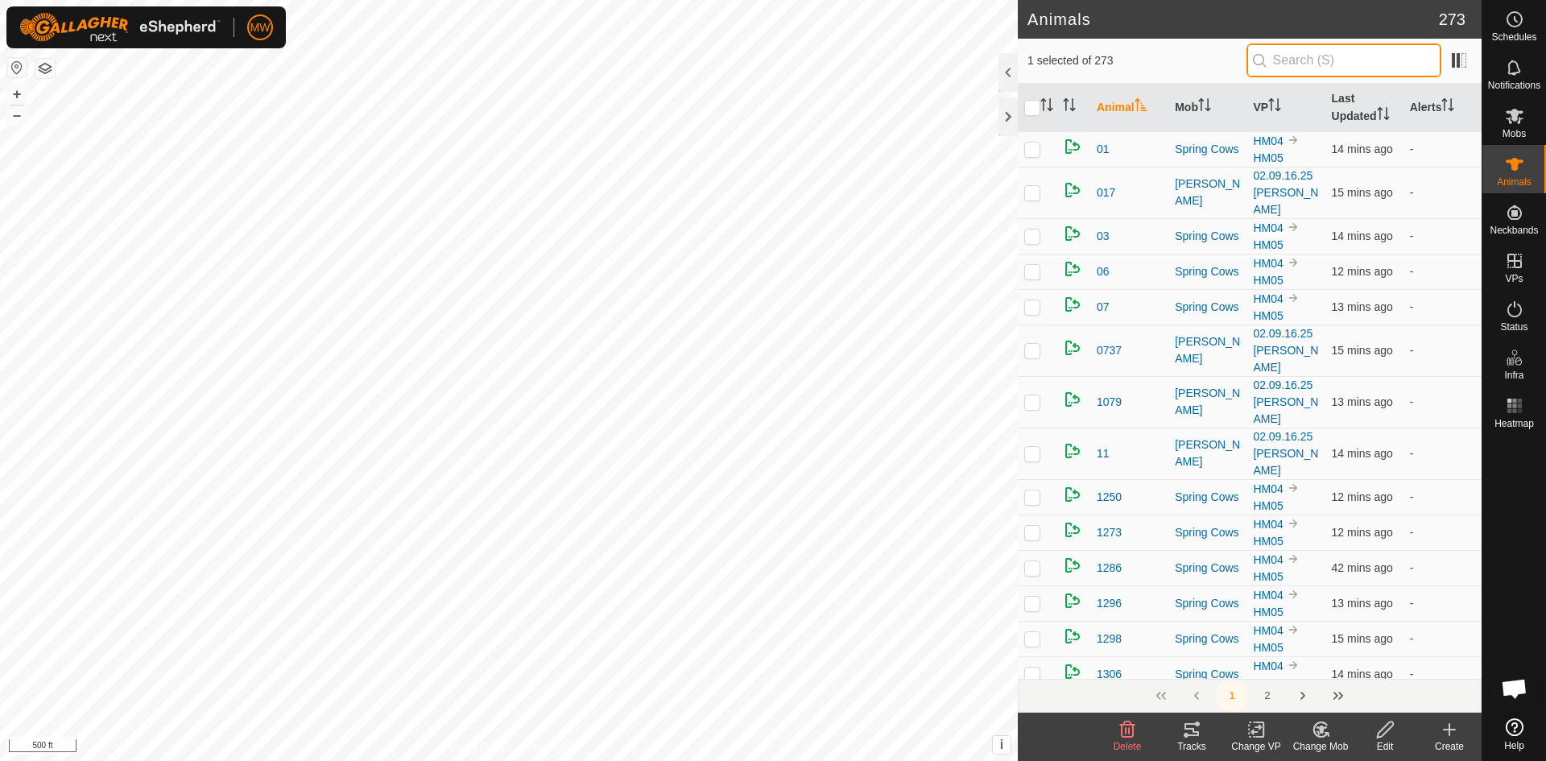
click at [1303, 60] on input "text" at bounding box center [1344, 60] width 195 height 34
type input "684"
checkbox input "true"
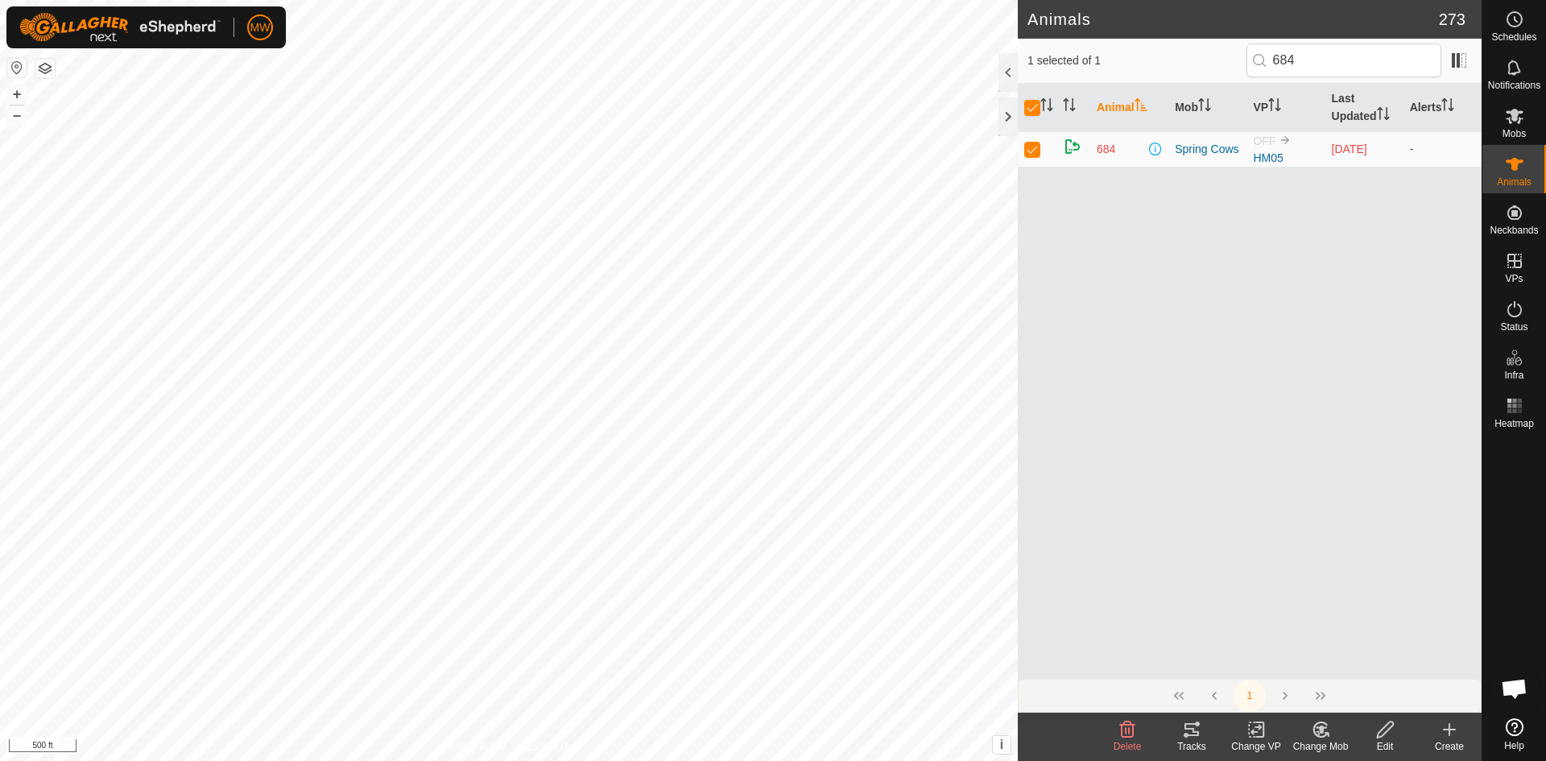
click at [1327, 738] on icon at bounding box center [1321, 729] width 20 height 19
click at [1364, 652] on link "Choose Mob..." at bounding box center [1368, 660] width 159 height 32
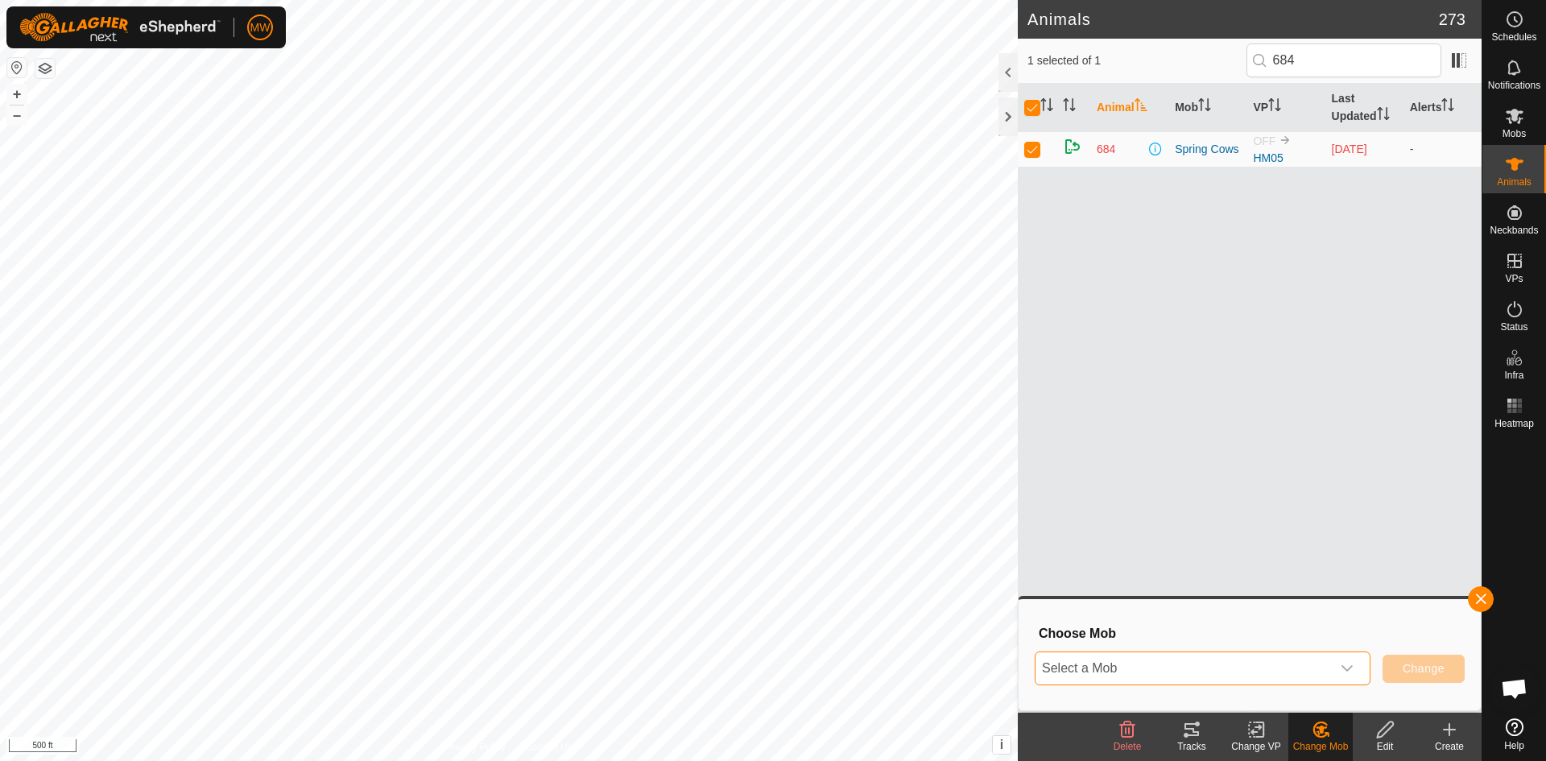
click at [1199, 666] on span "Select a Mob" at bounding box center [1184, 668] width 296 height 32
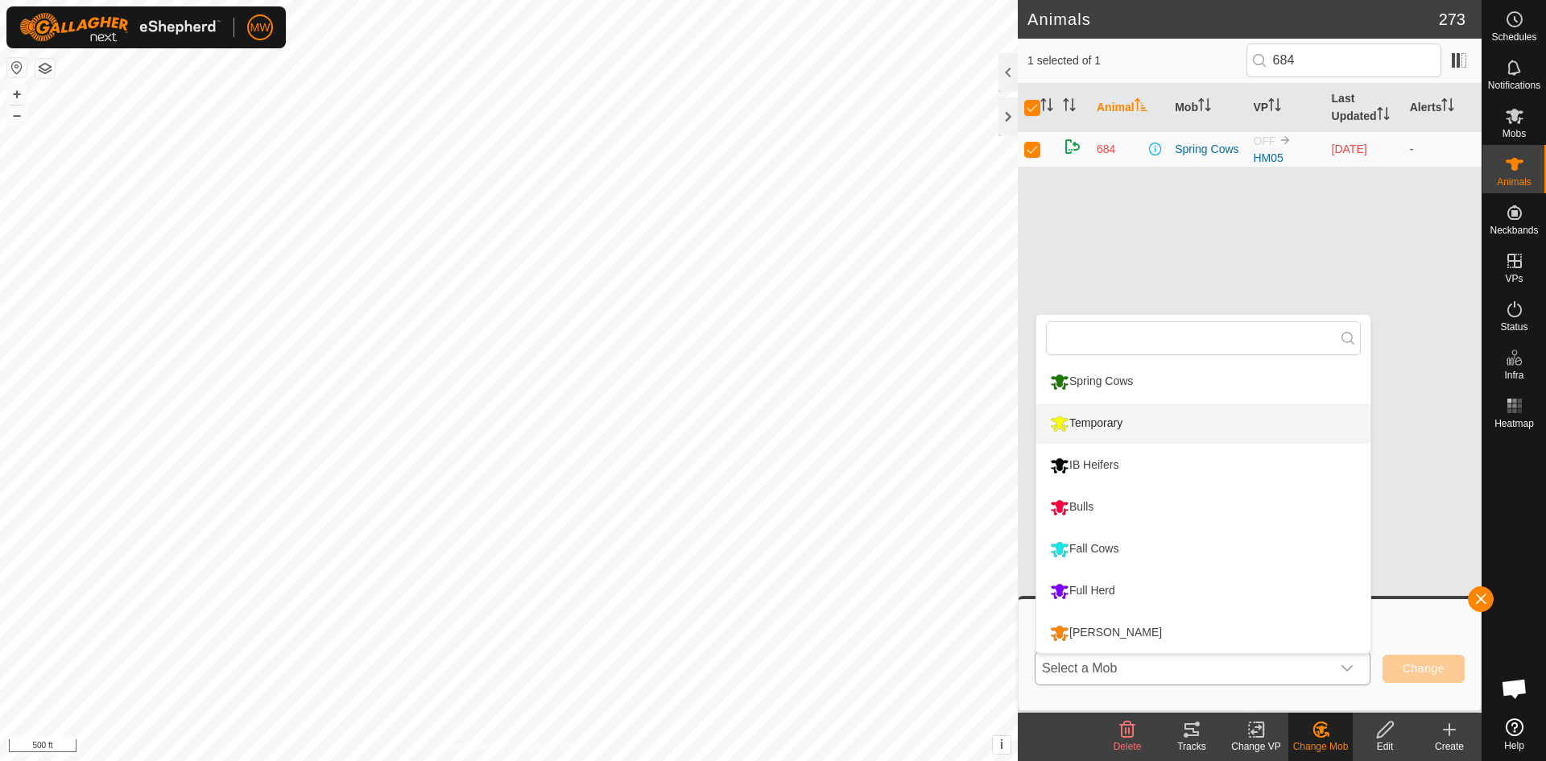
click at [1082, 428] on li "Temporary" at bounding box center [1204, 423] width 334 height 40
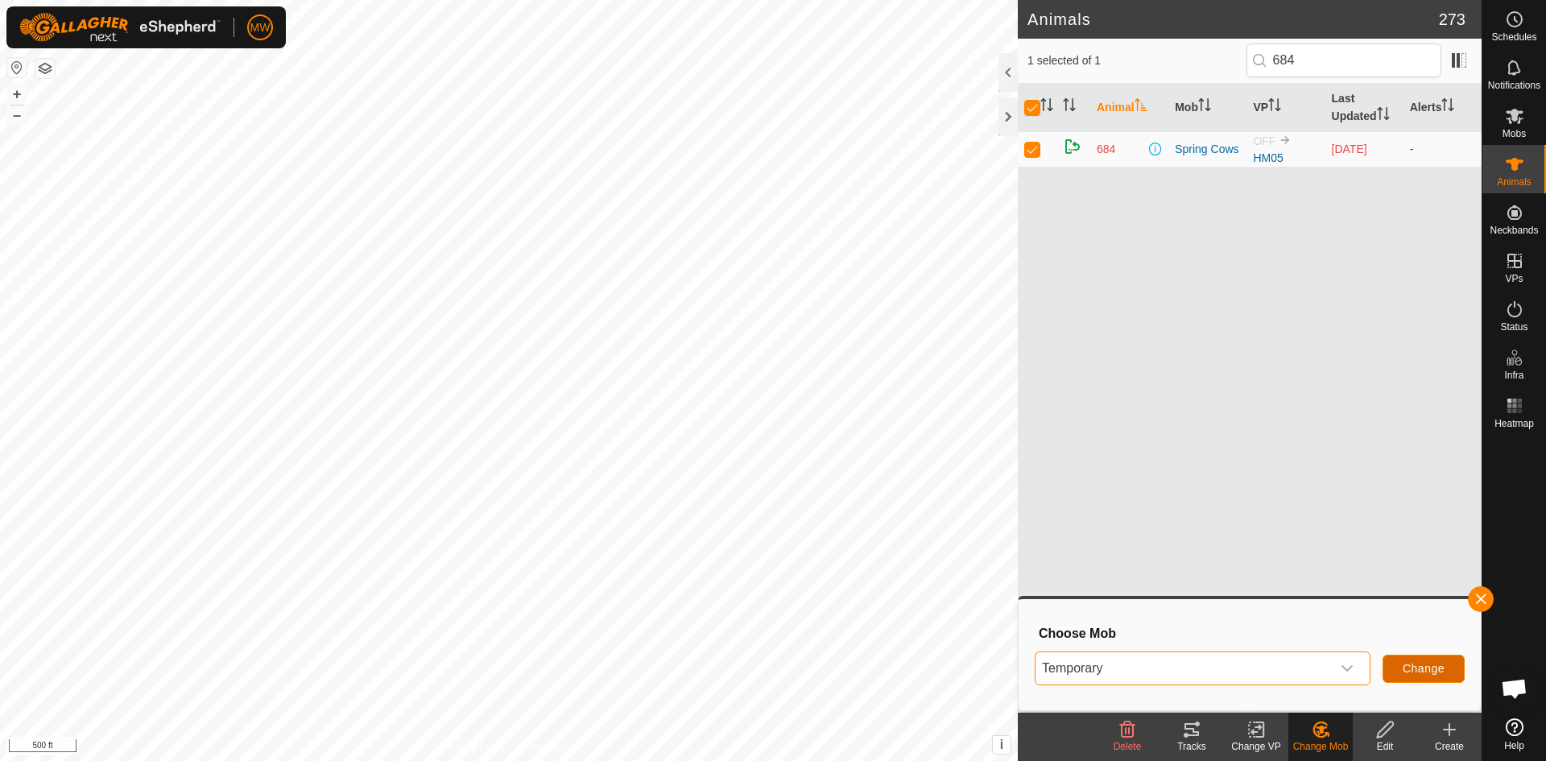
click at [1427, 673] on span "Change" at bounding box center [1424, 668] width 42 height 13
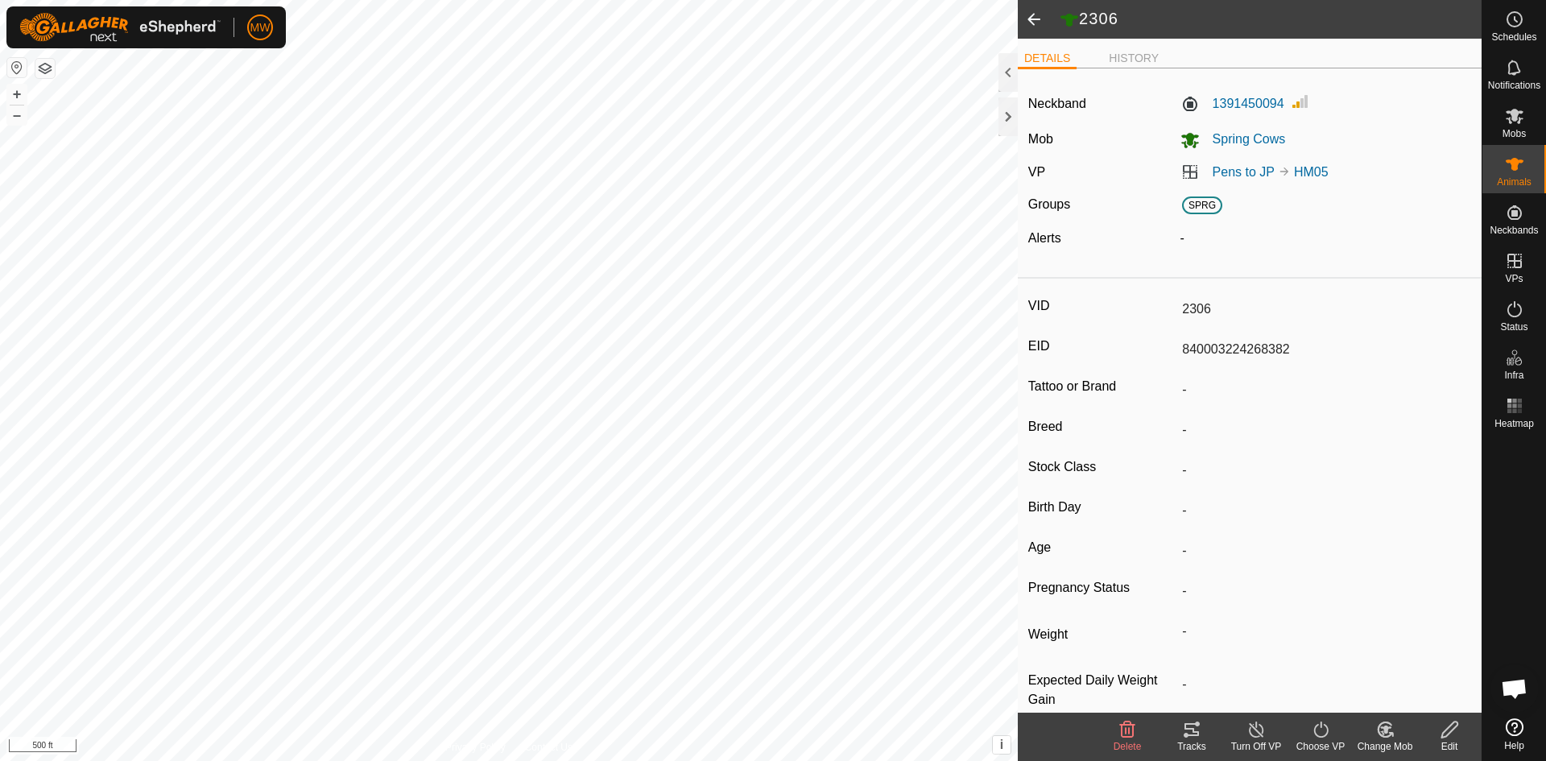
click at [1384, 741] on div "Change Mob" at bounding box center [1385, 746] width 64 height 14
click at [1401, 660] on link "Choose Mob..." at bounding box center [1433, 660] width 159 height 32
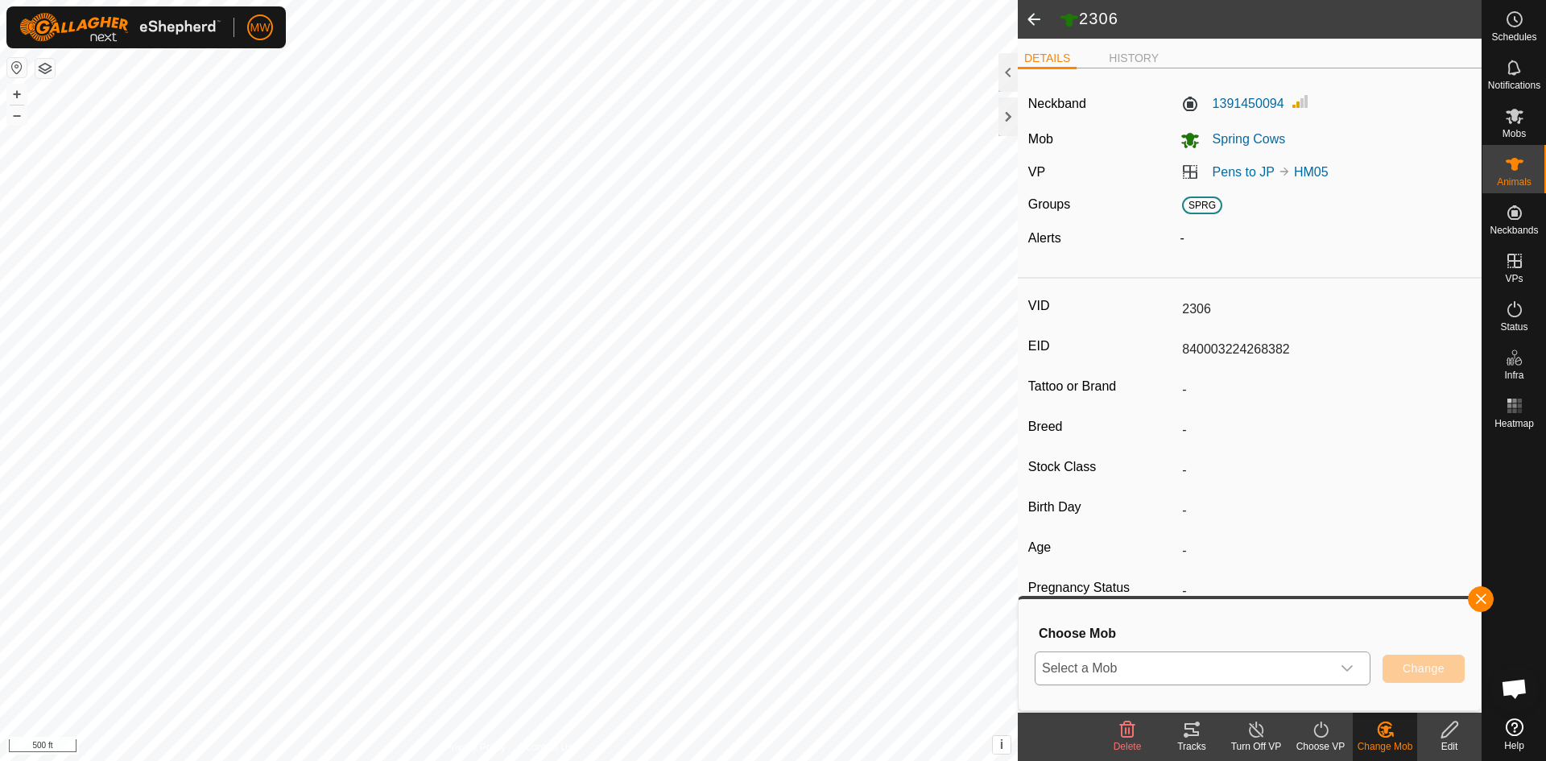
click at [1161, 674] on span "Select a Mob" at bounding box center [1184, 668] width 296 height 32
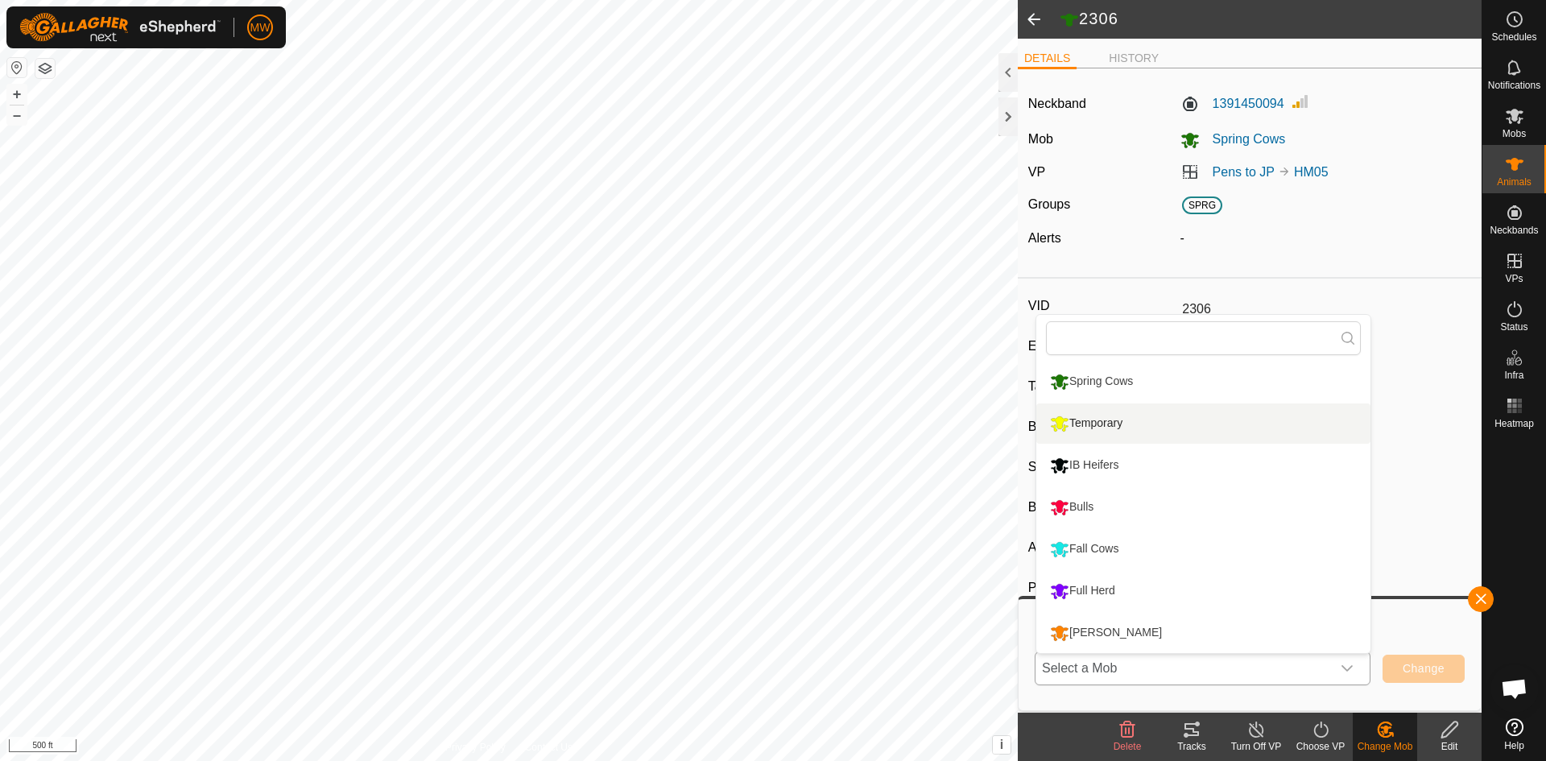
click at [1069, 428] on li "Temporary" at bounding box center [1204, 423] width 334 height 40
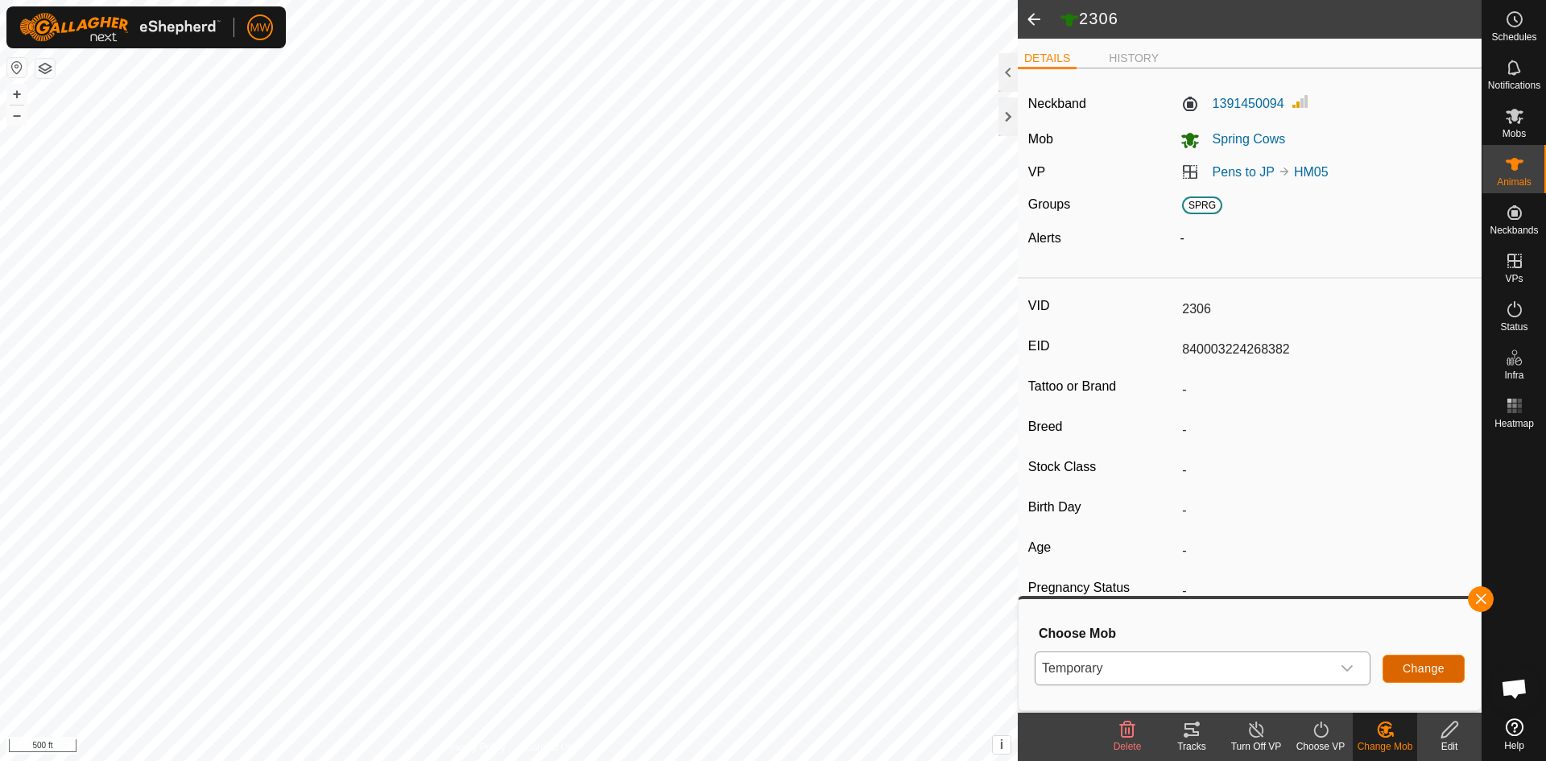
click at [1430, 671] on span "Change" at bounding box center [1424, 668] width 42 height 13
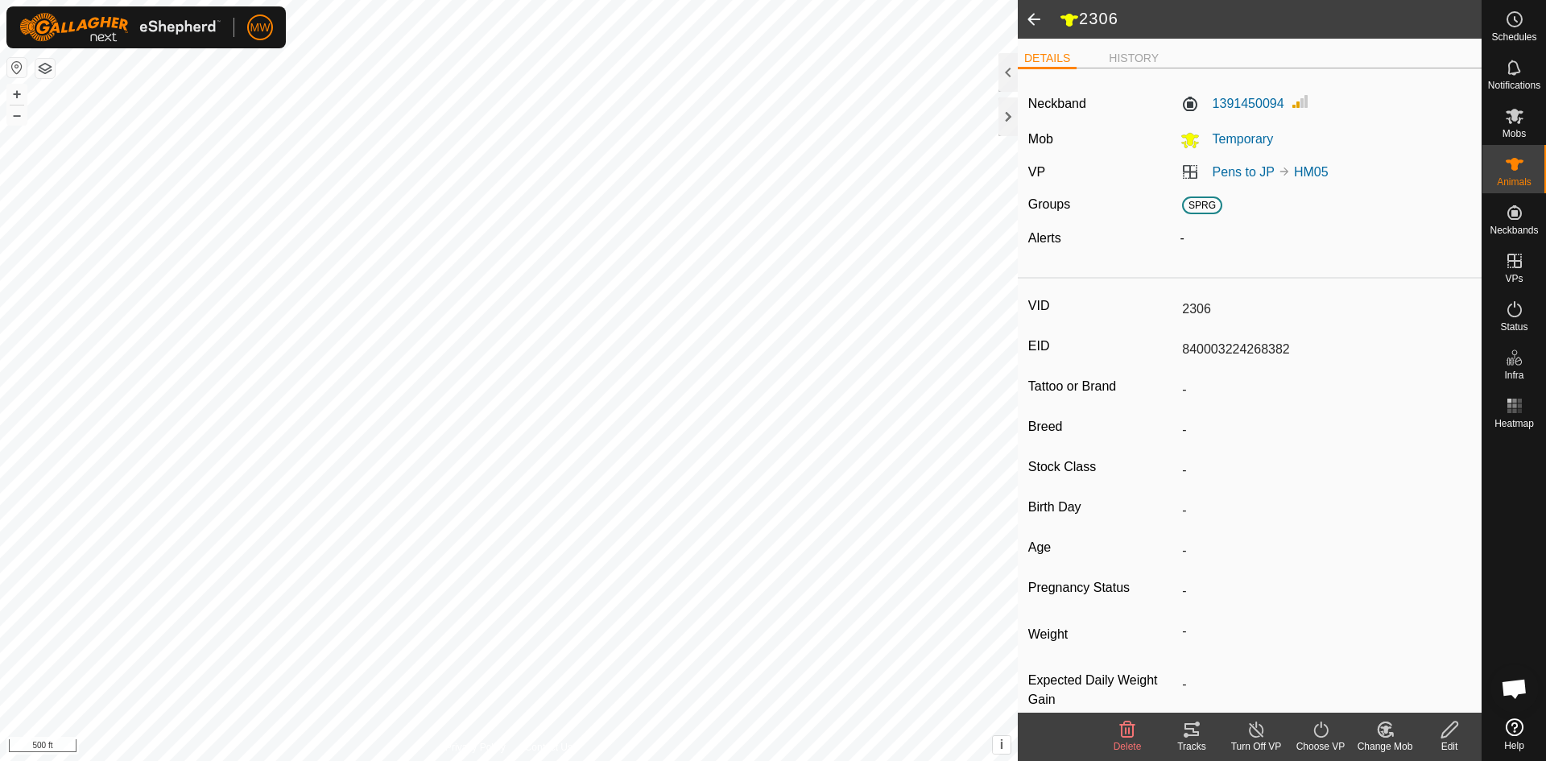
click at [1259, 731] on icon at bounding box center [1257, 729] width 20 height 19
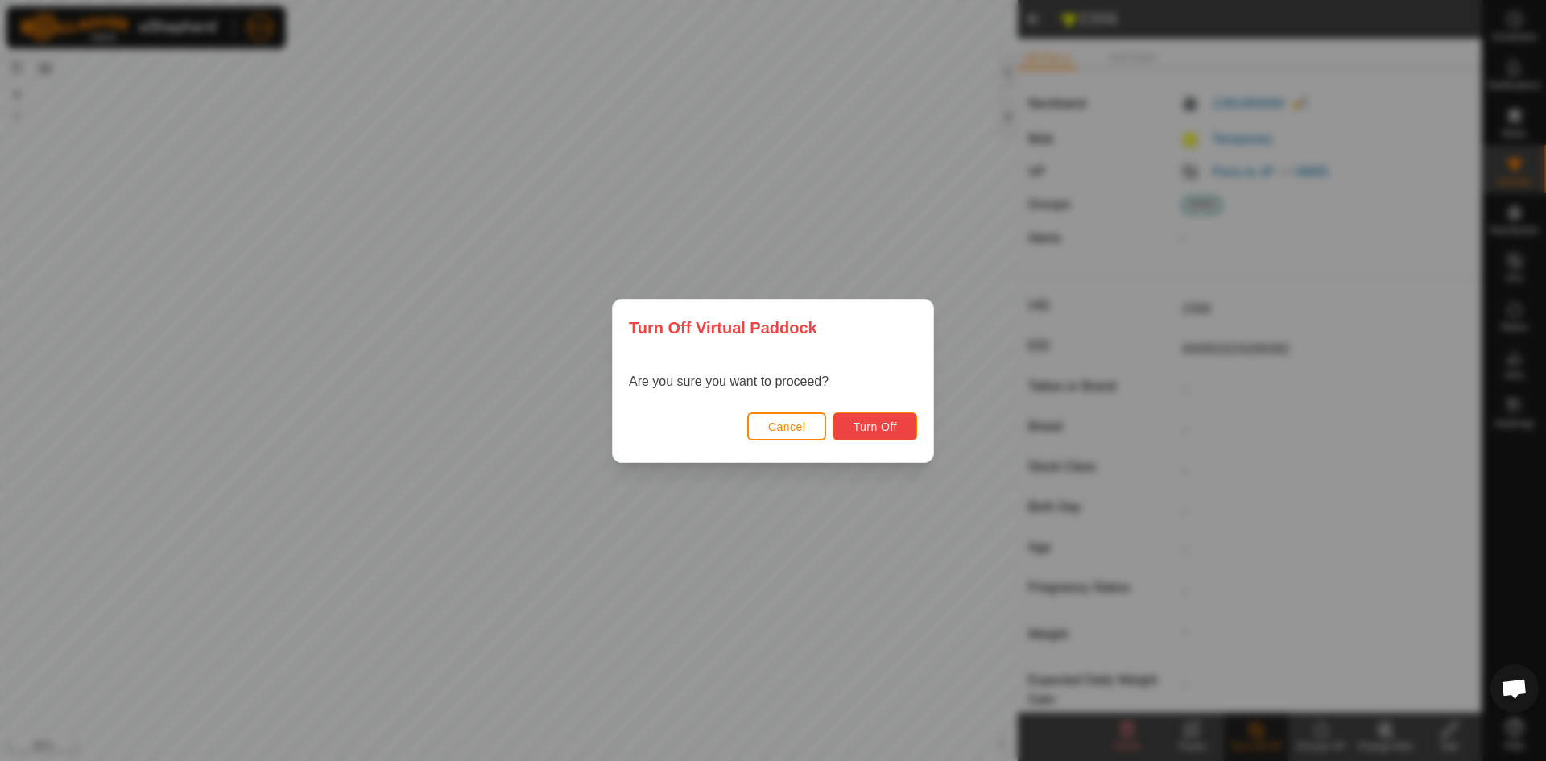
click at [872, 424] on span "Turn Off" at bounding box center [875, 426] width 44 height 13
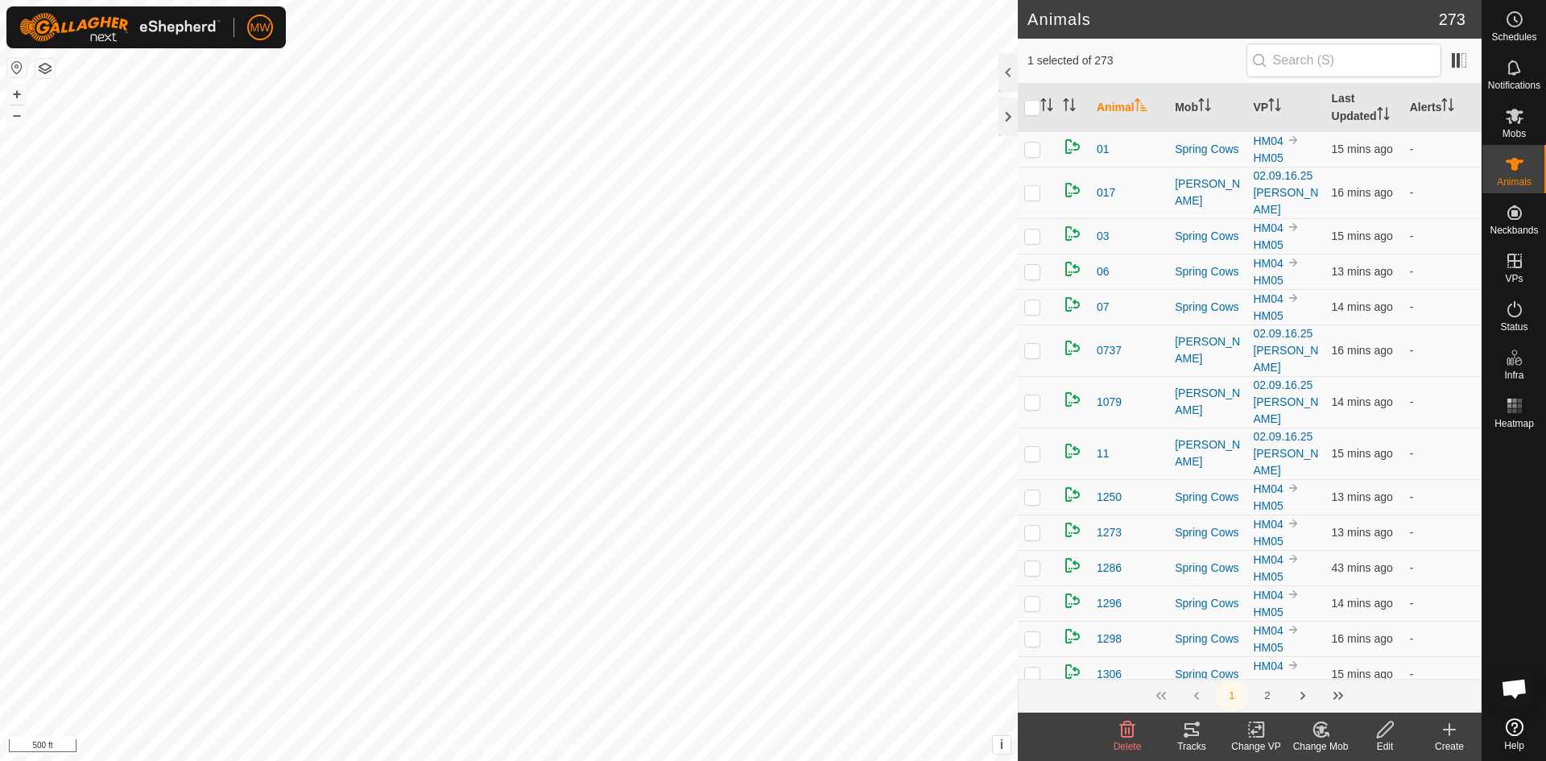
click at [1260, 730] on icon at bounding box center [1257, 729] width 20 height 19
click at [1266, 697] on link "Turn Off VP" at bounding box center [1304, 694] width 159 height 32
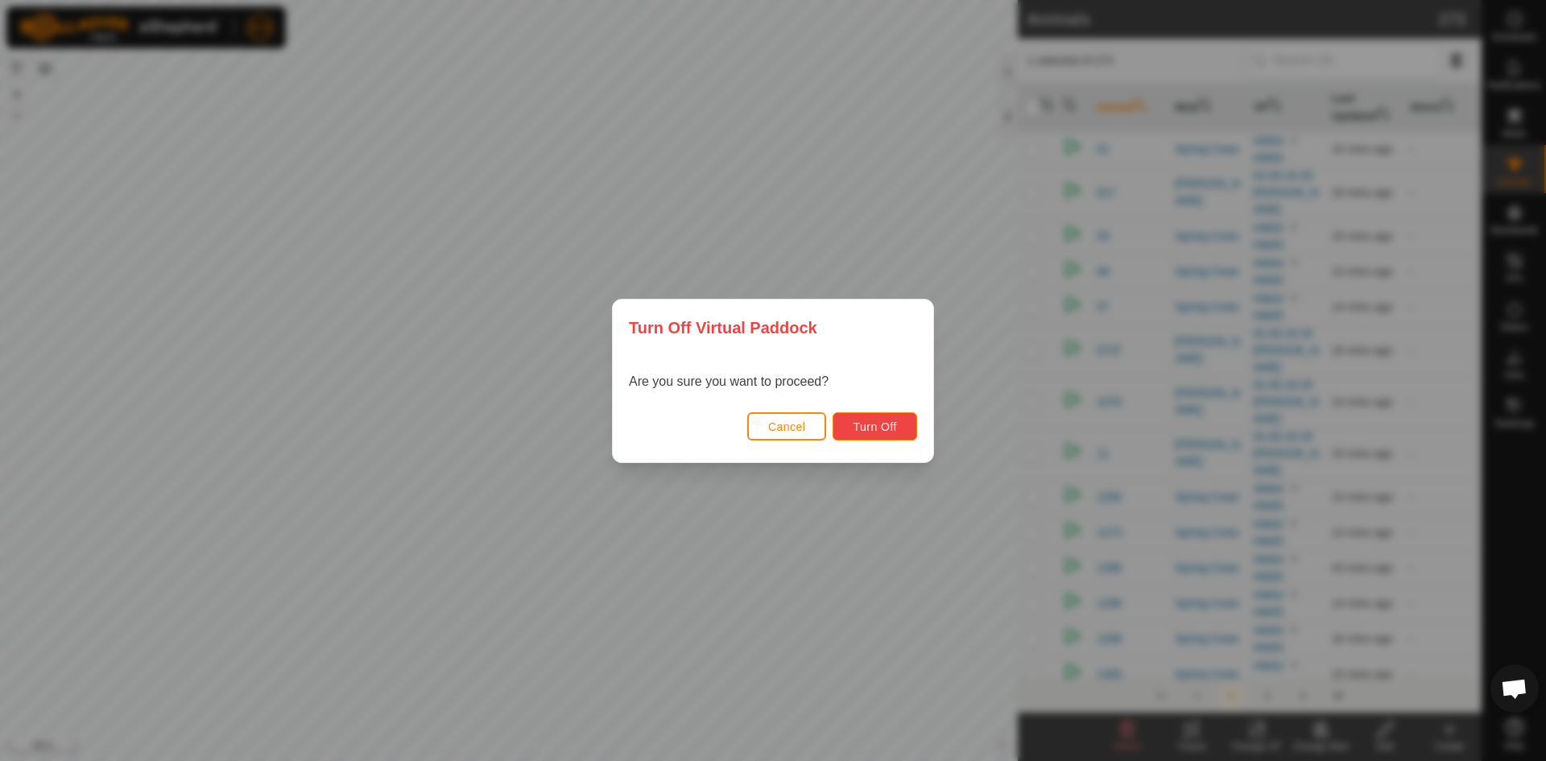
click at [890, 424] on span "Turn Off" at bounding box center [875, 426] width 44 height 13
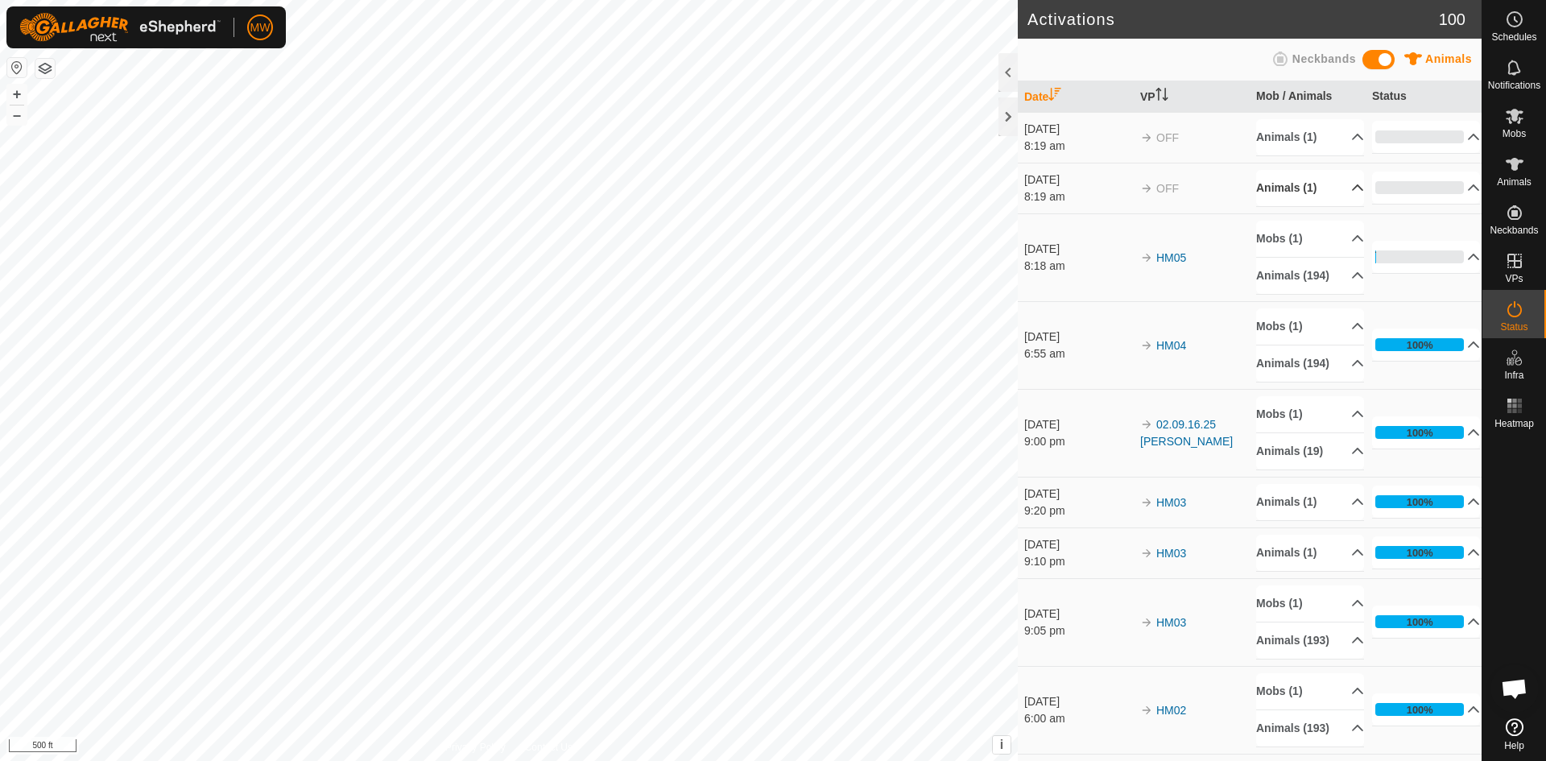
click at [1351, 187] on icon at bounding box center [1357, 187] width 13 height 13
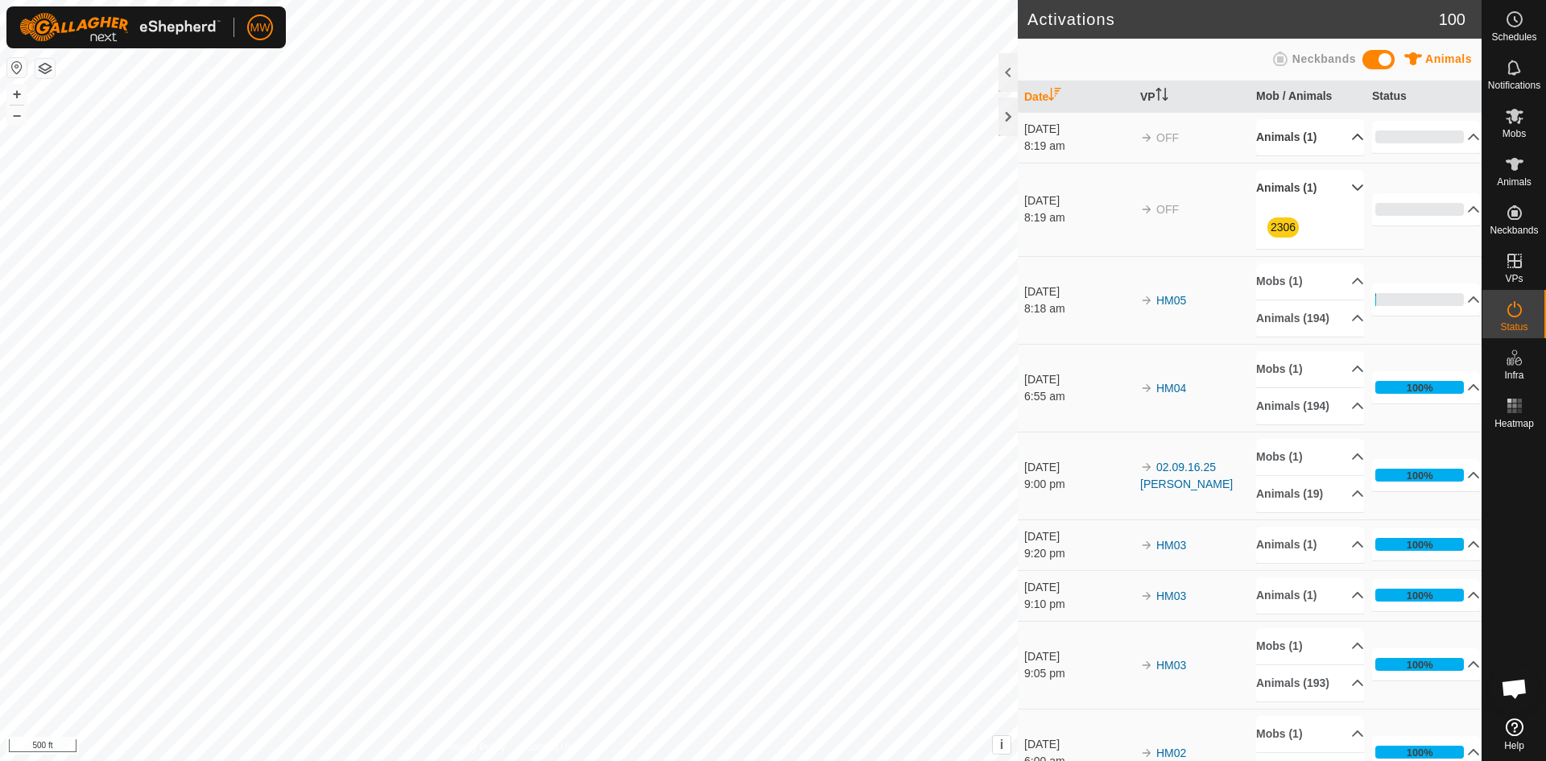
click at [1335, 130] on p-accordion-header "Animals (1)" at bounding box center [1310, 137] width 108 height 36
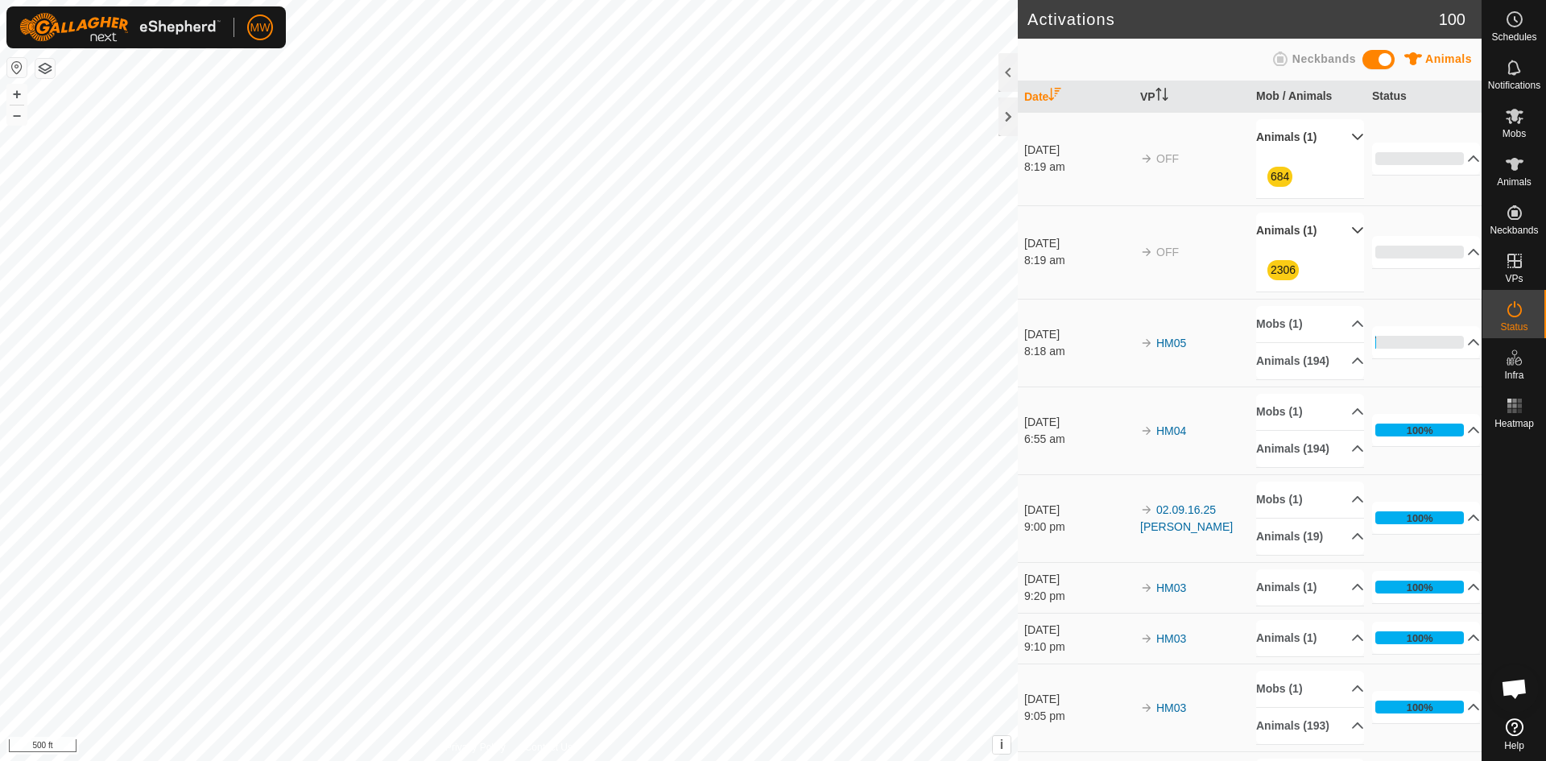
click at [1335, 130] on p-accordion-header "Animals (1)" at bounding box center [1310, 137] width 108 height 36
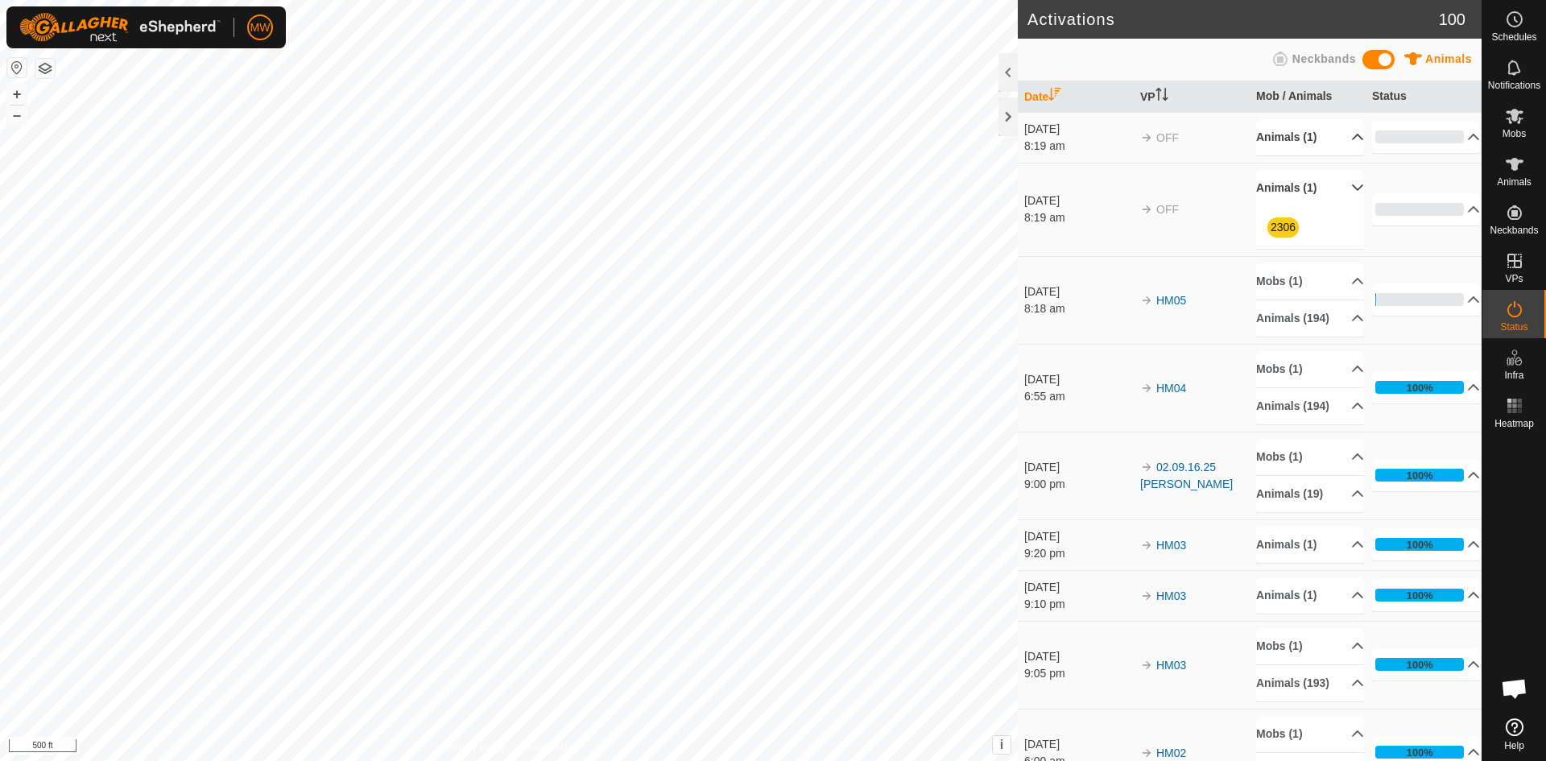
click at [1334, 186] on p-accordion-header "Animals (1)" at bounding box center [1310, 188] width 108 height 36
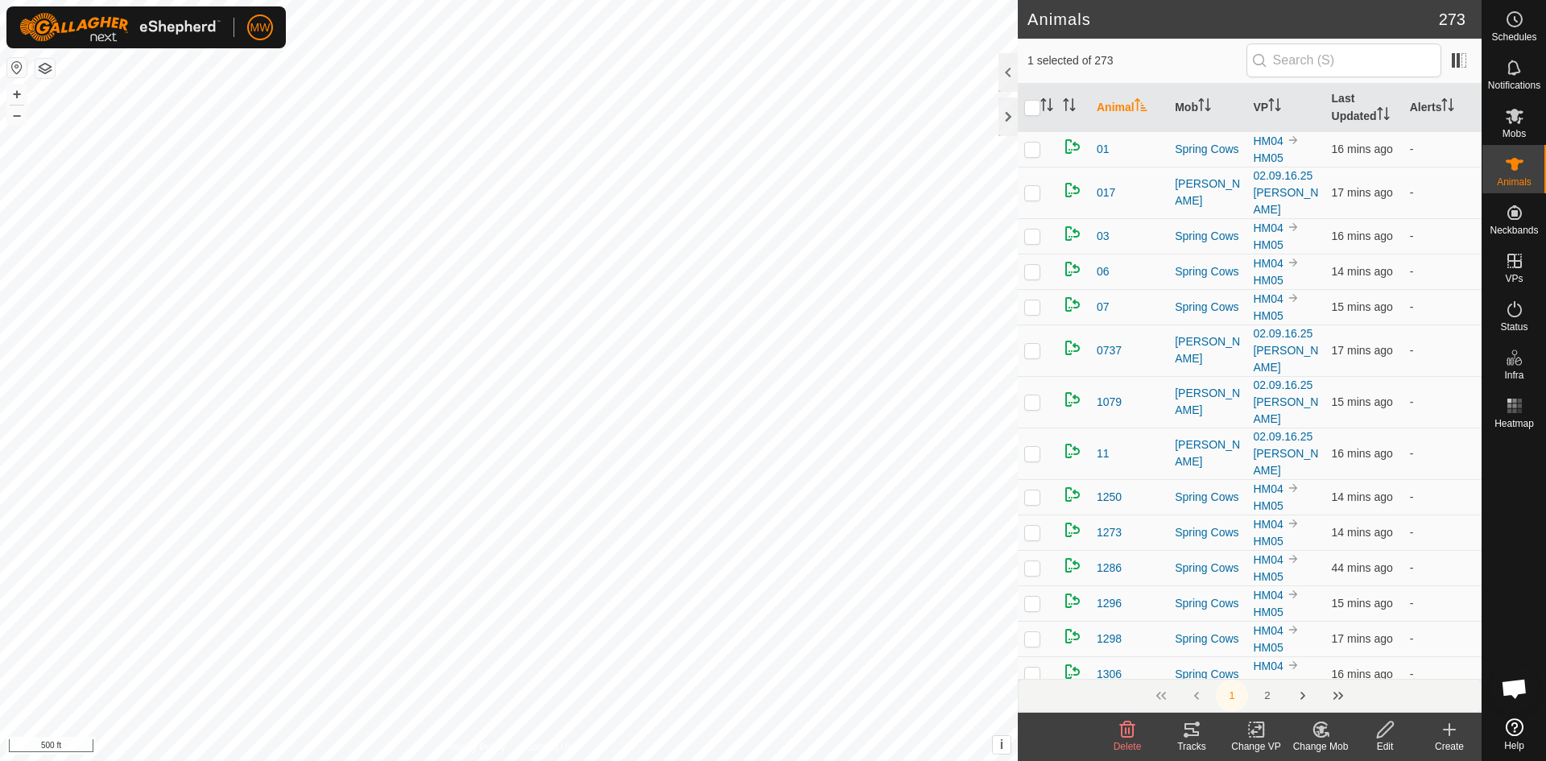
click at [1201, 735] on icon at bounding box center [1191, 729] width 19 height 19
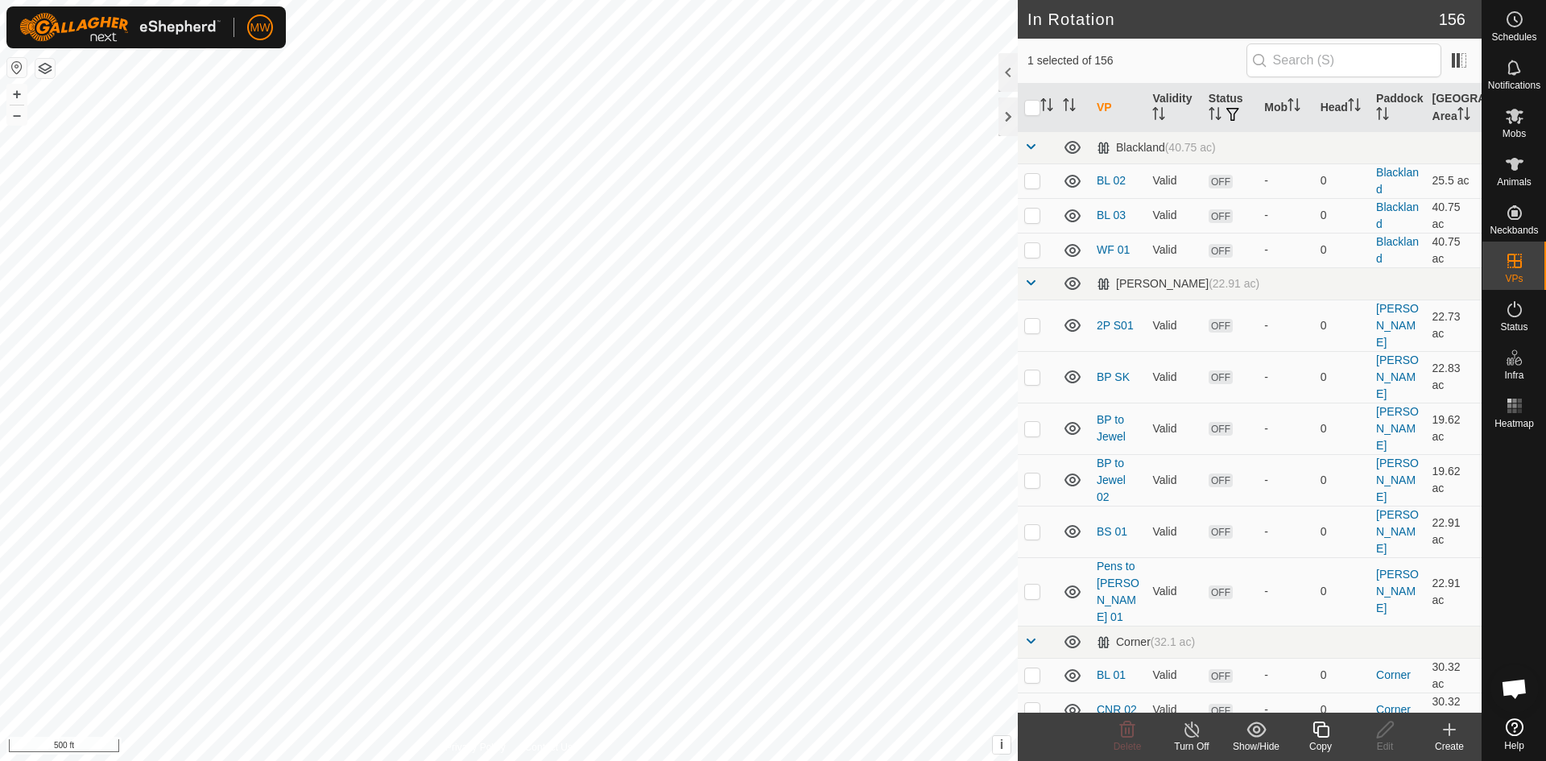
click at [1322, 732] on icon at bounding box center [1321, 729] width 20 height 19
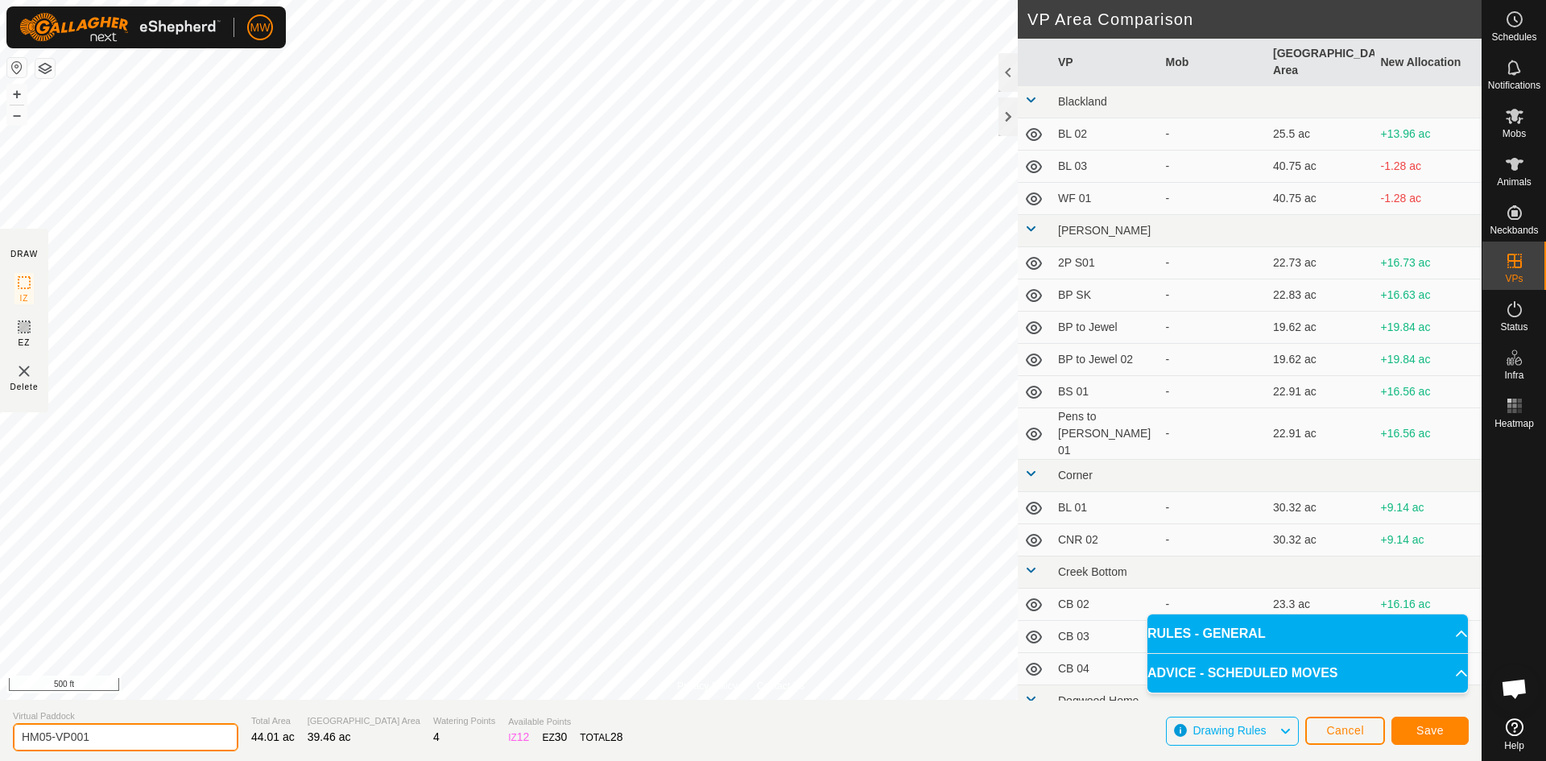
drag, startPoint x: 109, startPoint y: 737, endPoint x: 46, endPoint y: 739, distance: 62.8
click at [46, 739] on input "HM05-VP001" at bounding box center [126, 737] width 226 height 28
click at [1409, 731] on button "Save" at bounding box center [1430, 731] width 77 height 28
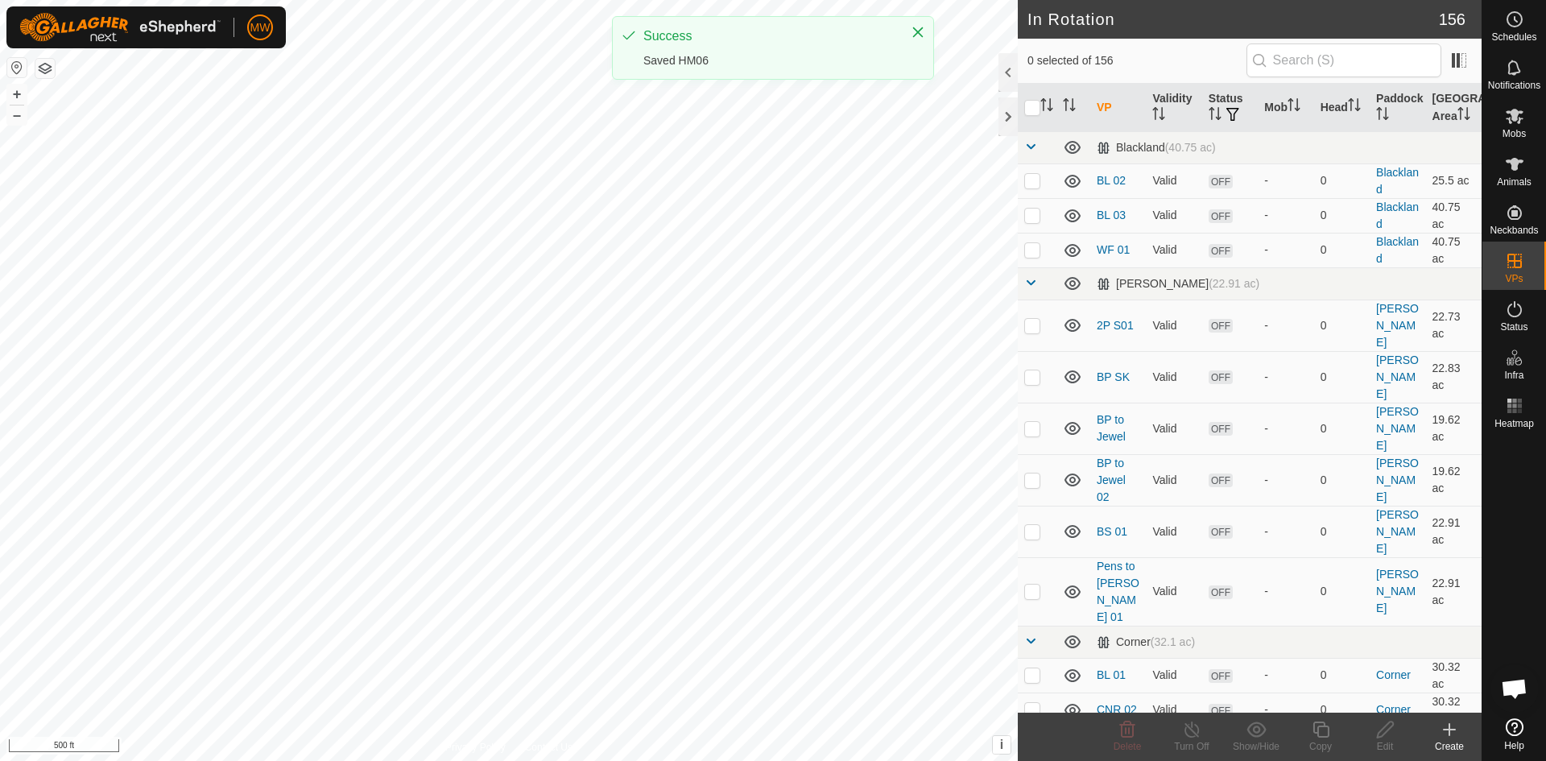
click at [1004, 760] on html "MW Schedules Notifications Mobs Animals Neckbands VPs Status Infra Heatmap Help…" at bounding box center [773, 380] width 1546 height 761
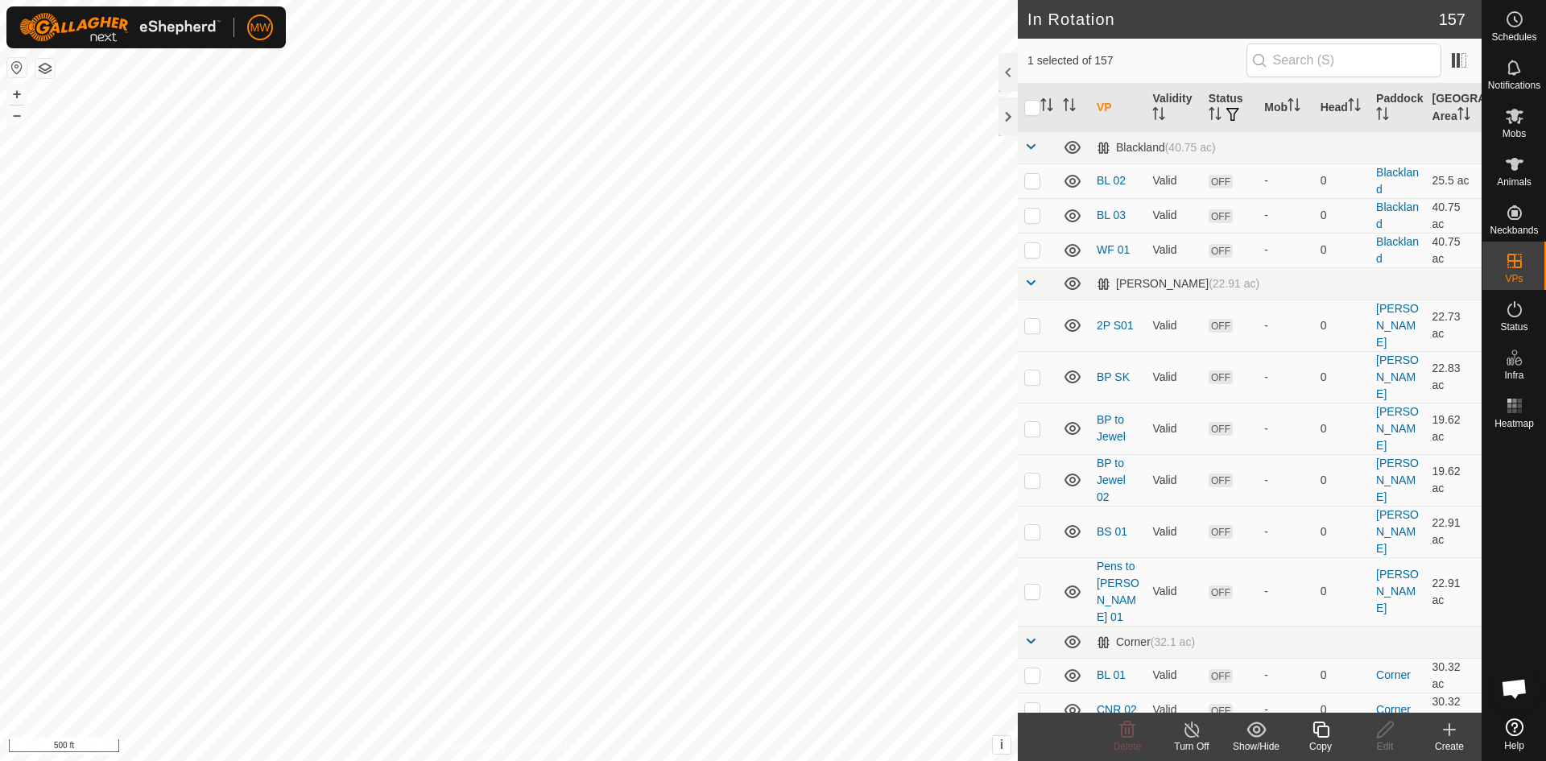
click at [1318, 732] on icon at bounding box center [1321, 730] width 16 height 16
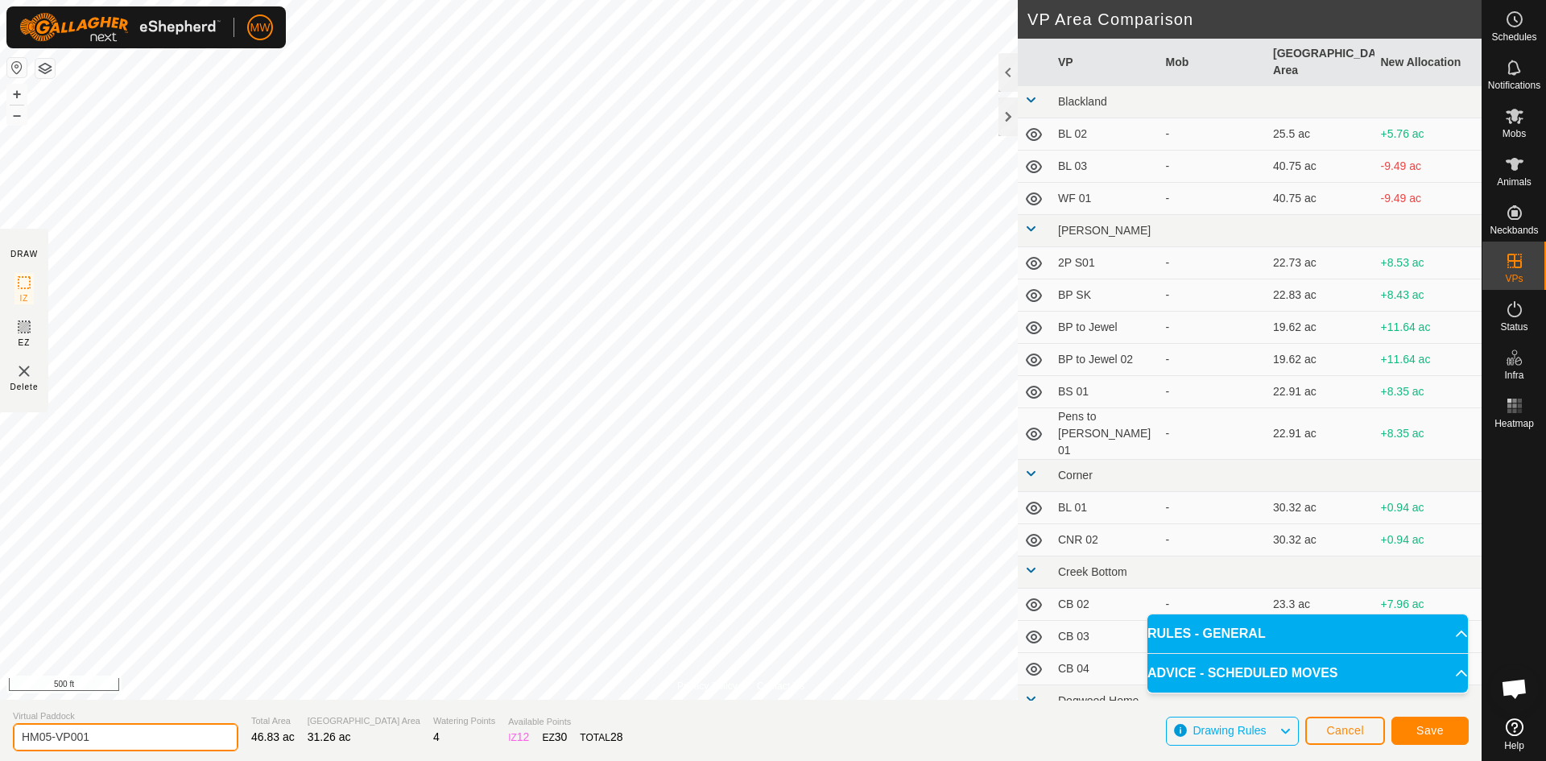
drag, startPoint x: 110, startPoint y: 738, endPoint x: 46, endPoint y: 743, distance: 63.9
click at [46, 743] on input "HM05-VP001" at bounding box center [126, 737] width 226 height 28
click at [1432, 725] on span "Save" at bounding box center [1430, 730] width 27 height 13
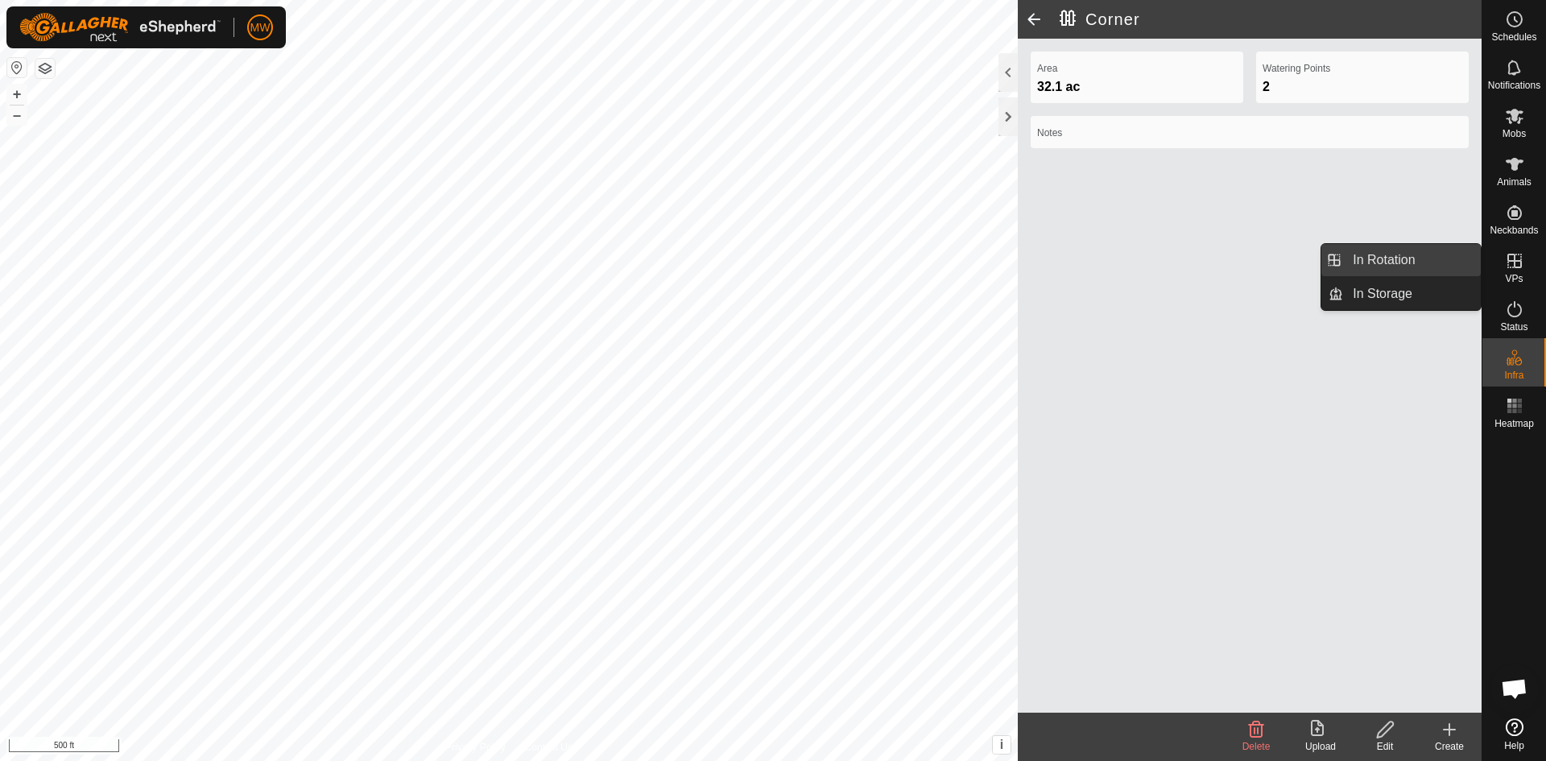
click at [1423, 257] on link "In Rotation" at bounding box center [1412, 260] width 138 height 32
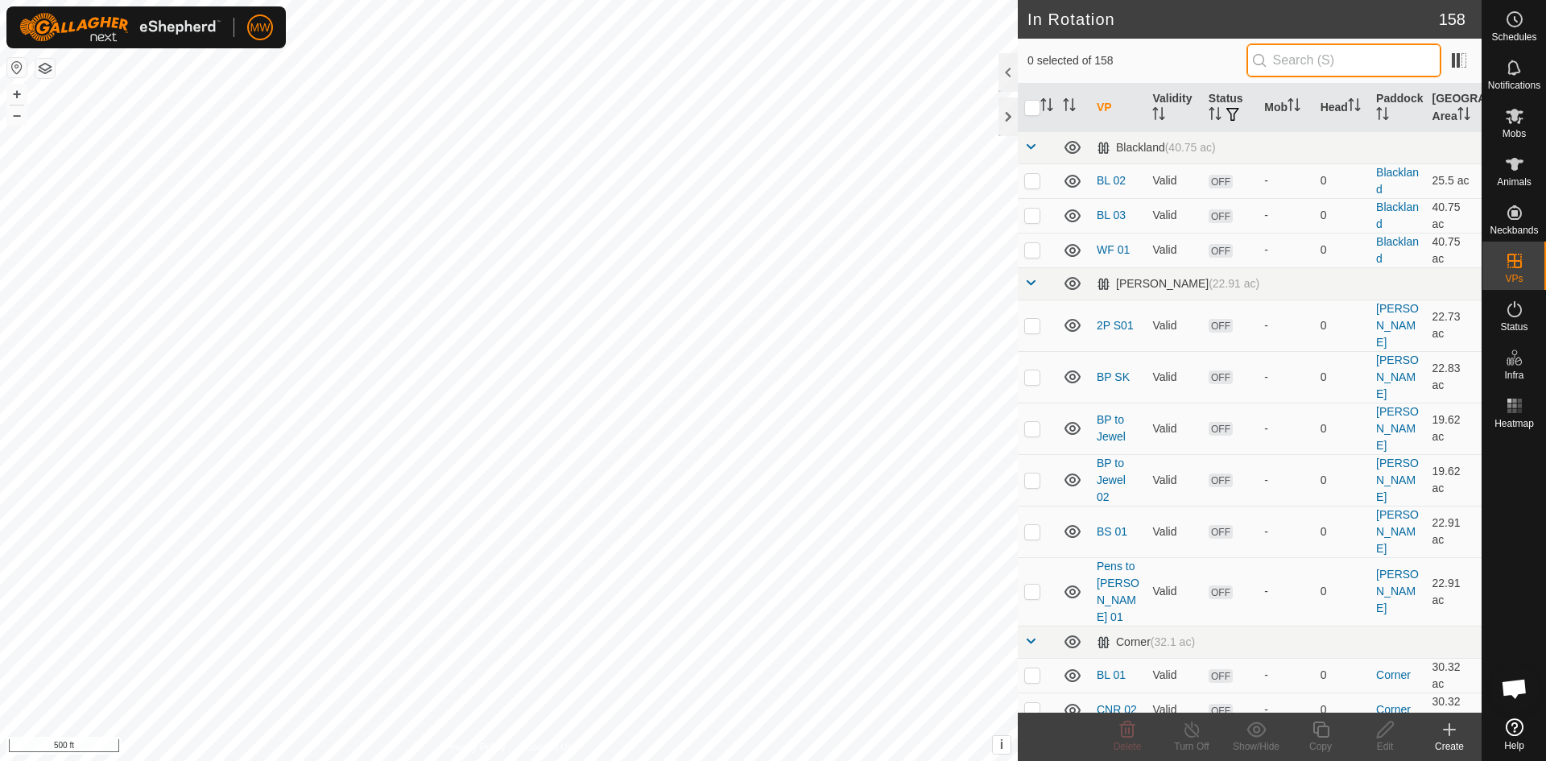
click at [1304, 64] on input "text" at bounding box center [1344, 60] width 195 height 34
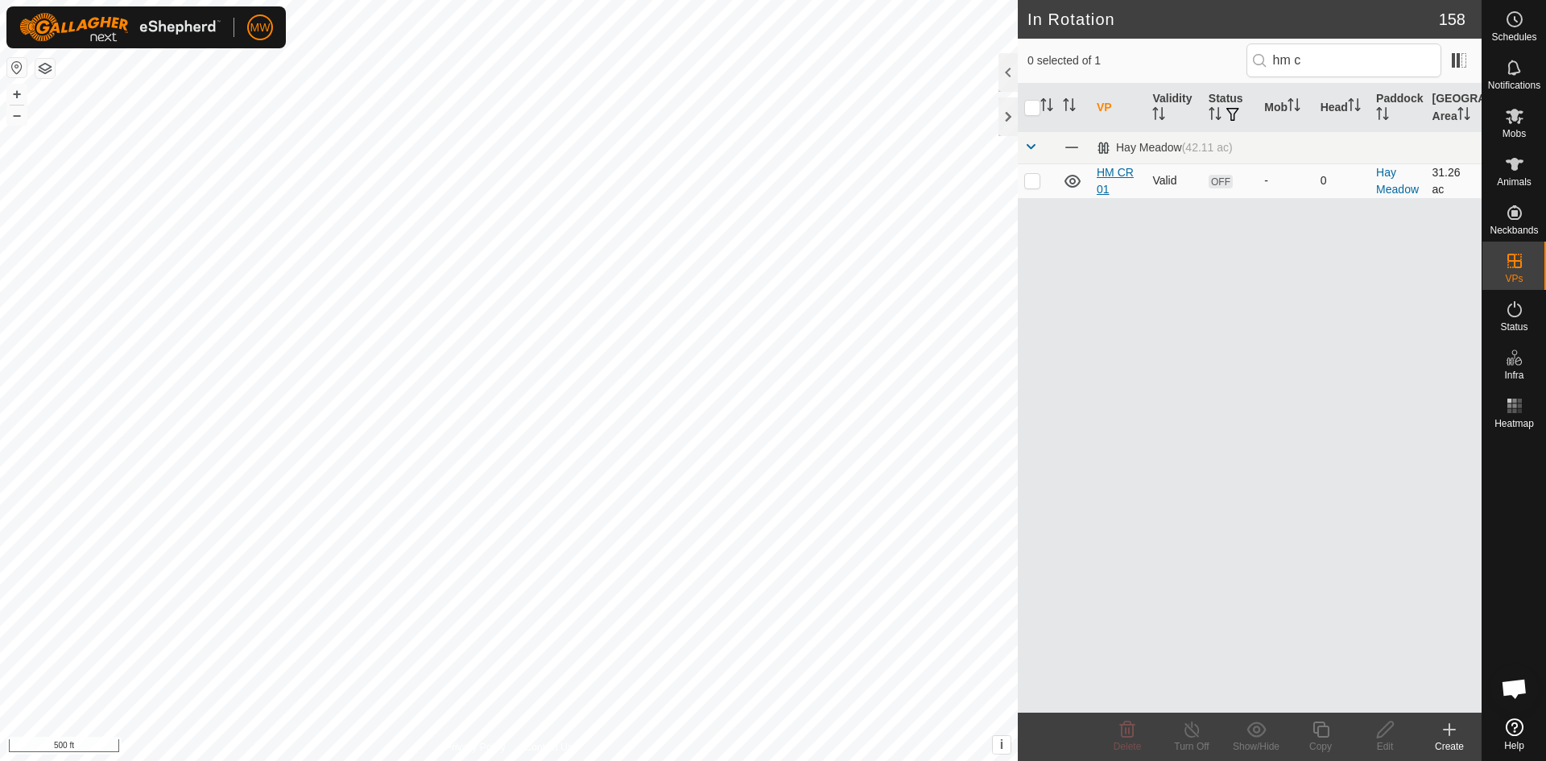
click at [1127, 177] on link "HM CR 01" at bounding box center [1115, 181] width 37 height 30
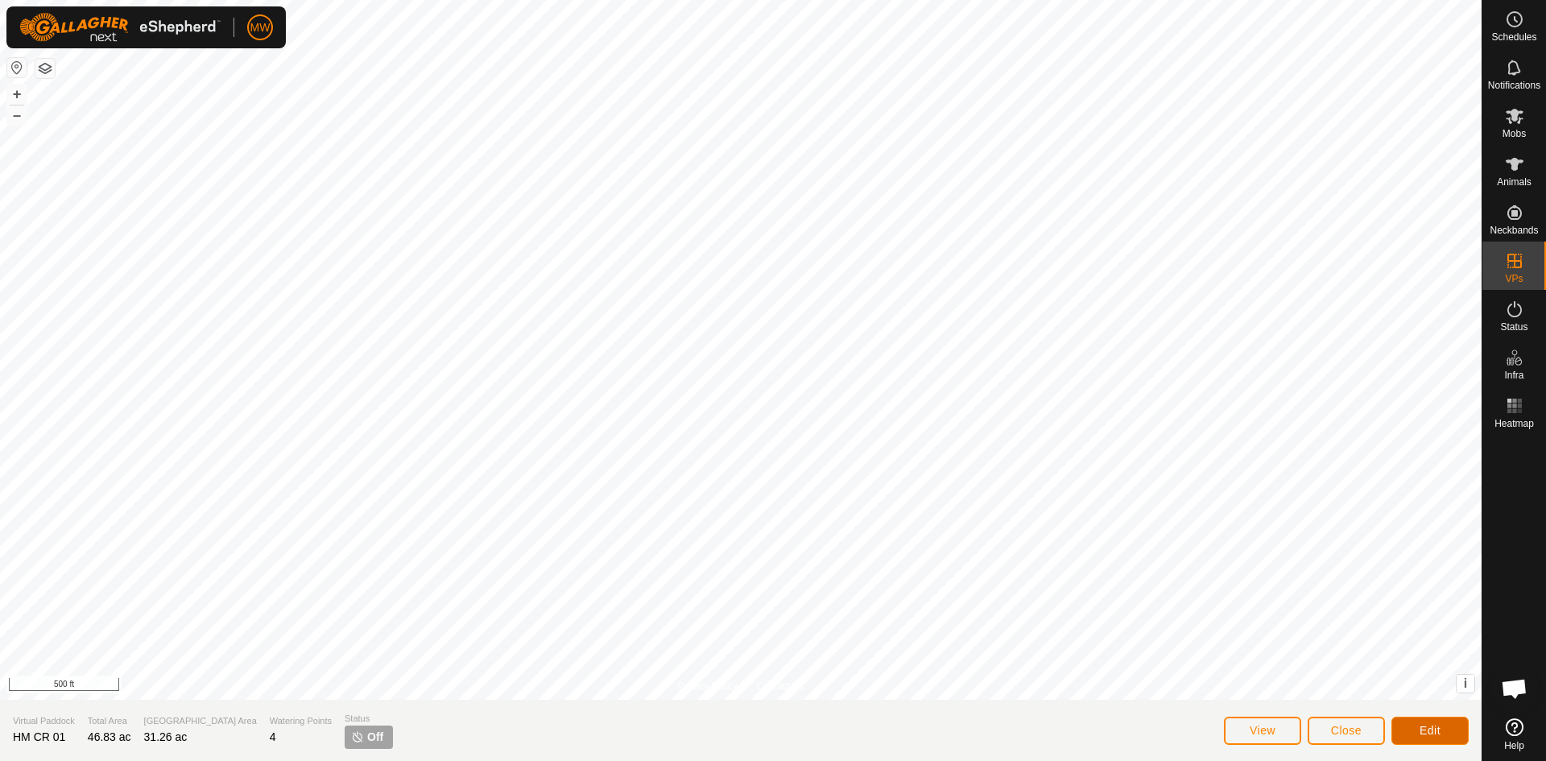
click at [1453, 735] on button "Edit" at bounding box center [1430, 731] width 77 height 28
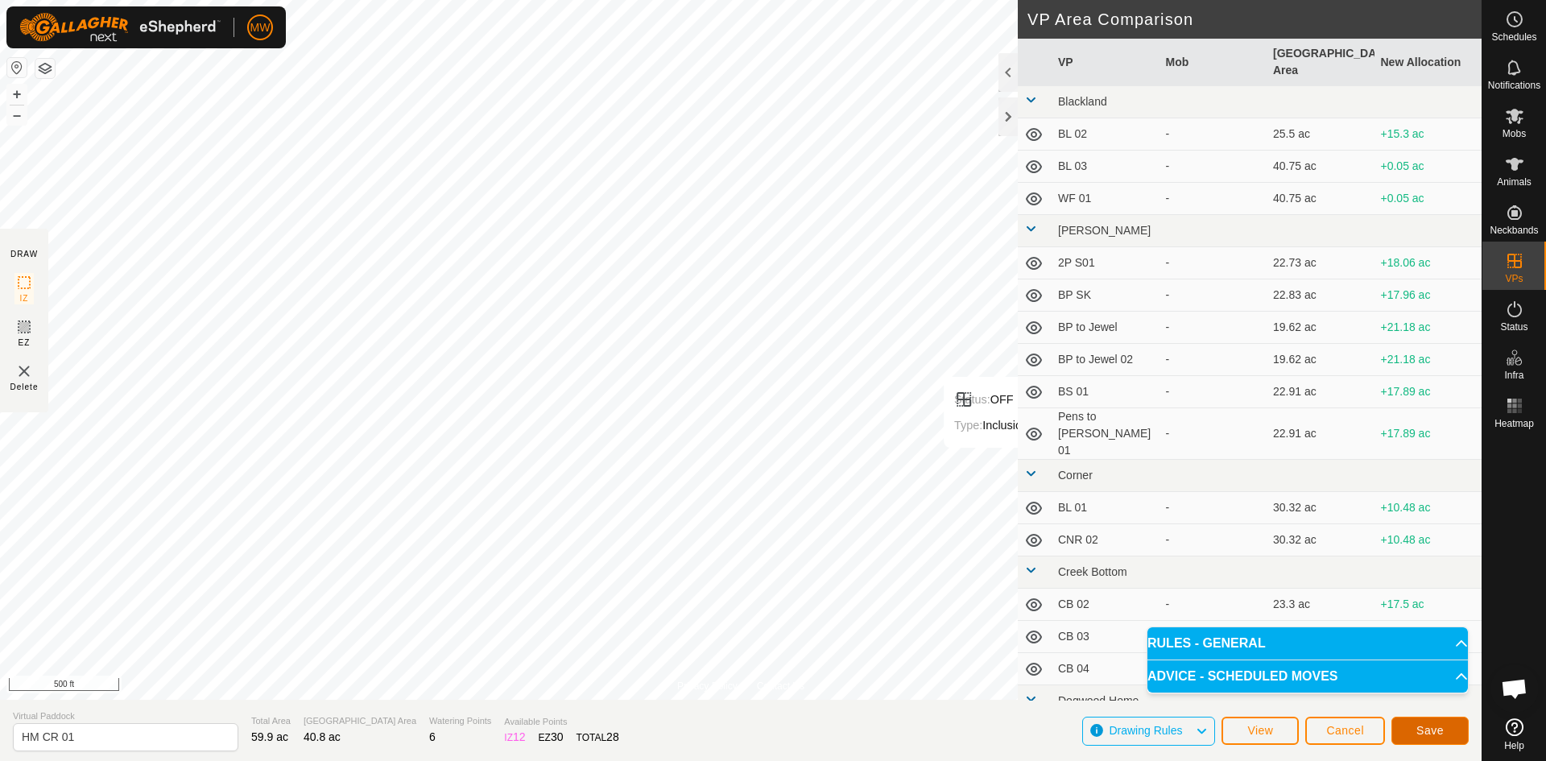
click at [1448, 729] on button "Save" at bounding box center [1430, 731] width 77 height 28
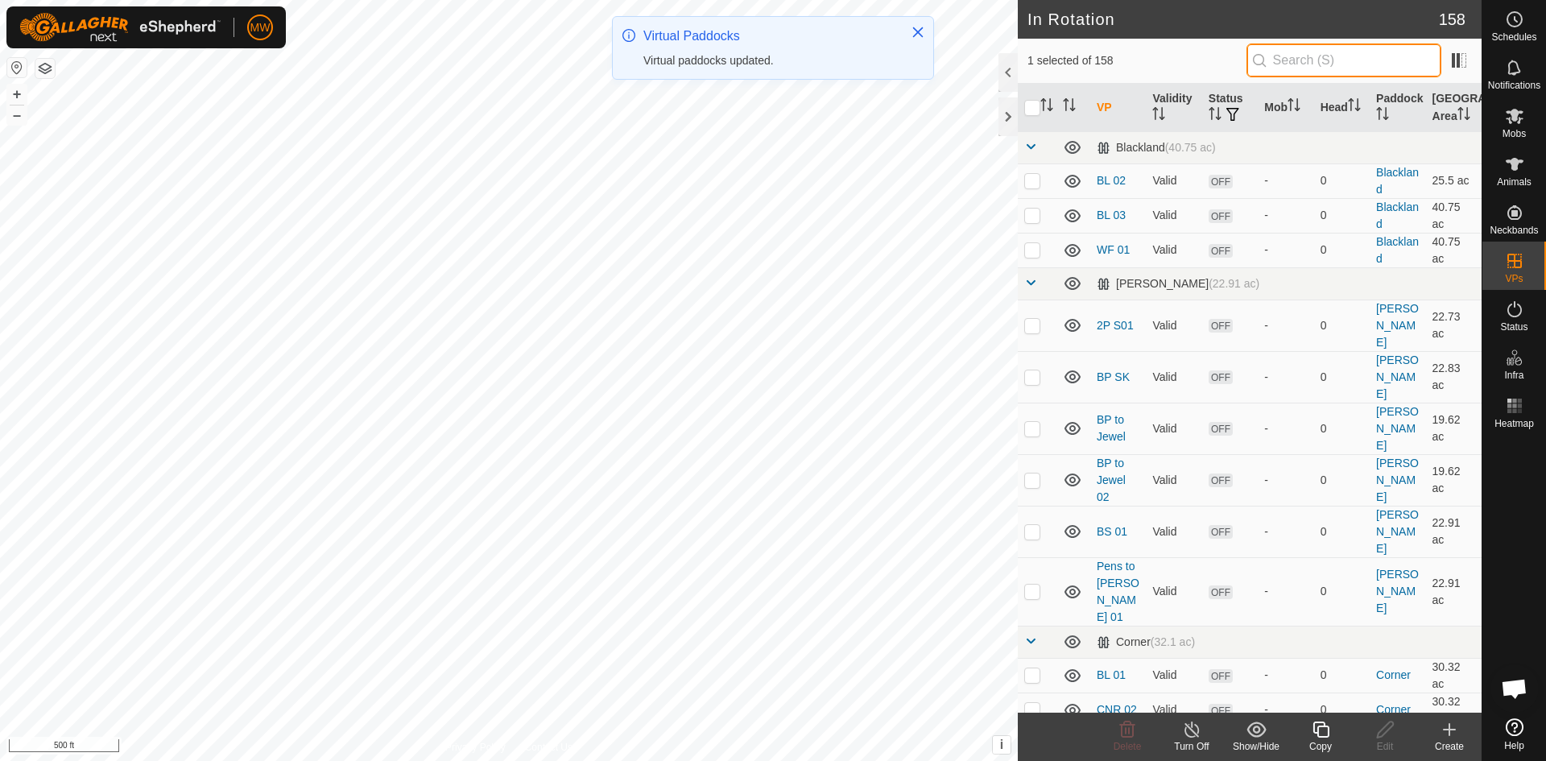
click at [1290, 57] on input "text" at bounding box center [1344, 60] width 195 height 34
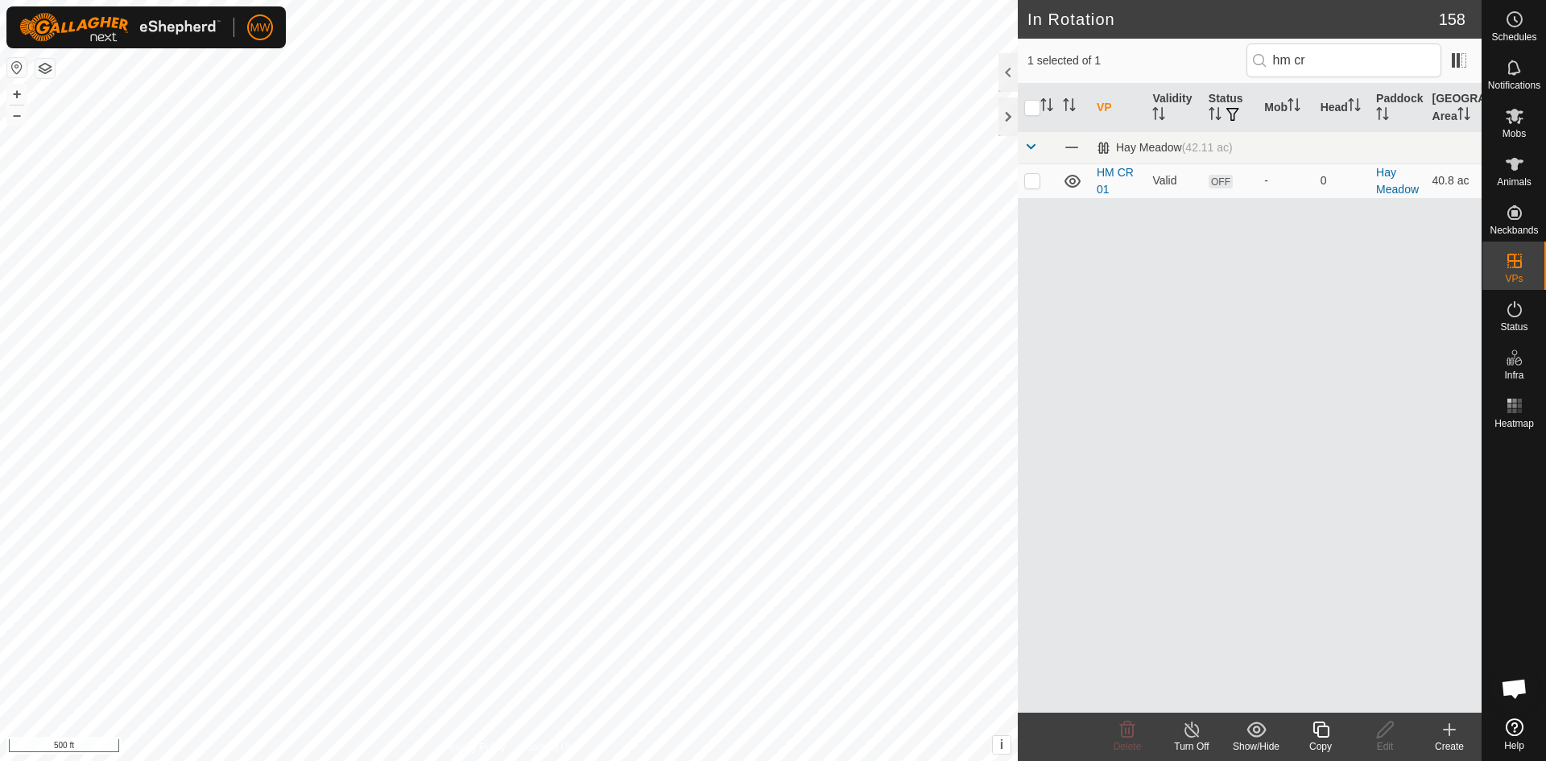
click at [1107, 184] on link "HM CR 01" at bounding box center [1115, 181] width 37 height 30
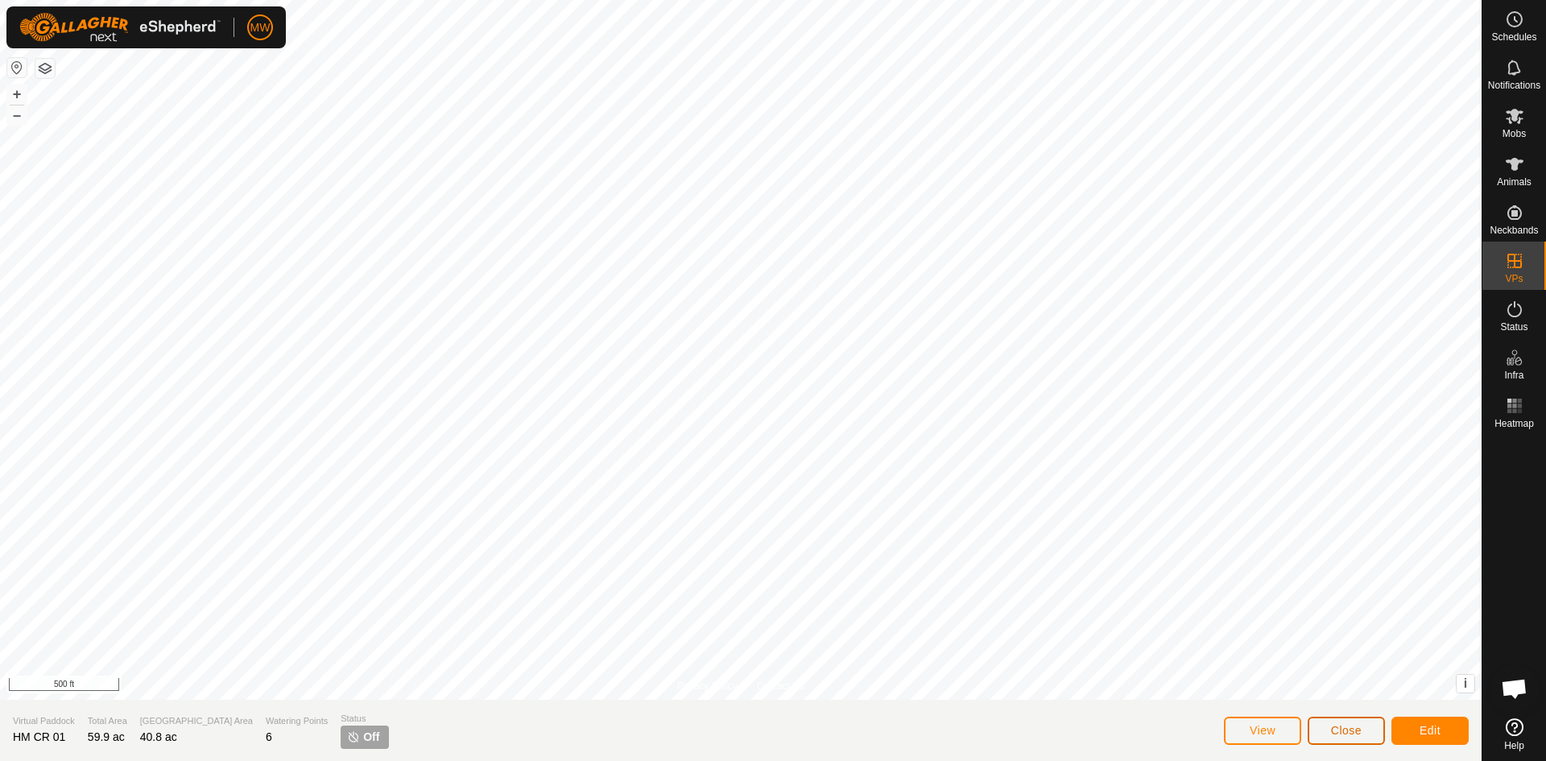
click at [1331, 731] on span "Close" at bounding box center [1346, 730] width 31 height 13
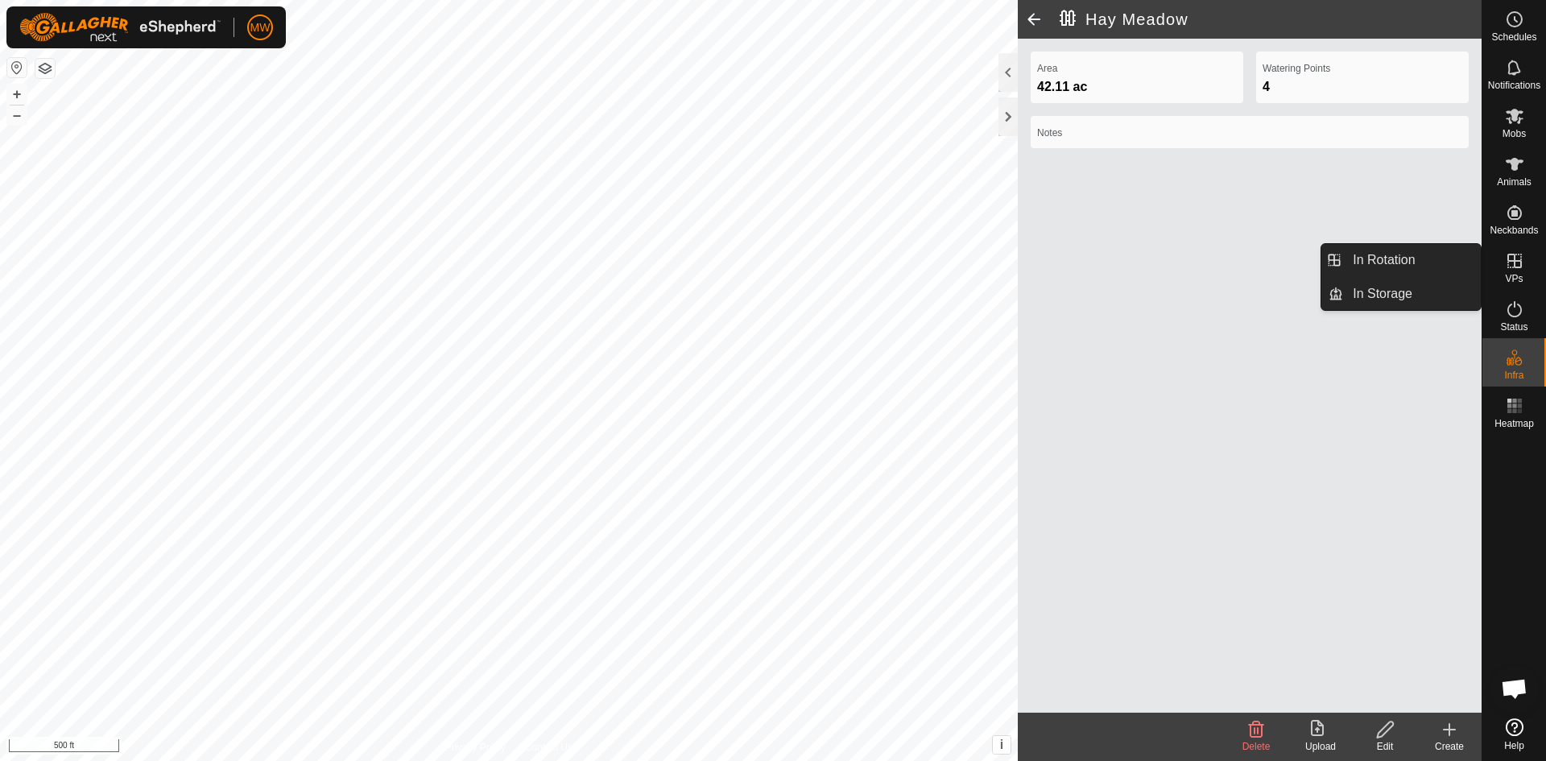
click at [1507, 263] on icon at bounding box center [1514, 260] width 19 height 19
click at [1521, 267] on icon at bounding box center [1515, 261] width 14 height 14
click at [1401, 265] on link "In Rotation" at bounding box center [1412, 260] width 138 height 32
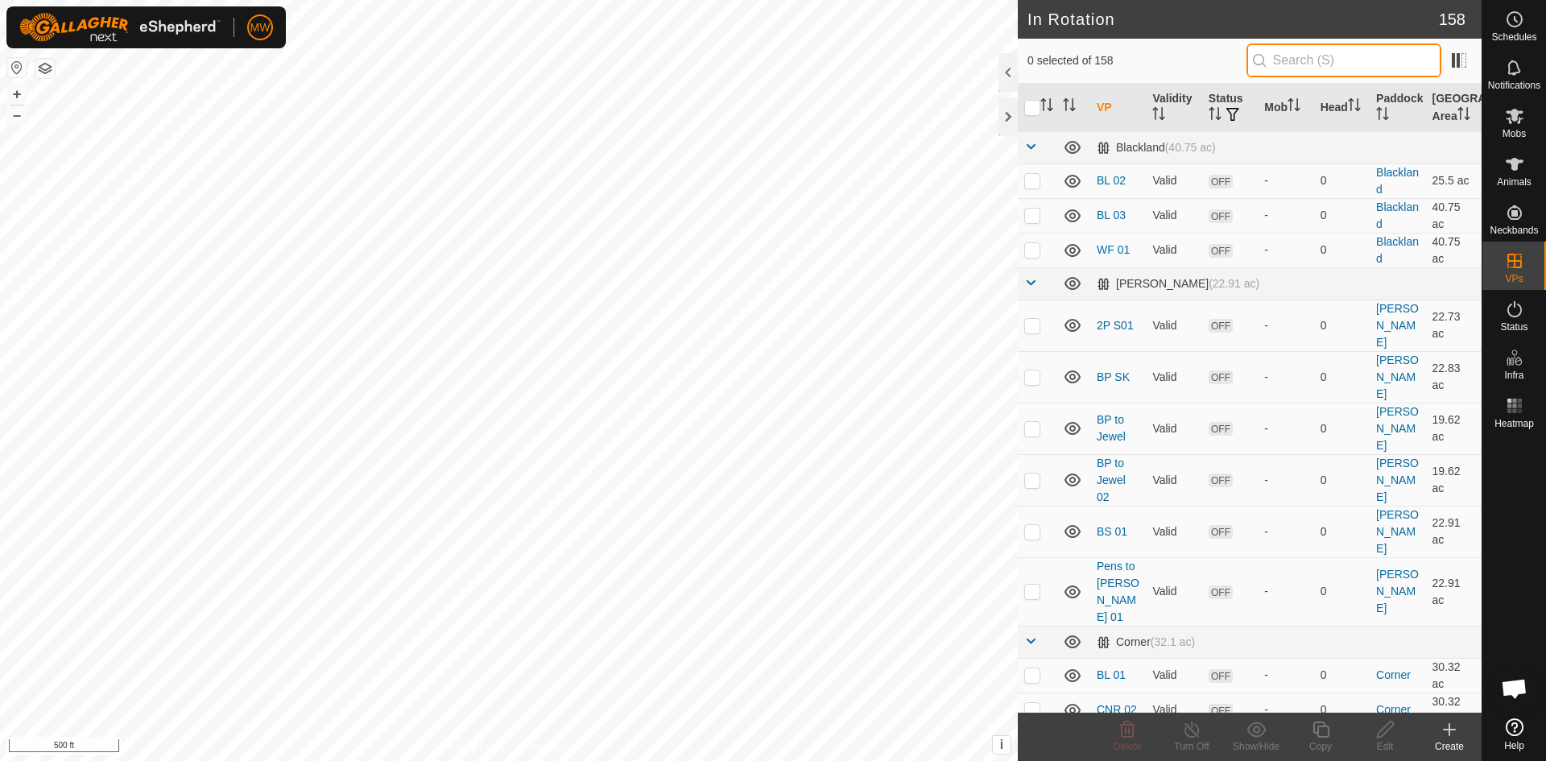
click at [1299, 64] on input "text" at bounding box center [1344, 60] width 195 height 34
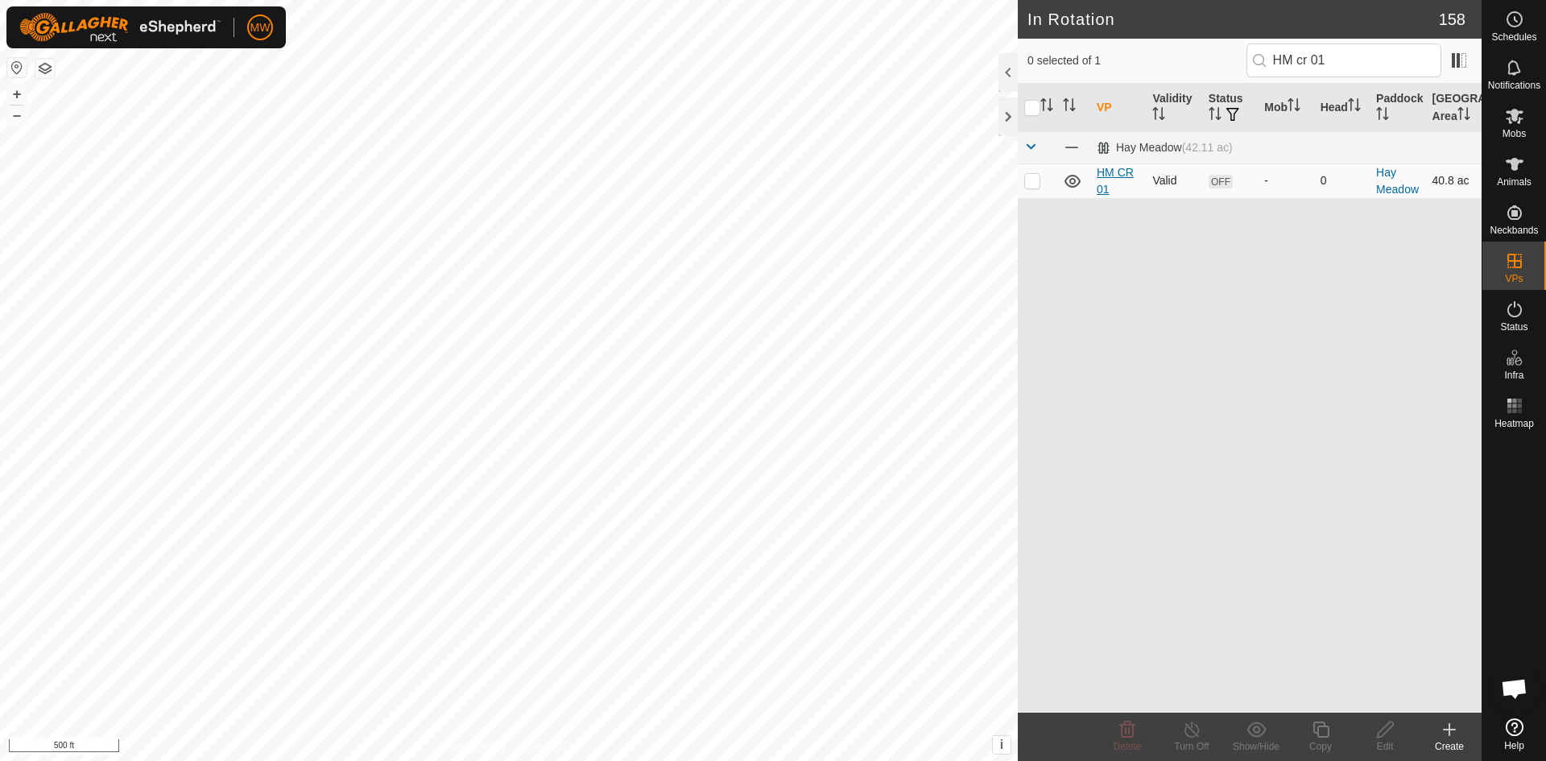
click at [1107, 174] on link "HM CR 01" at bounding box center [1115, 181] width 37 height 30
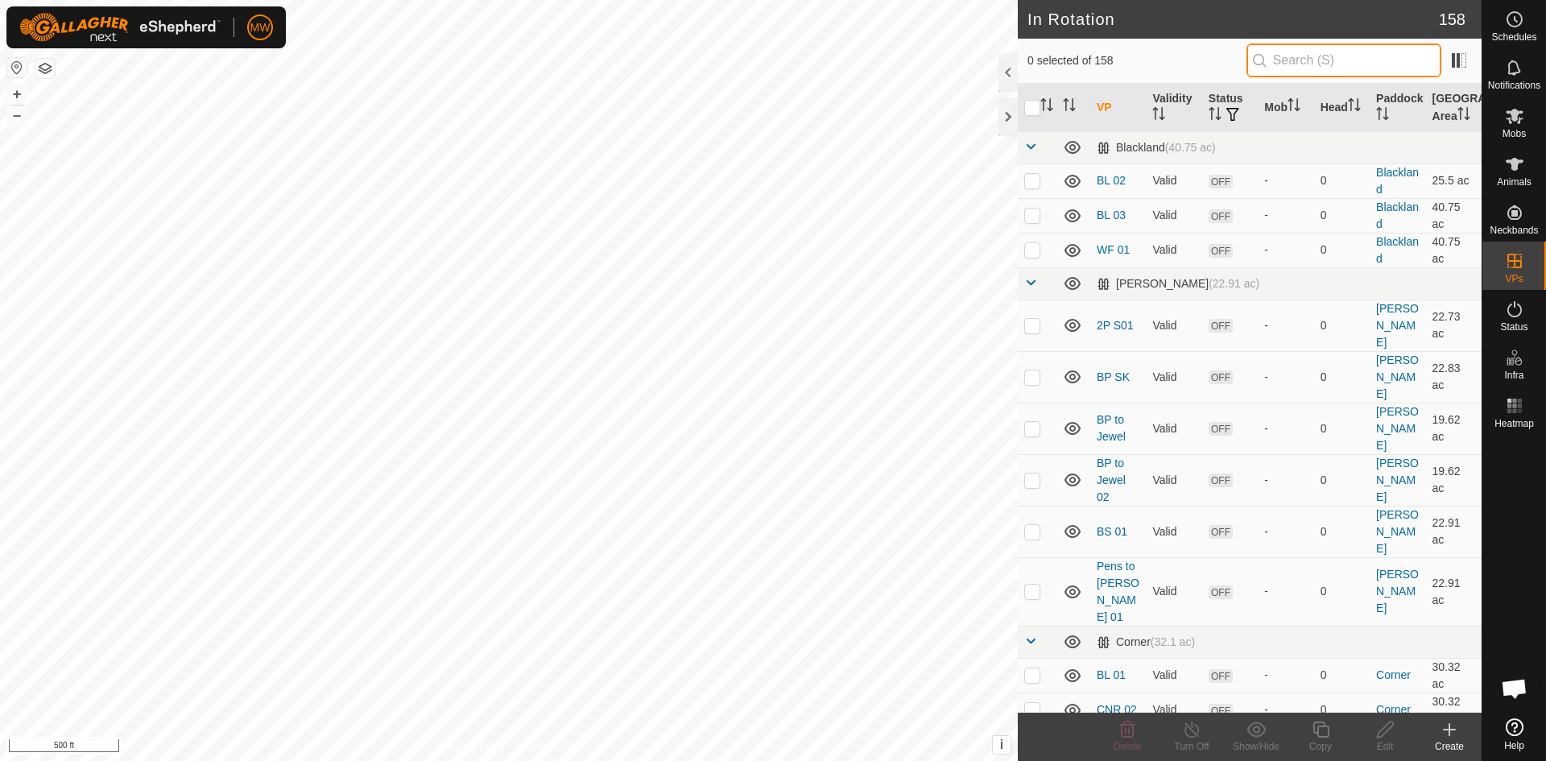
click at [1322, 55] on input "text" at bounding box center [1344, 60] width 195 height 34
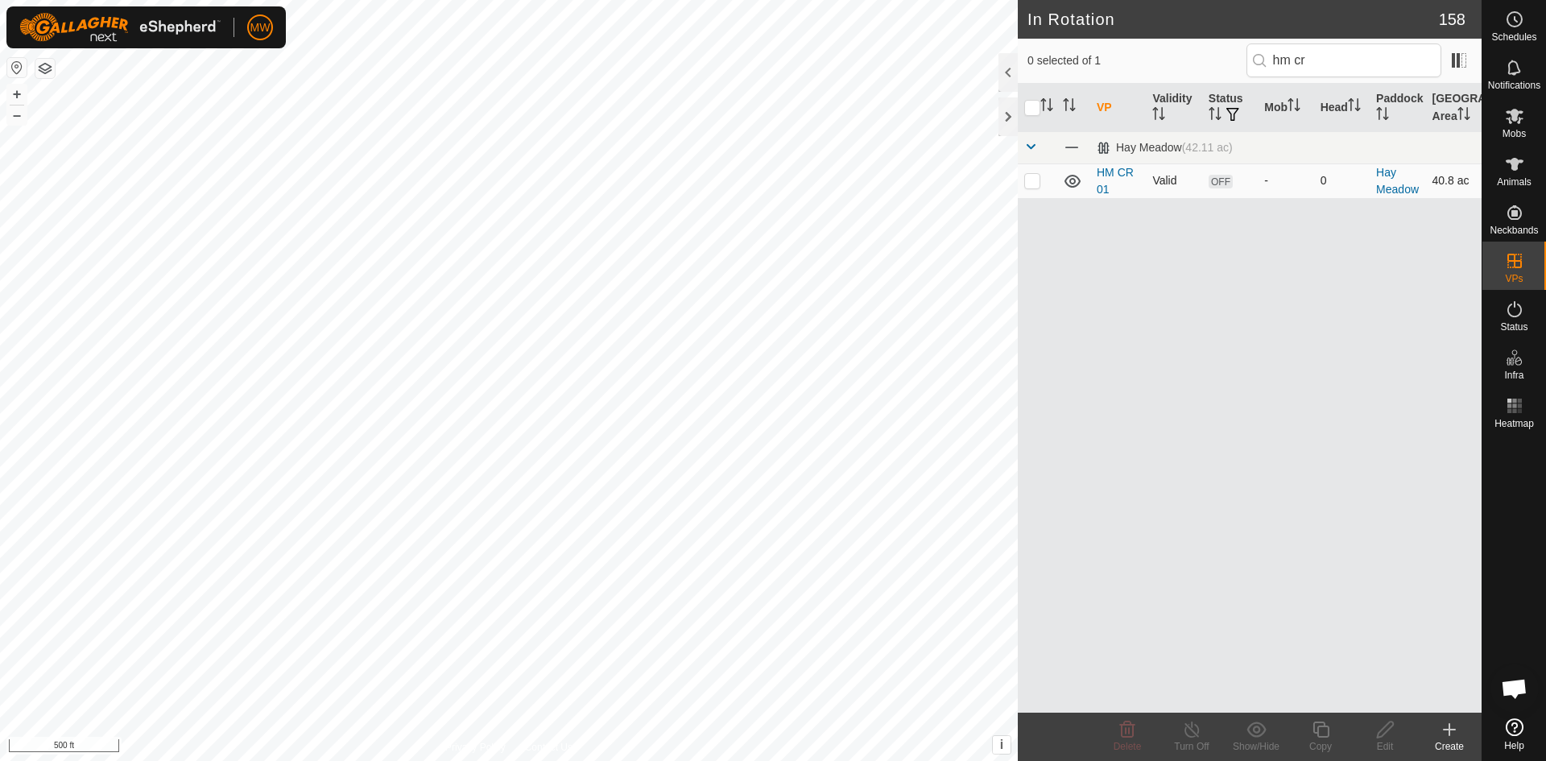
click at [1029, 181] on p-checkbox at bounding box center [1032, 180] width 16 height 13
click at [1317, 734] on icon at bounding box center [1321, 730] width 16 height 16
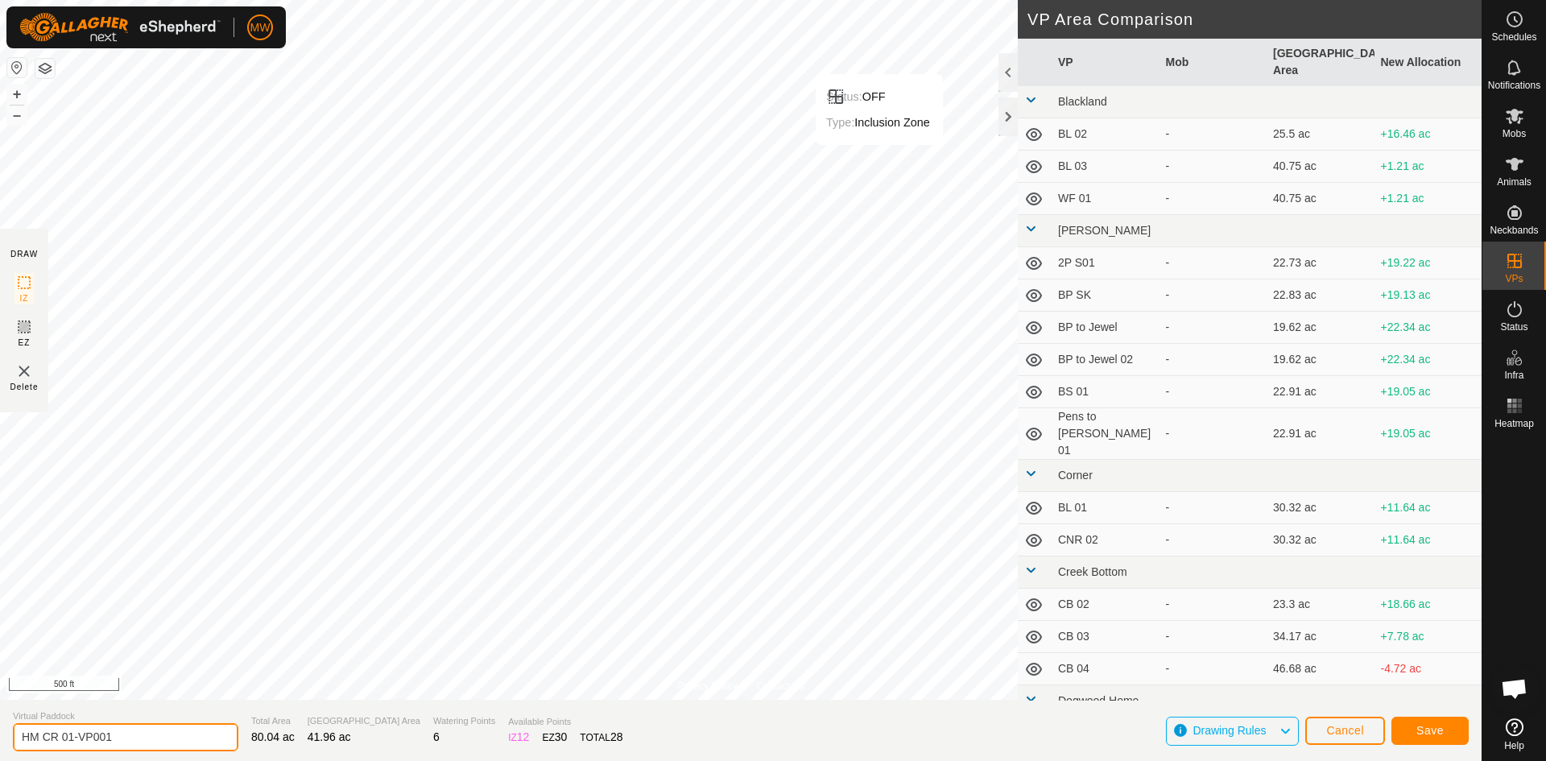
drag, startPoint x: 132, startPoint y: 732, endPoint x: 68, endPoint y: 736, distance: 63.8
click at [68, 736] on input "HM CR 01-VP001" at bounding box center [126, 737] width 226 height 28
click at [1434, 726] on span "Save" at bounding box center [1430, 730] width 27 height 13
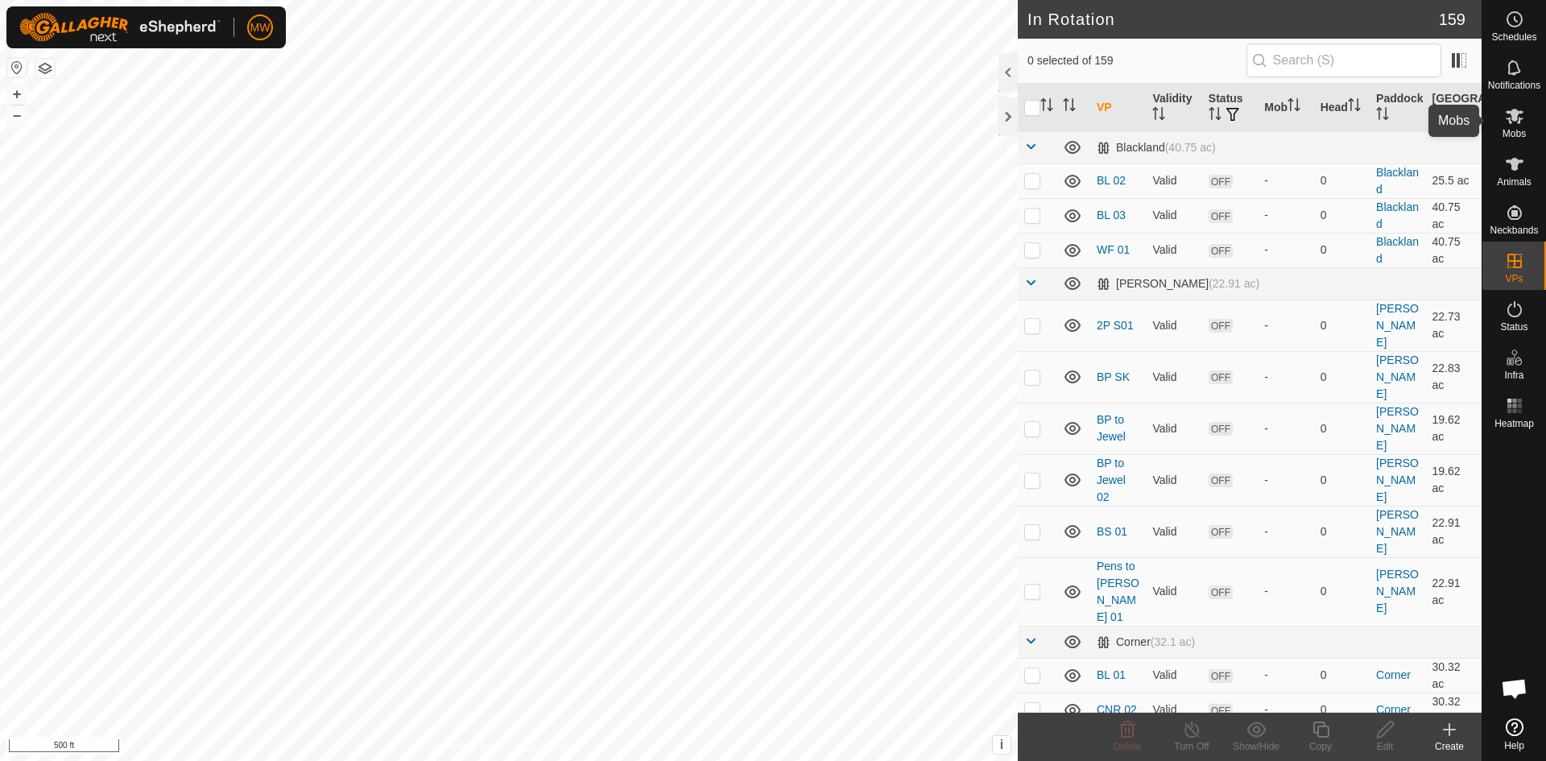
click at [1519, 120] on icon at bounding box center [1515, 116] width 18 height 15
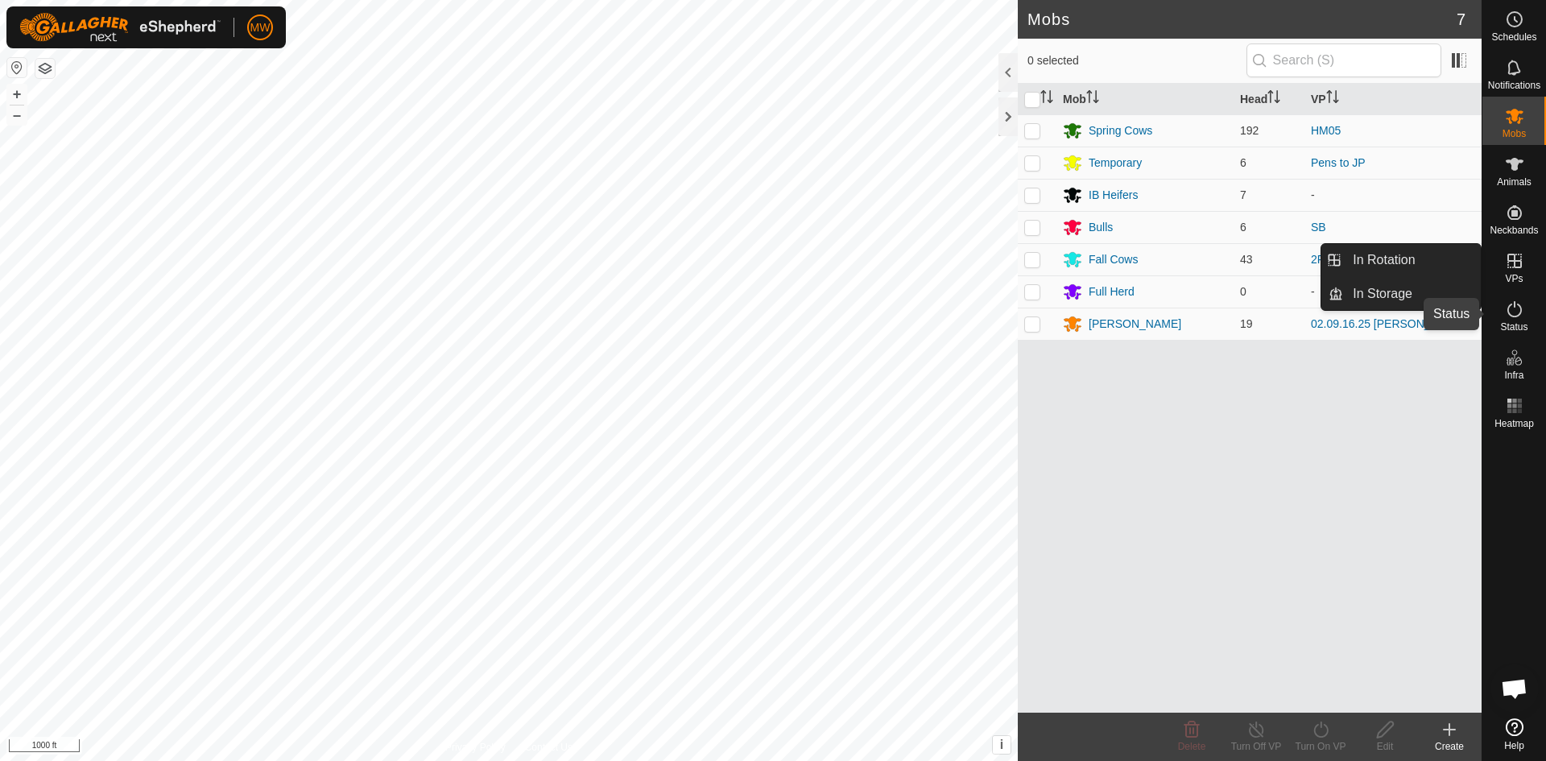
drag, startPoint x: 1513, startPoint y: 315, endPoint x: 1513, endPoint y: 325, distance: 9.7
click at [1513, 315] on icon at bounding box center [1514, 309] width 19 height 19
click at [1513, 316] on icon at bounding box center [1515, 309] width 14 height 16
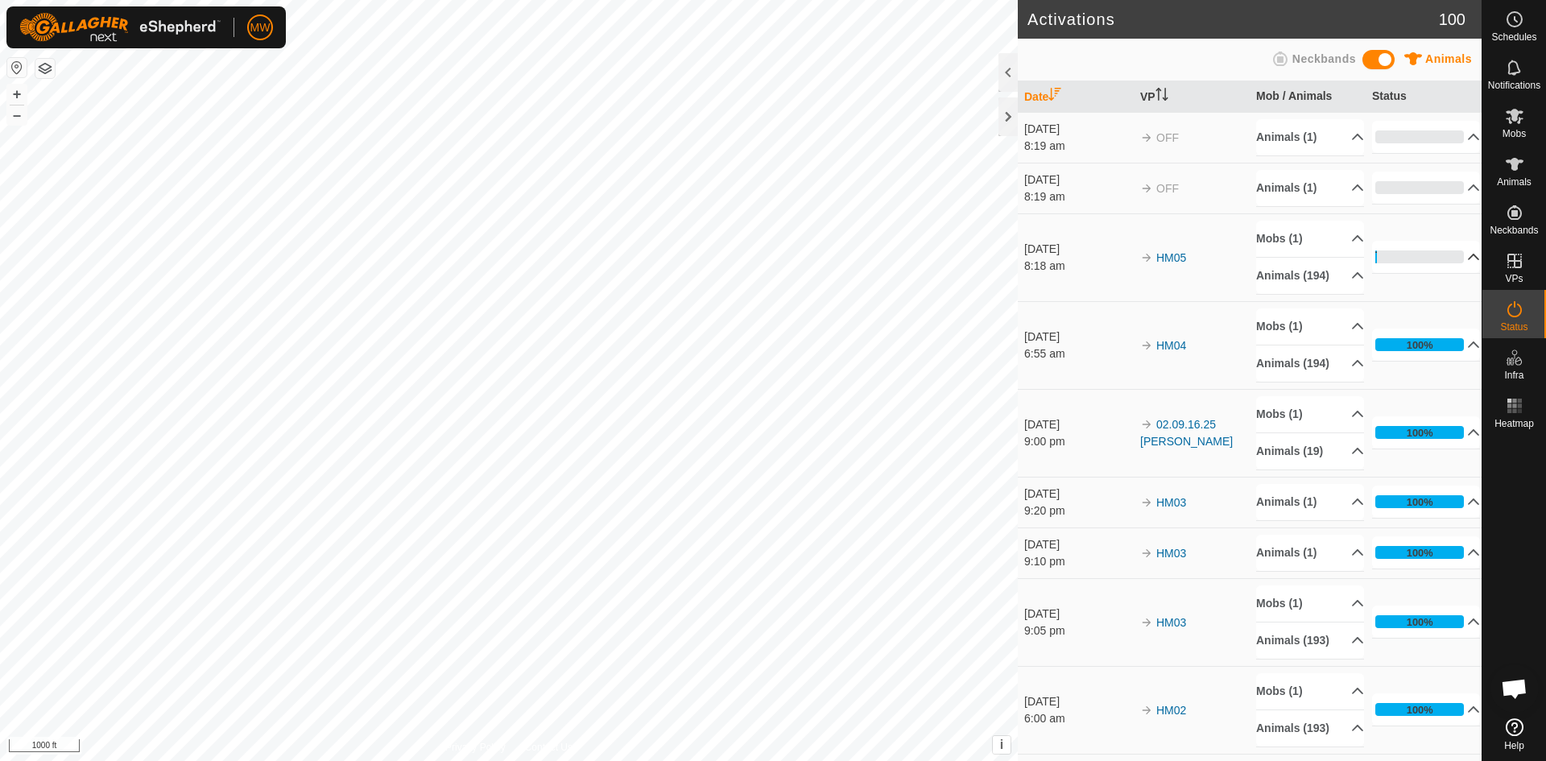
click at [1451, 263] on p-accordion-header "2%" at bounding box center [1426, 257] width 108 height 32
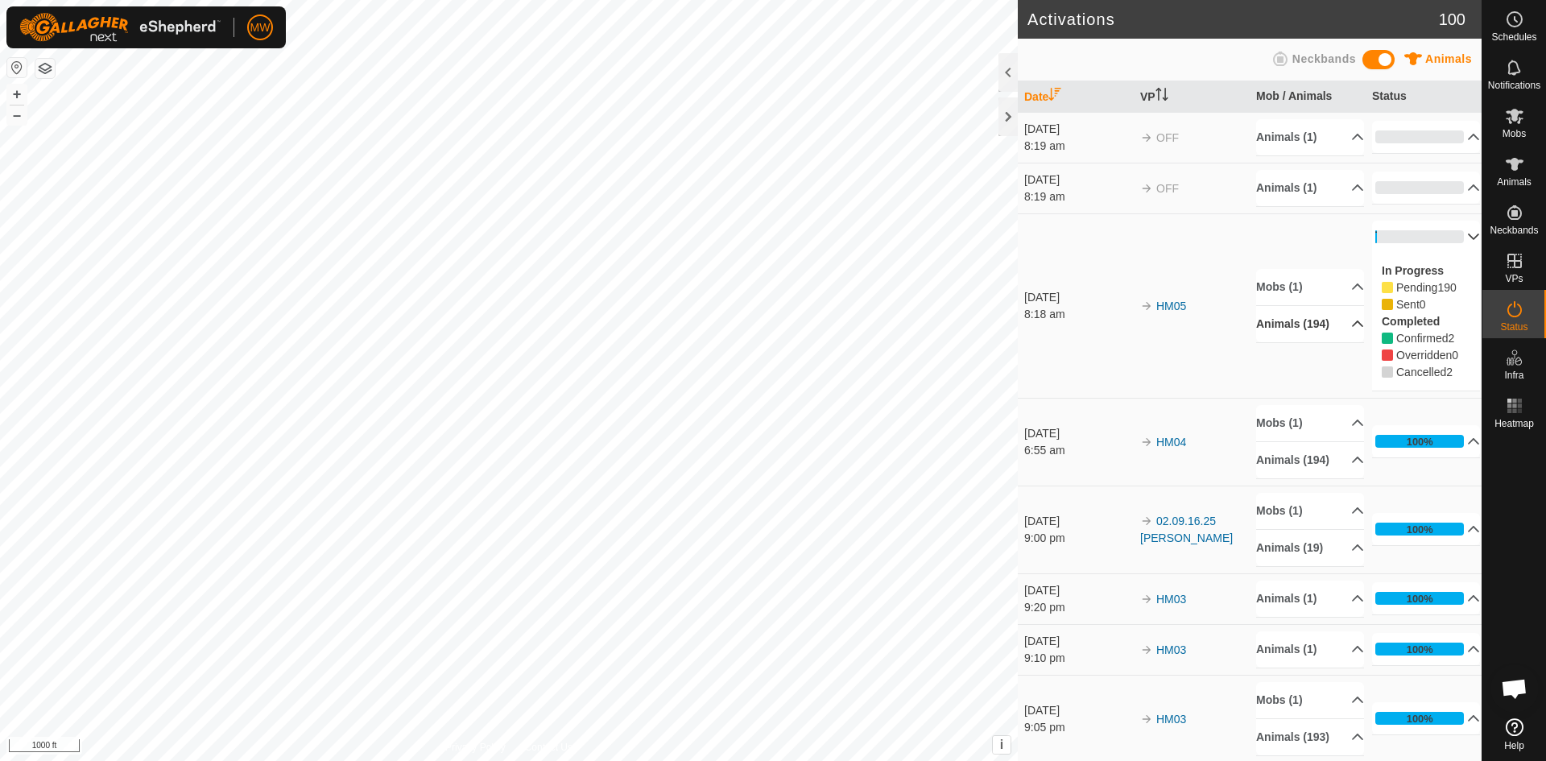
click at [1338, 324] on p-accordion-header "Animals (194)" at bounding box center [1310, 324] width 108 height 36
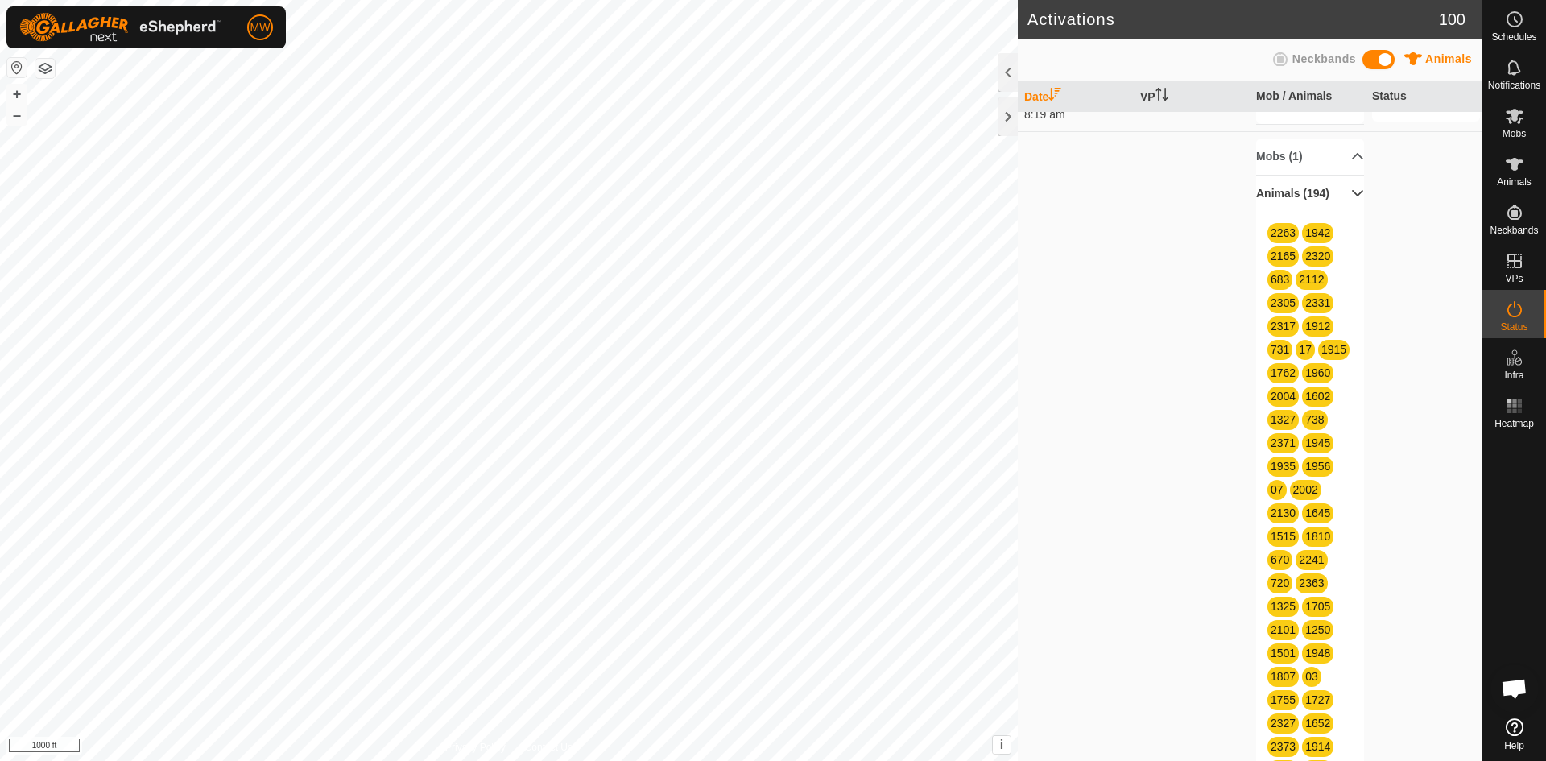
scroll to position [81, 0]
click at [1339, 205] on p-accordion-header "Animals (194)" at bounding box center [1310, 195] width 108 height 36
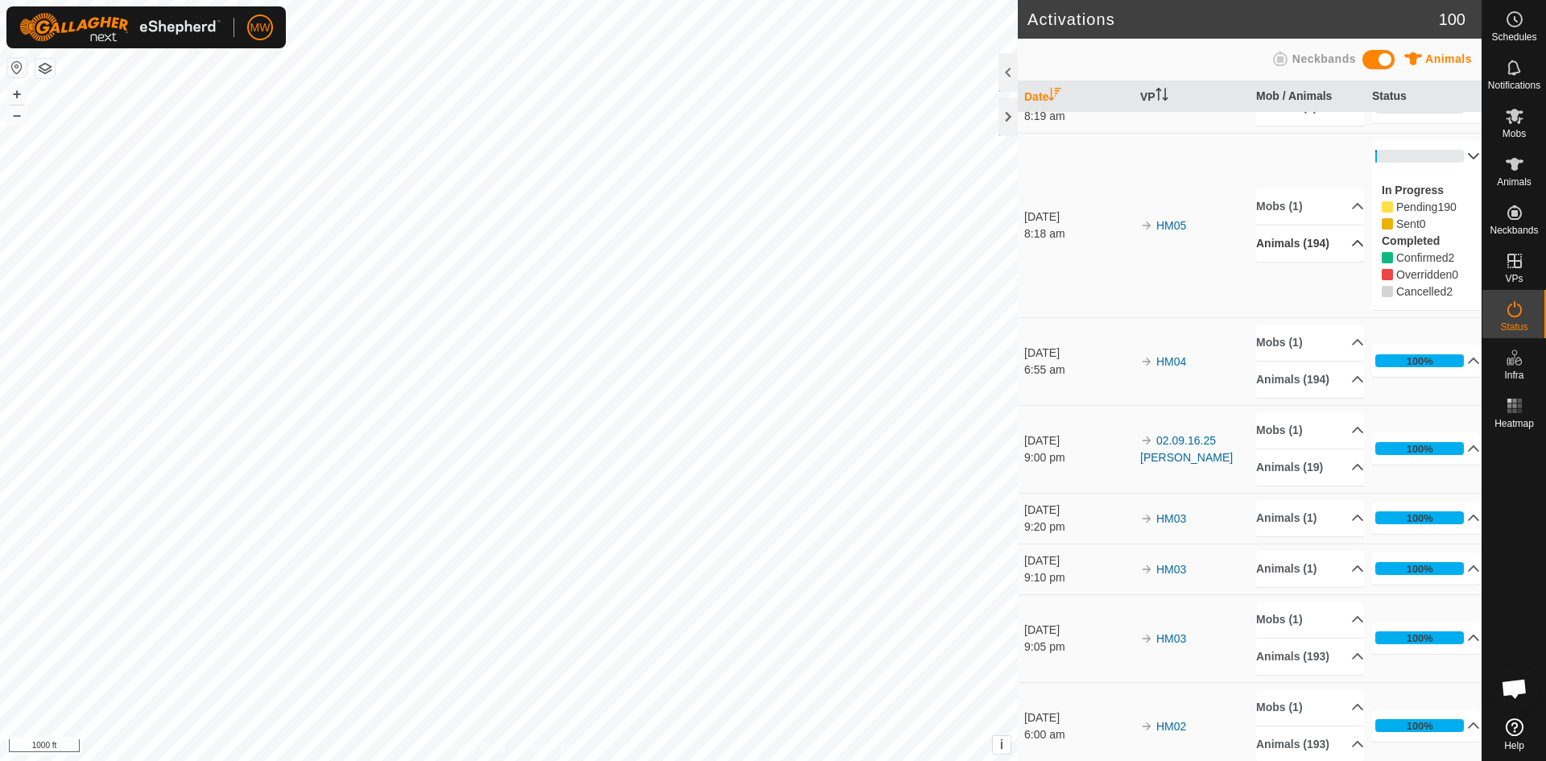
click at [1336, 243] on p-accordion-header "Animals (194)" at bounding box center [1310, 244] width 108 height 36
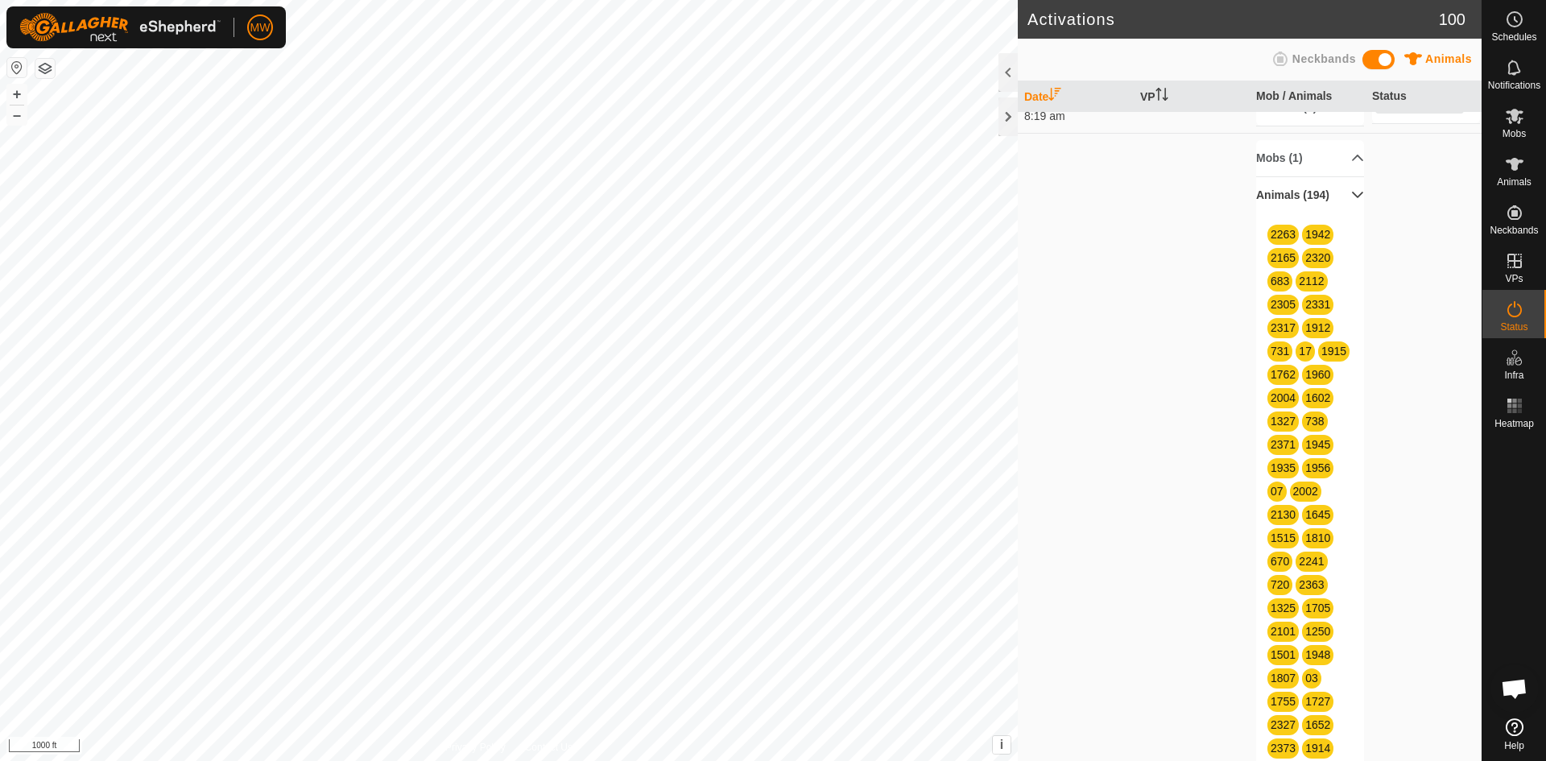
click at [1343, 200] on p-accordion-header "Animals (194)" at bounding box center [1310, 195] width 108 height 36
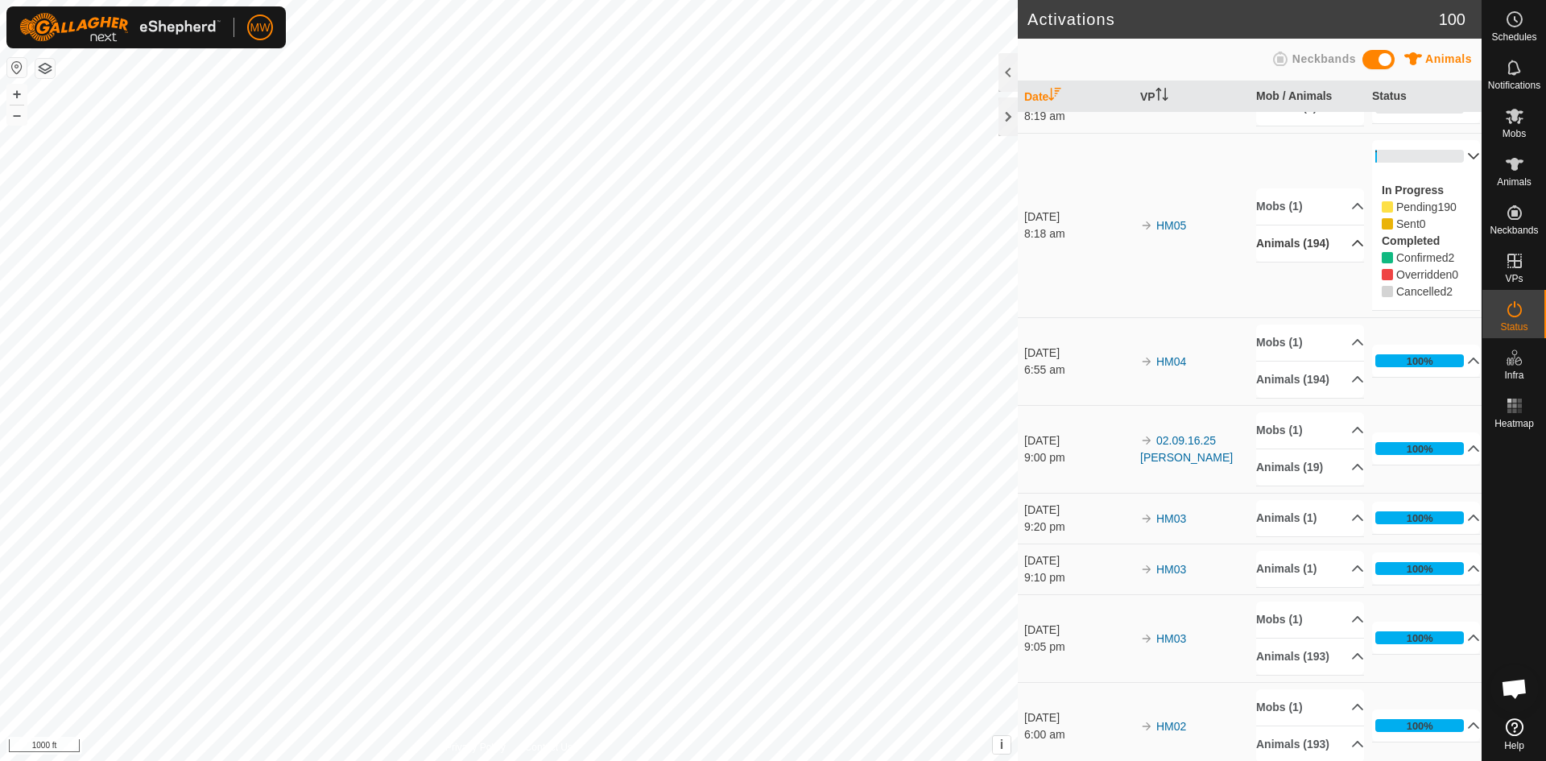
click at [1447, 154] on p-accordion-header "2%" at bounding box center [1426, 156] width 108 height 32
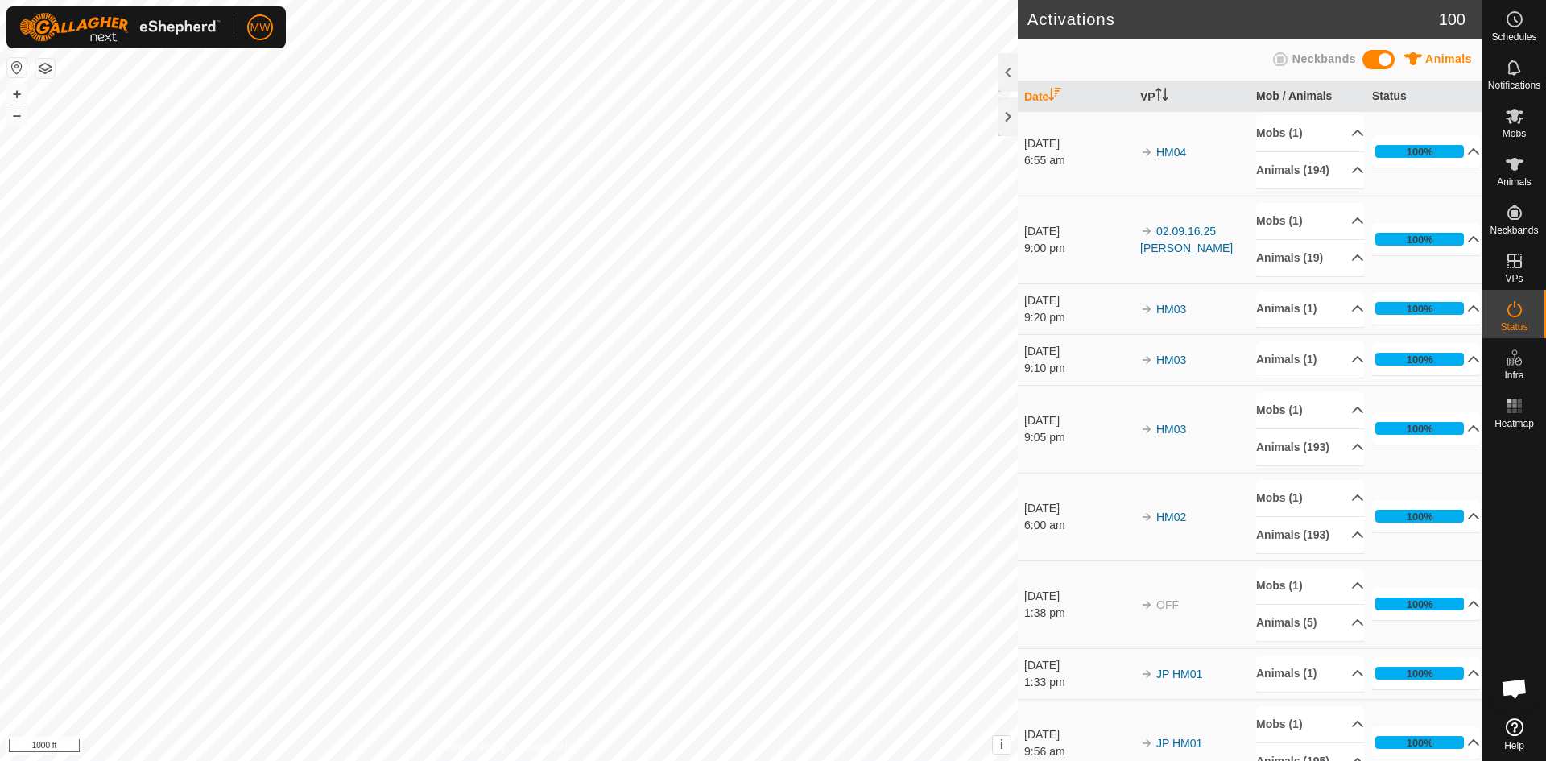
scroll to position [0, 0]
